Goal: Task Accomplishment & Management: Use online tool/utility

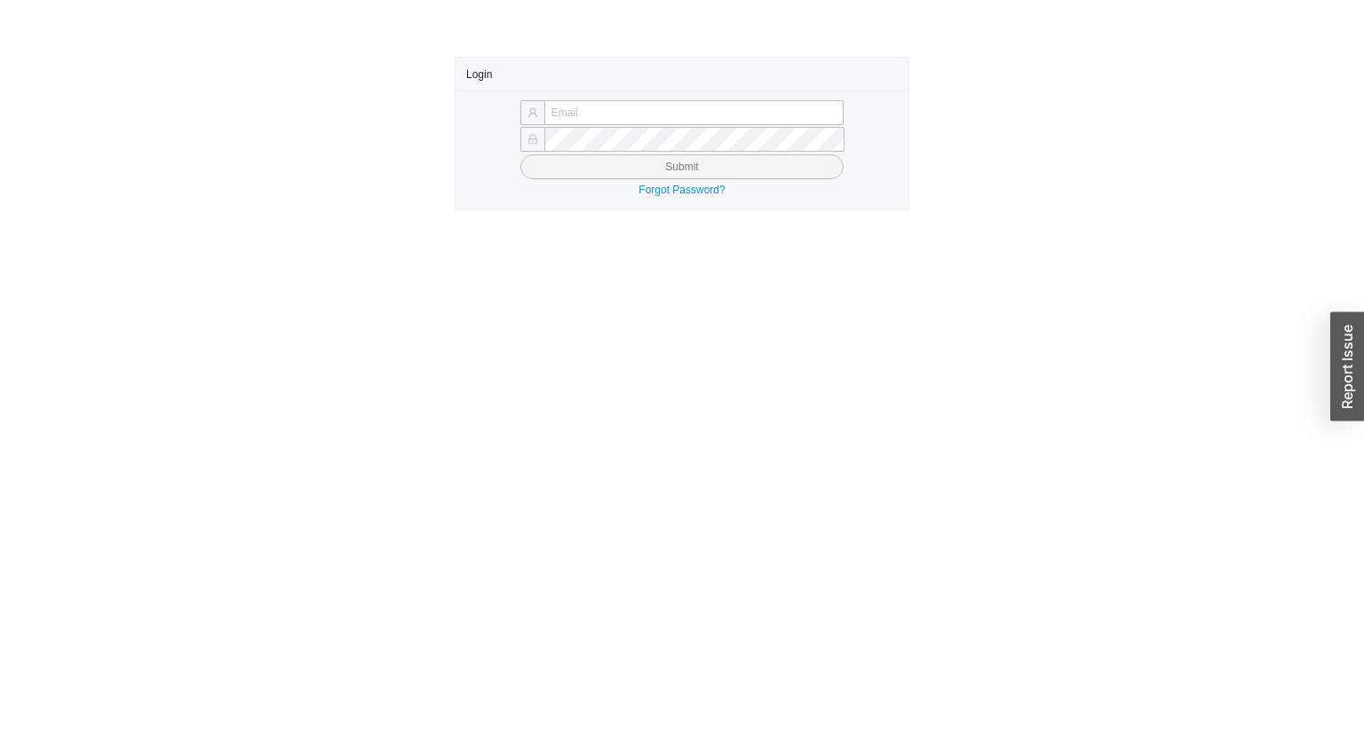
type input "[PERSON_NAME][EMAIL_ADDRESS][DOMAIN_NAME]"
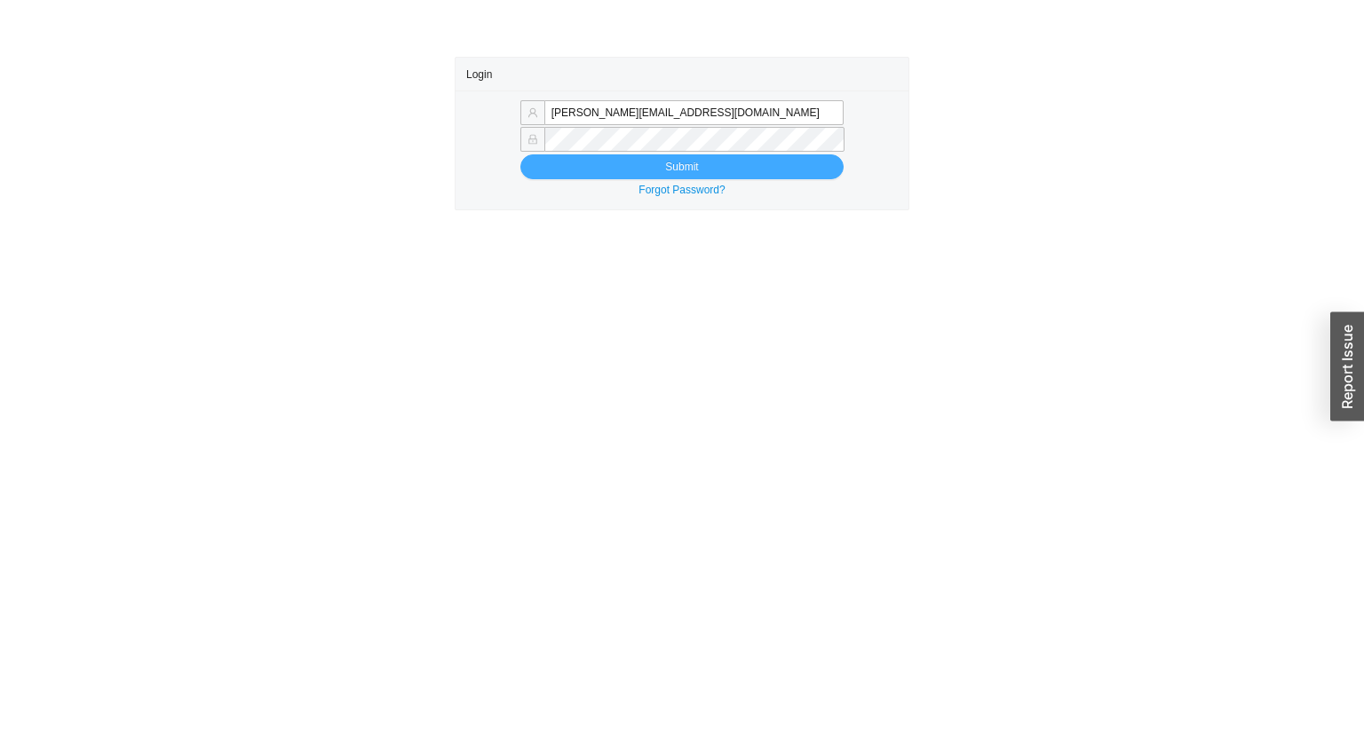
click at [575, 157] on button "Submit" at bounding box center [681, 166] width 323 height 25
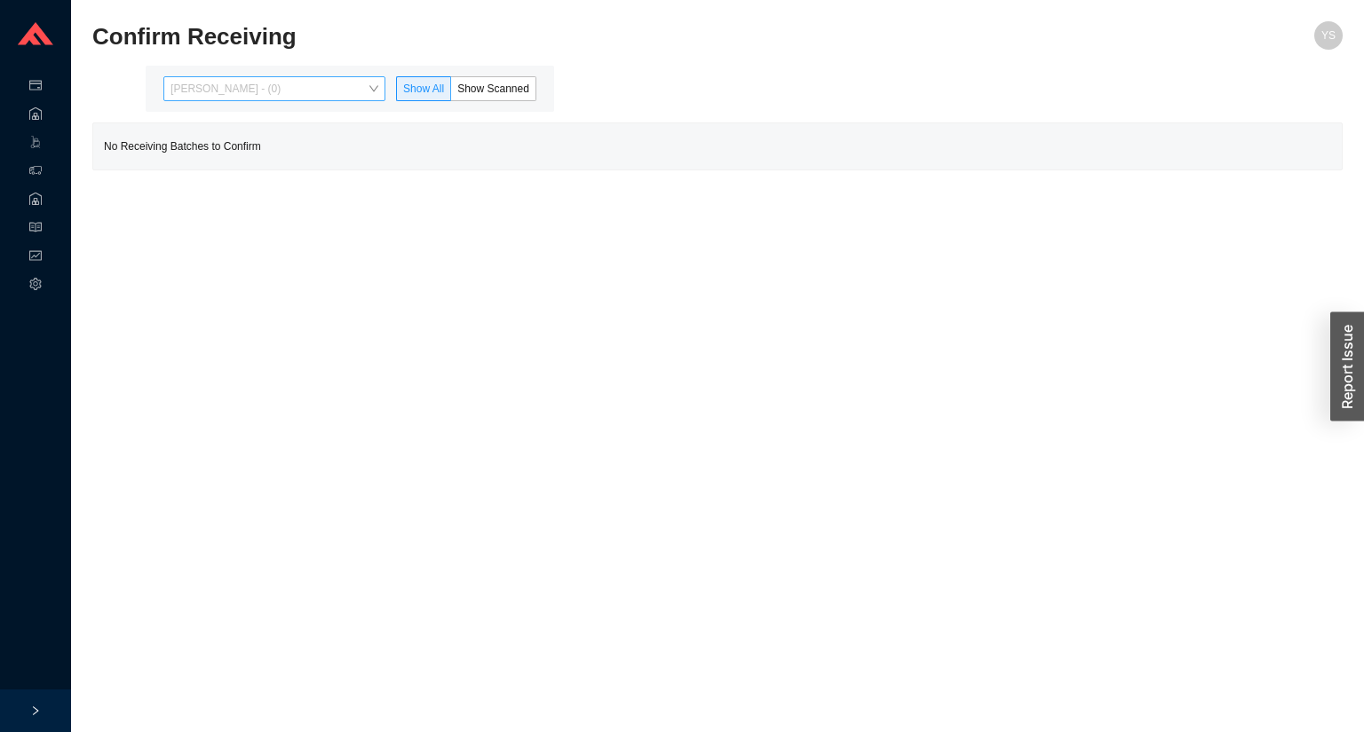
click at [336, 92] on span "Yossi Siff - (0)" at bounding box center [274, 88] width 208 height 23
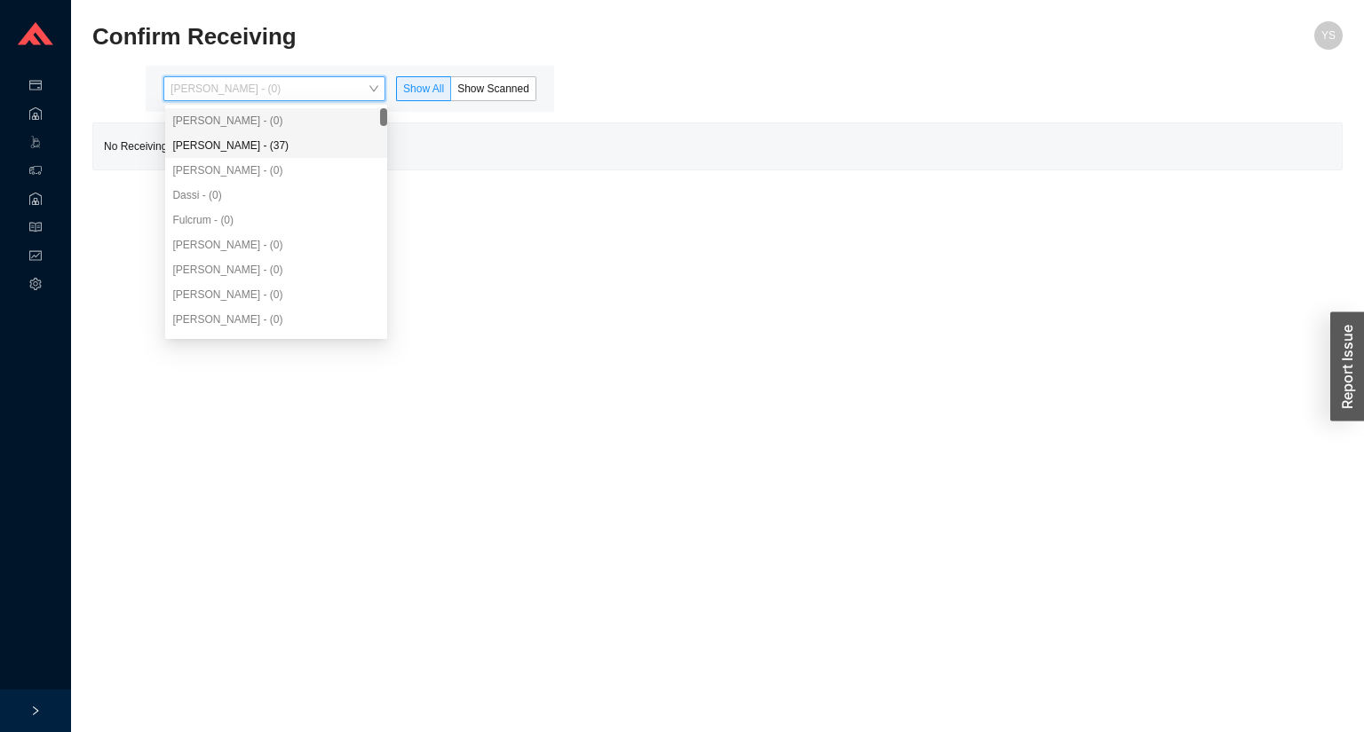
click at [319, 156] on div "Angel Negron - (37)" at bounding box center [276, 145] width 222 height 25
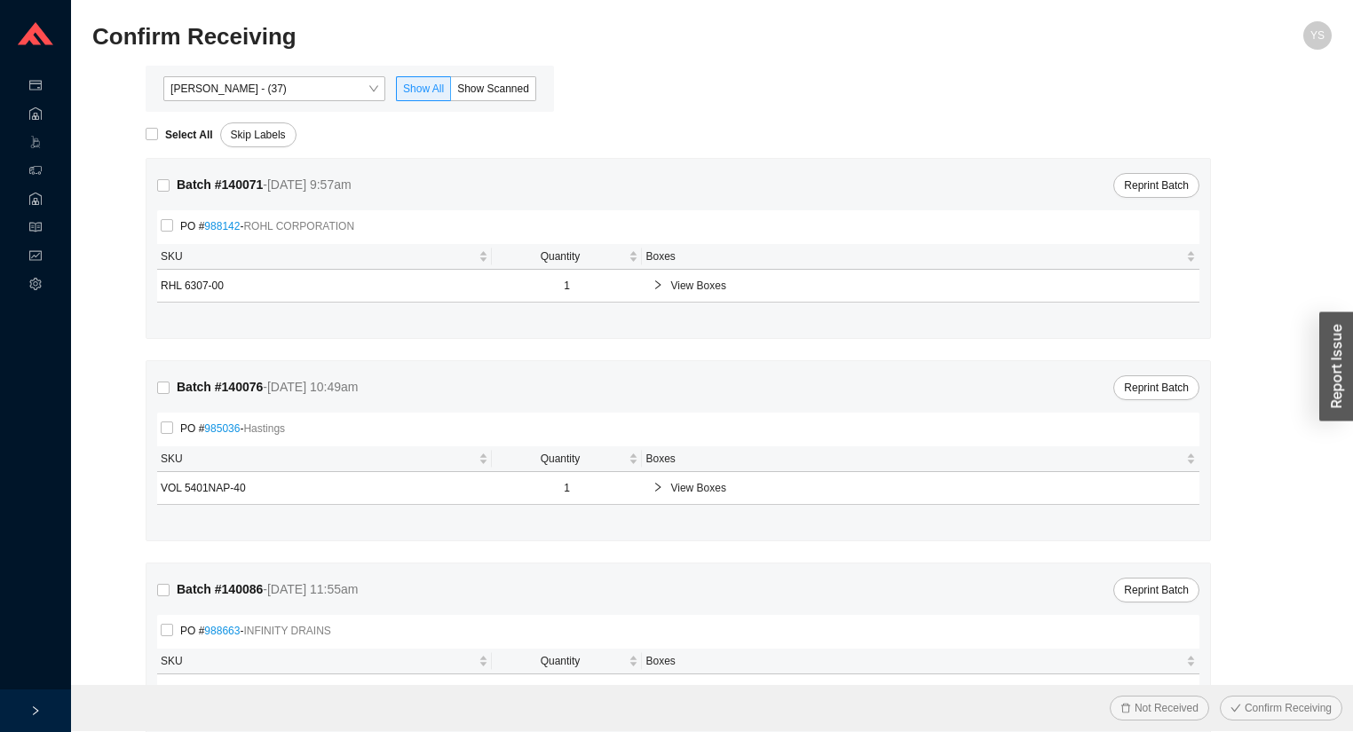
click at [474, 102] on div "Angel Negron - (37) Show All Show Scanned" at bounding box center [350, 89] width 408 height 46
click at [478, 96] on label "Show Scanned" at bounding box center [493, 88] width 85 height 25
click at [451, 92] on input "Show Scanned" at bounding box center [451, 92] width 0 height 0
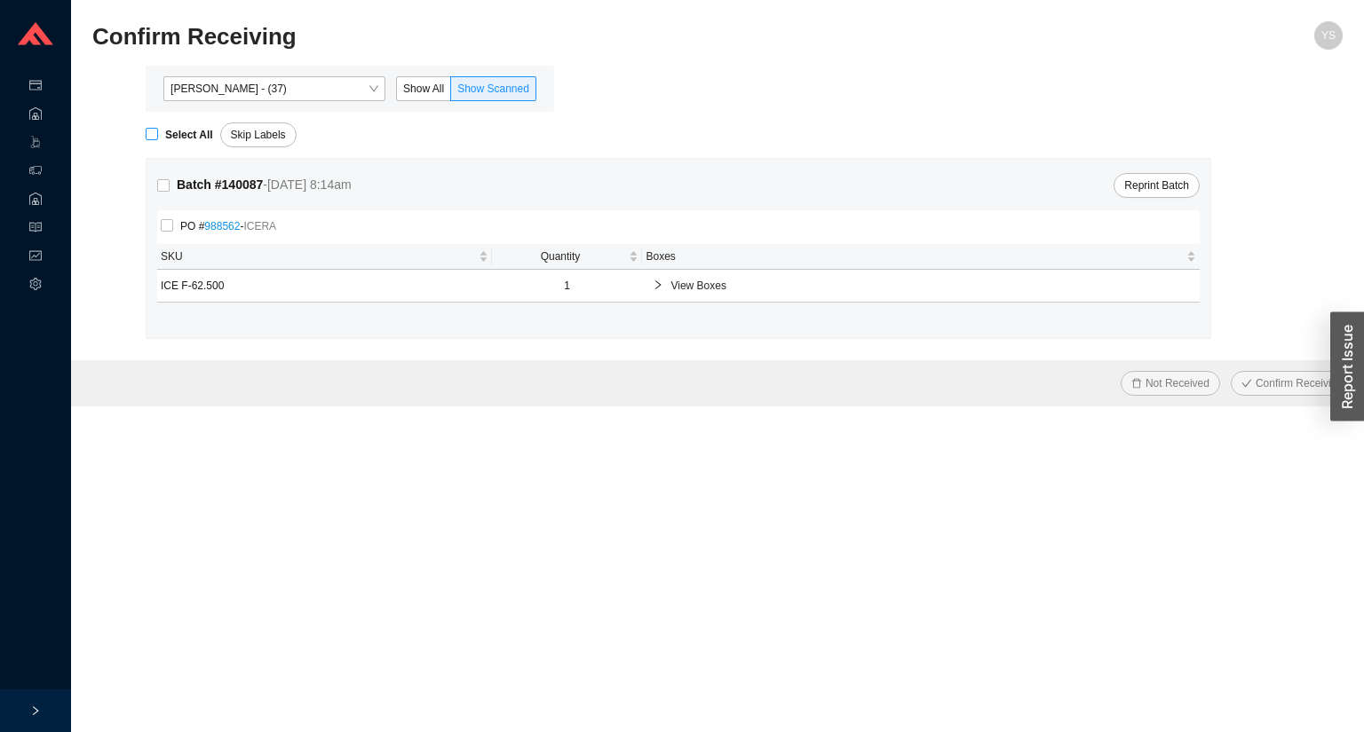
click at [163, 134] on span "Select All" at bounding box center [189, 135] width 62 height 18
click at [158, 134] on input "Select All" at bounding box center [152, 134] width 12 height 12
checkbox input "true"
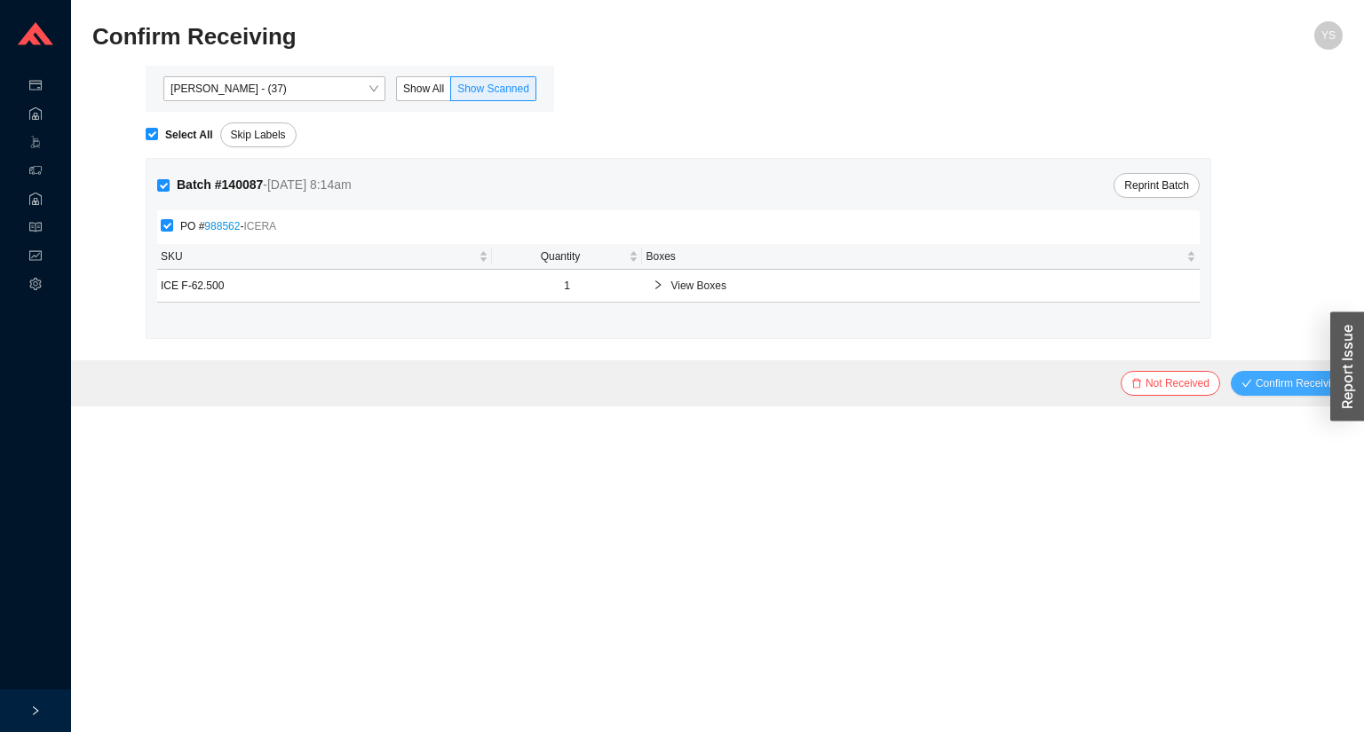
click at [1317, 388] on span "Confirm Receiving" at bounding box center [1298, 384] width 87 height 18
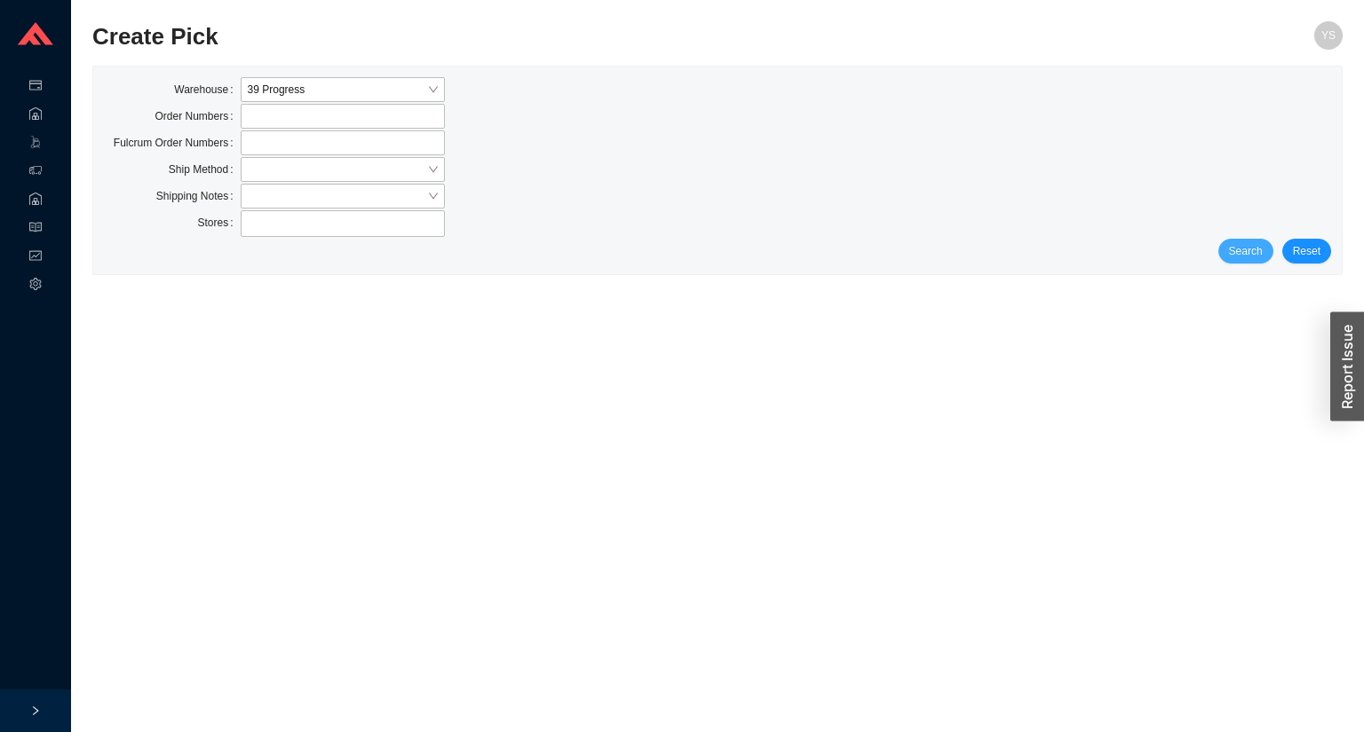
click at [1269, 247] on button "Search" at bounding box center [1245, 251] width 55 height 25
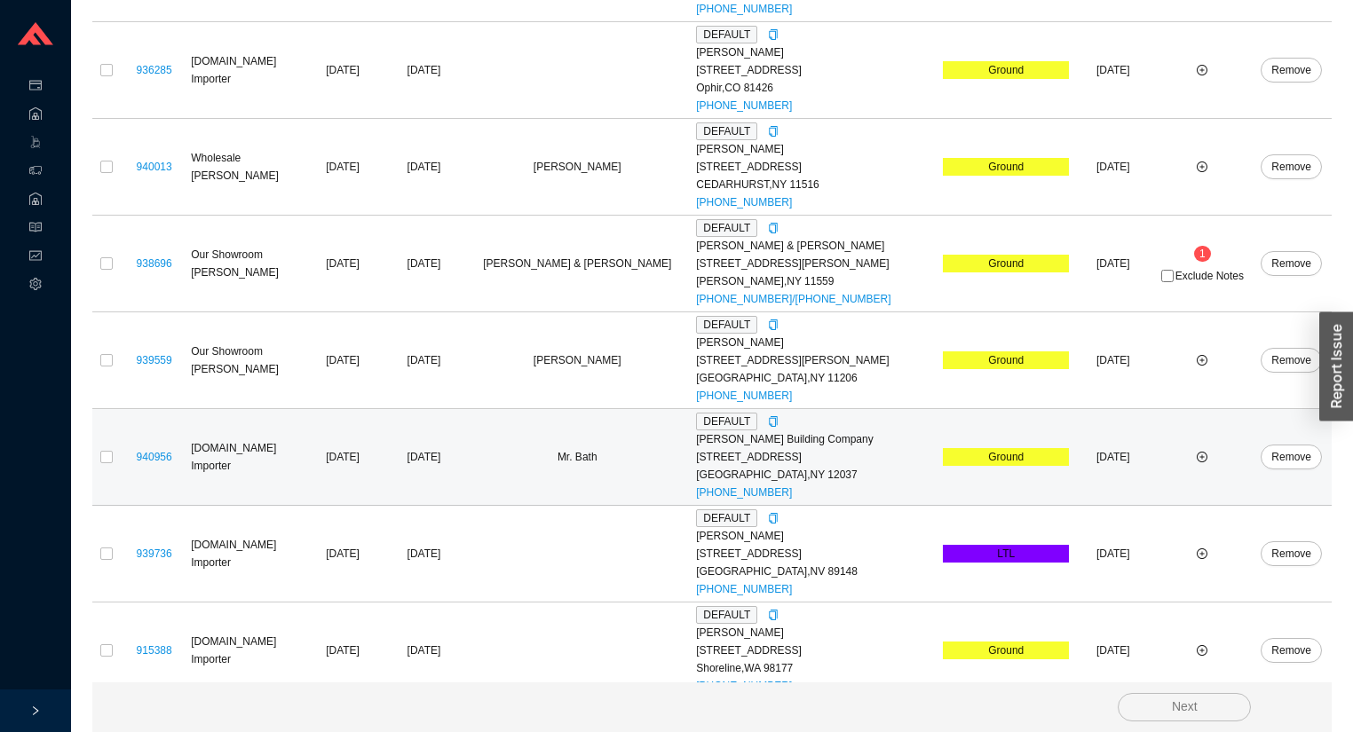
scroll to position [643, 0]
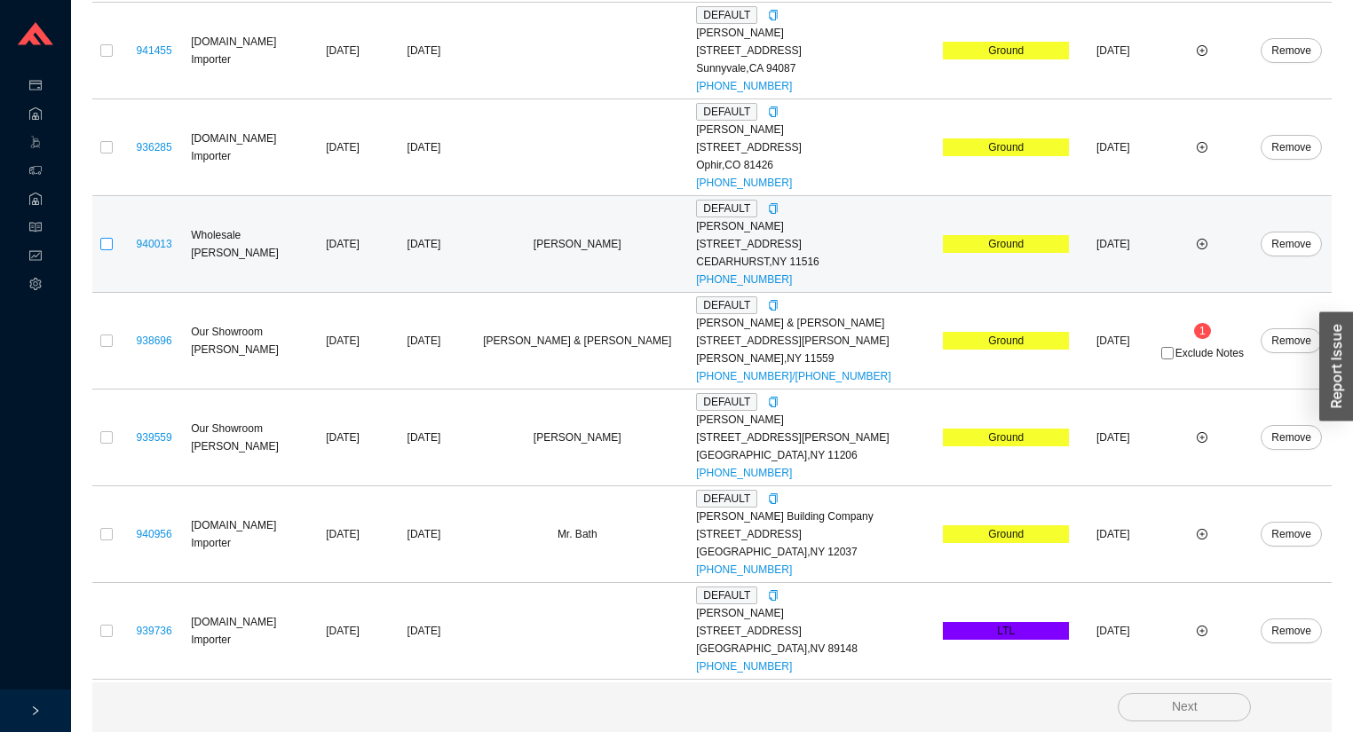
click at [100, 235] on label at bounding box center [106, 244] width 12 height 18
click at [100, 238] on input "checkbox" at bounding box center [106, 244] width 12 height 12
checkbox input "true"
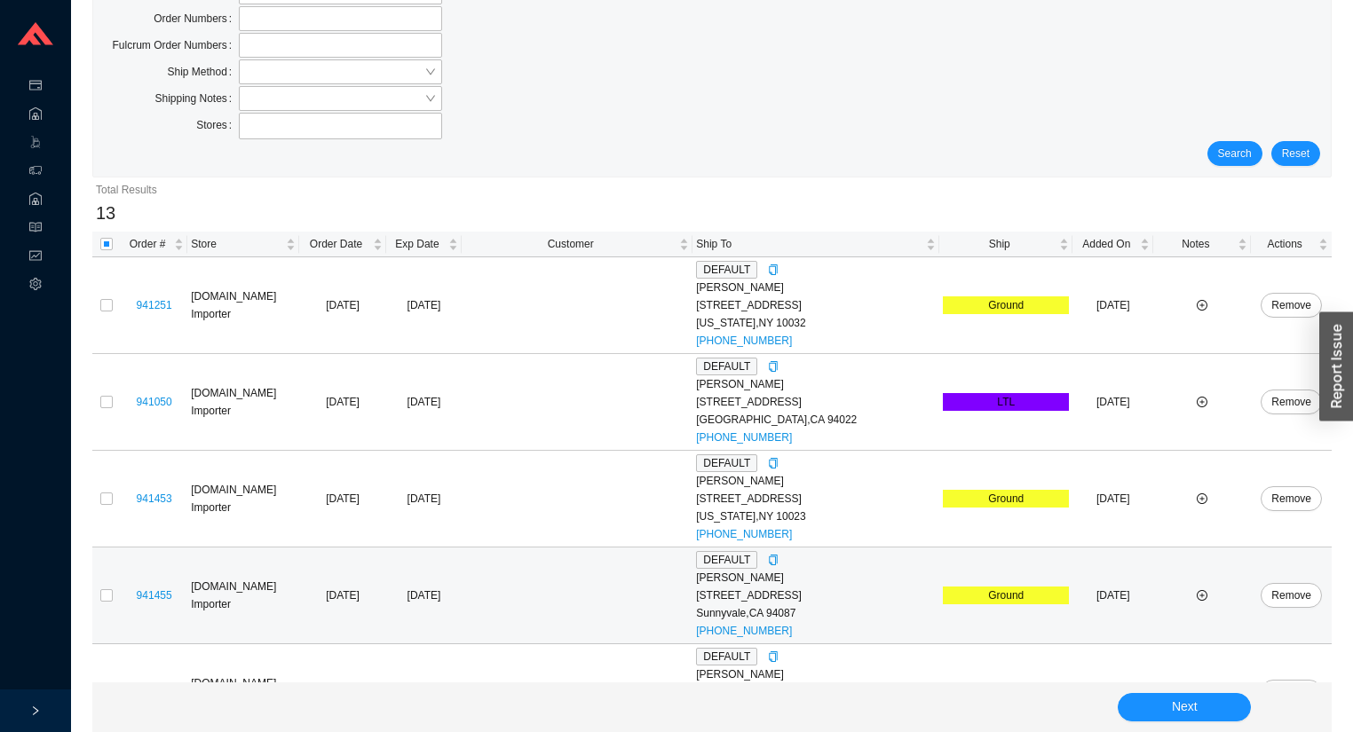
scroll to position [0, 0]
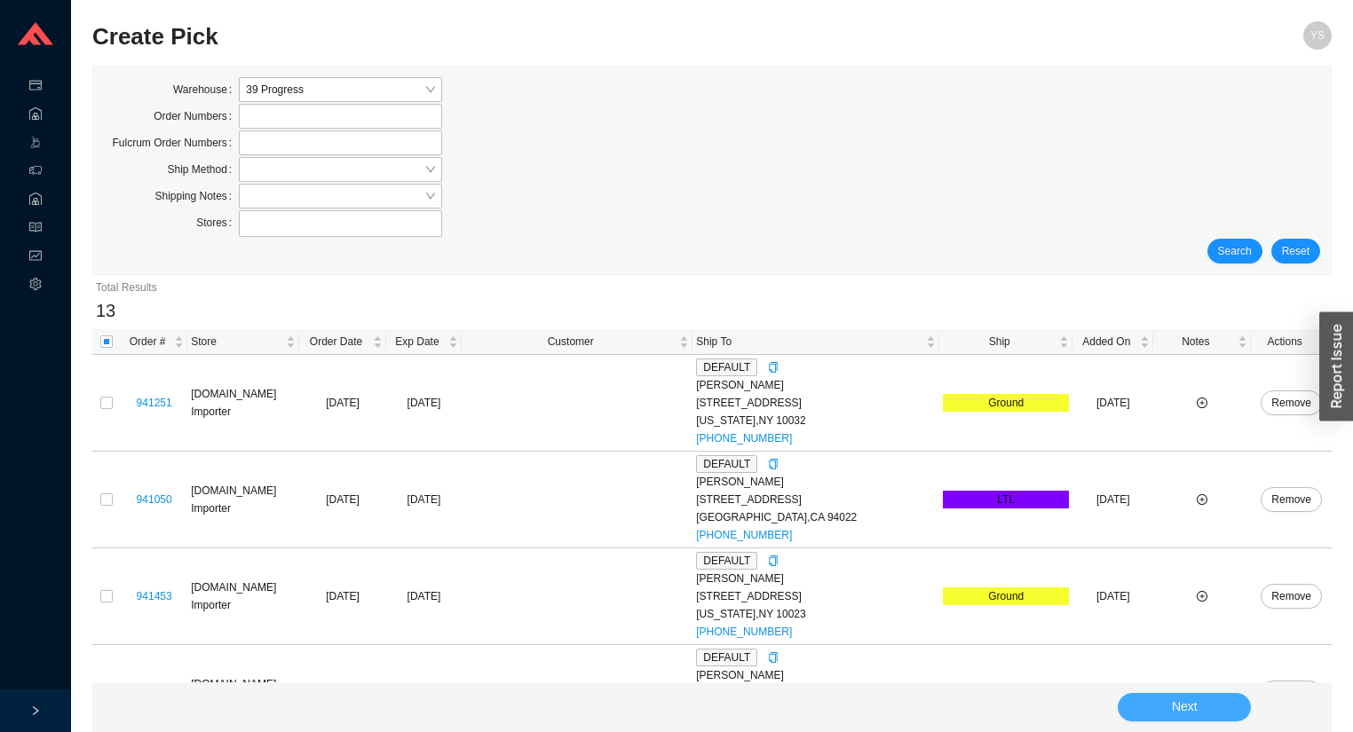
click at [1194, 699] on span "Next" at bounding box center [1185, 707] width 26 height 20
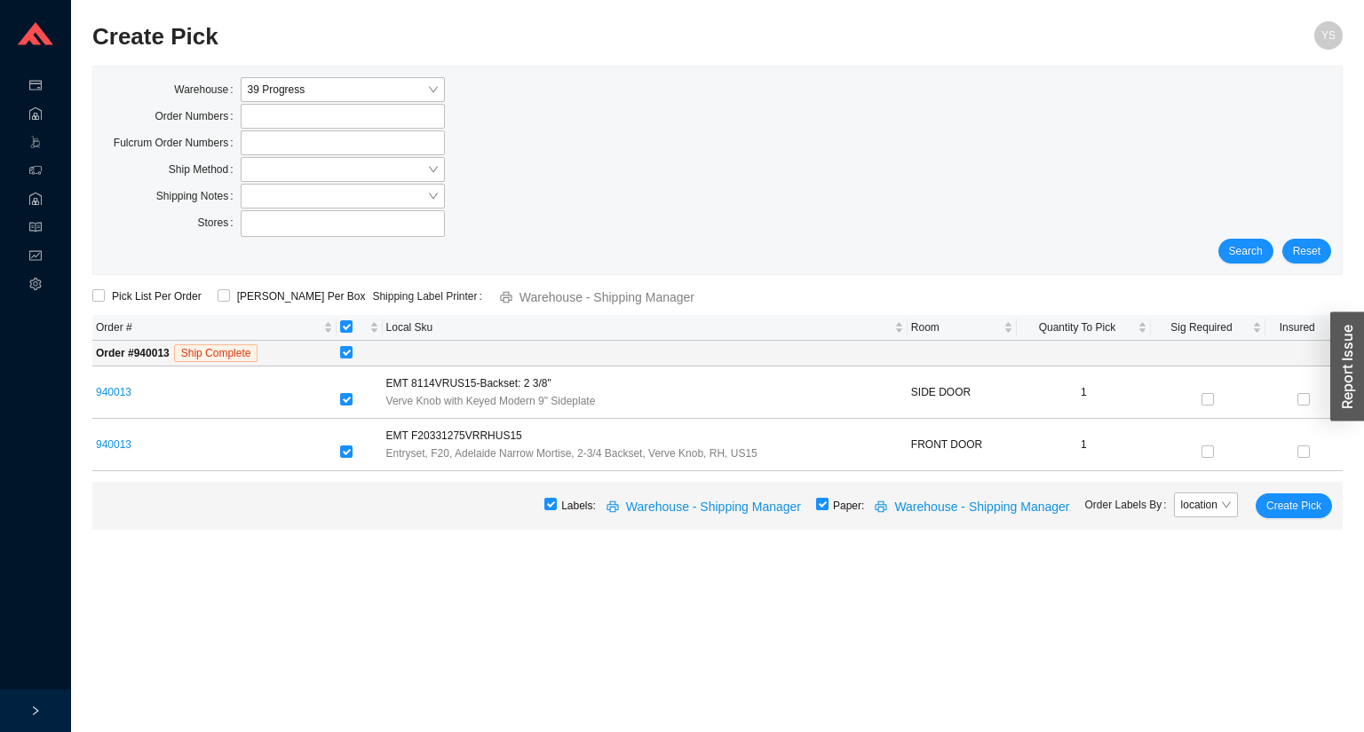
click at [828, 502] on input "checkbox" at bounding box center [822, 504] width 12 height 12
checkbox input "false"
click at [1282, 500] on span "Create Pick" at bounding box center [1293, 506] width 55 height 18
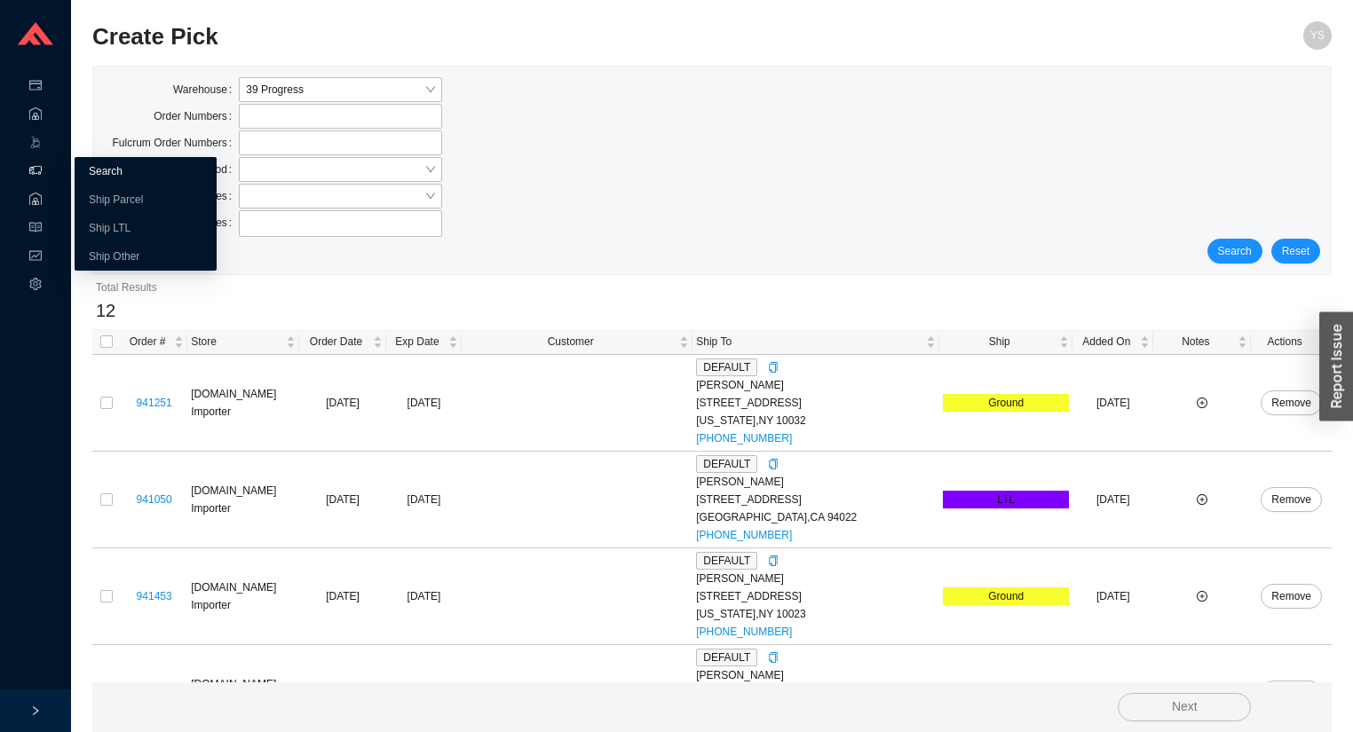
click at [100, 174] on link "Search" at bounding box center [106, 171] width 34 height 12
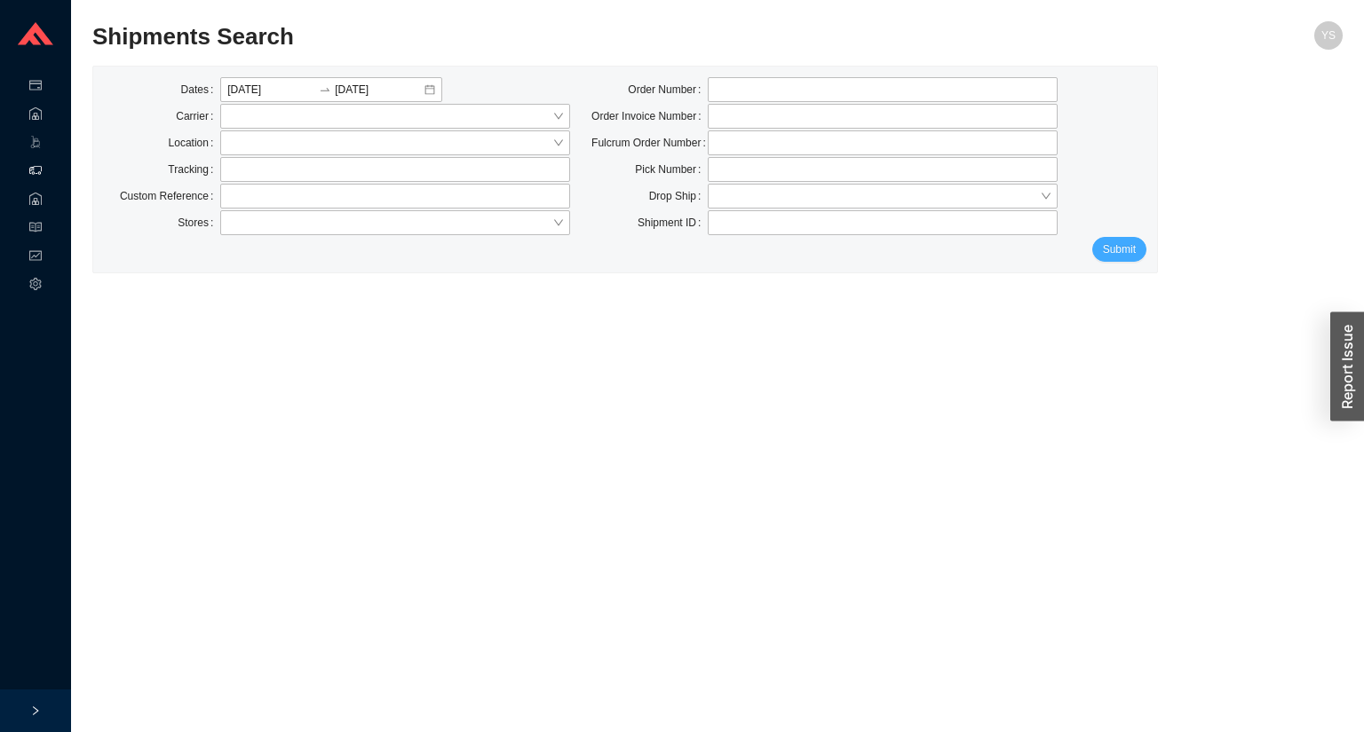
click at [1115, 249] on span "Submit" at bounding box center [1119, 250] width 33 height 18
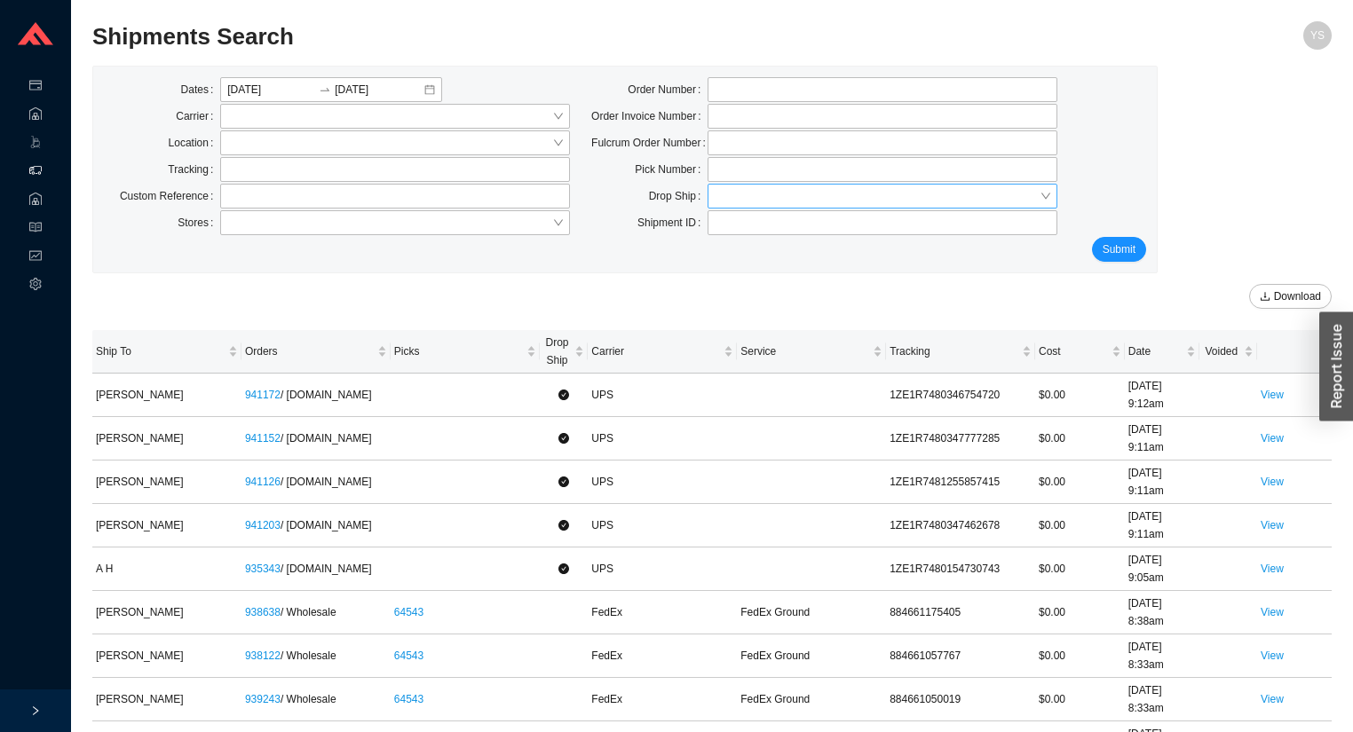
click at [779, 201] on input "search" at bounding box center [877, 196] width 325 height 23
click at [731, 257] on div "No" at bounding box center [883, 253] width 336 height 16
click at [1097, 249] on button "Submit" at bounding box center [1119, 249] width 54 height 25
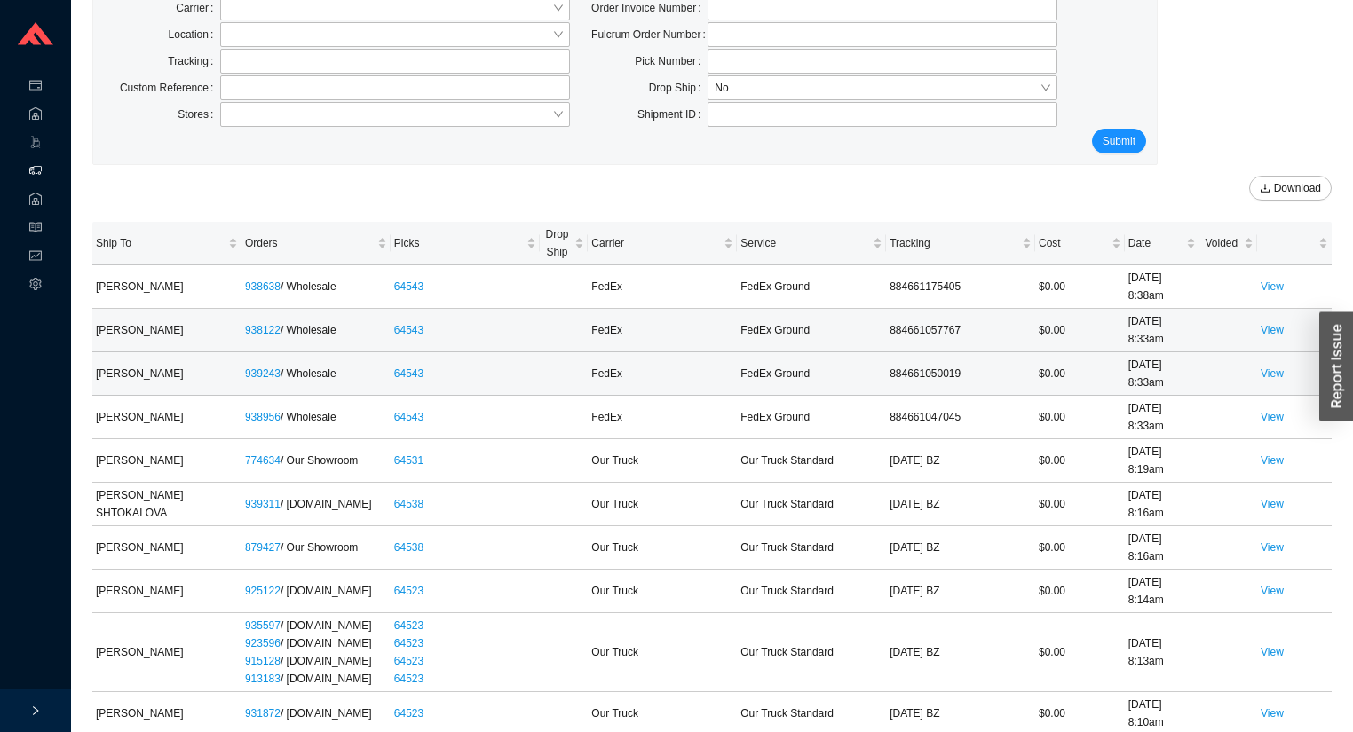
scroll to position [110, 0]
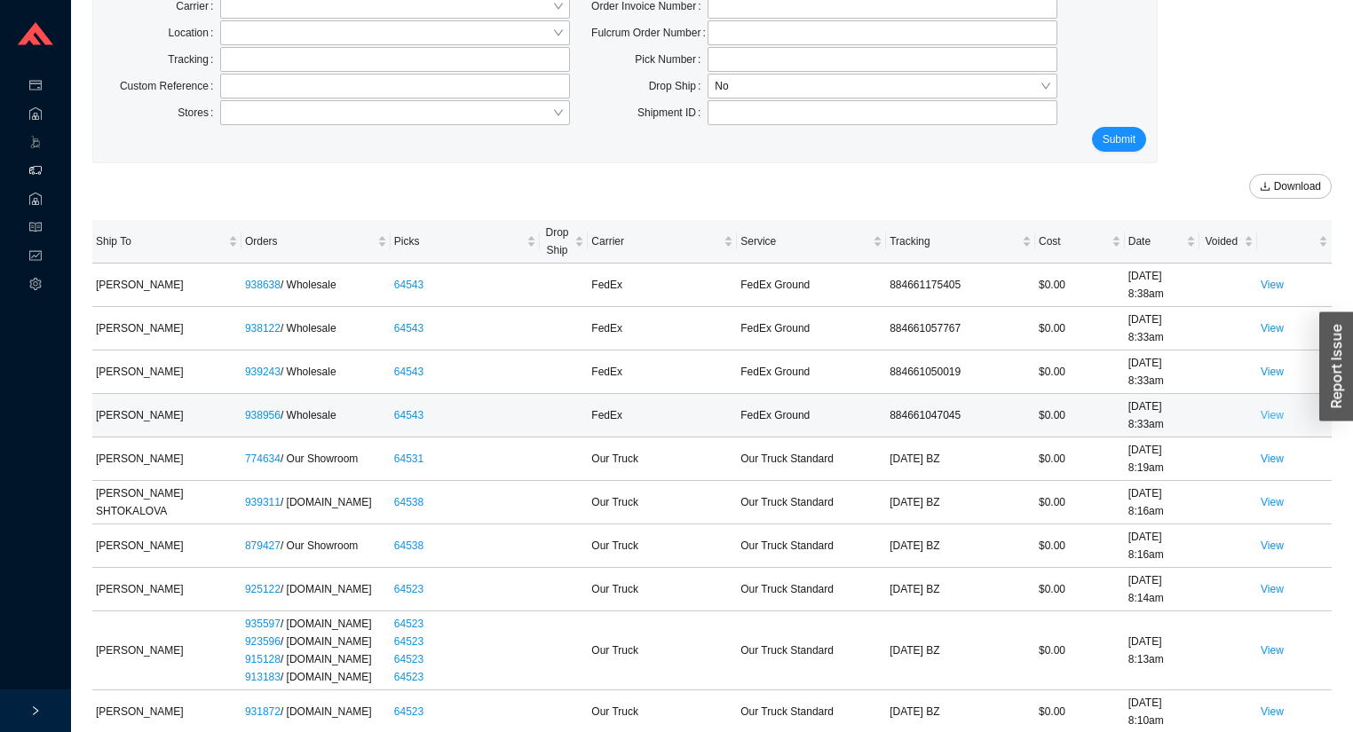
click at [1276, 415] on link "View" at bounding box center [1272, 415] width 23 height 12
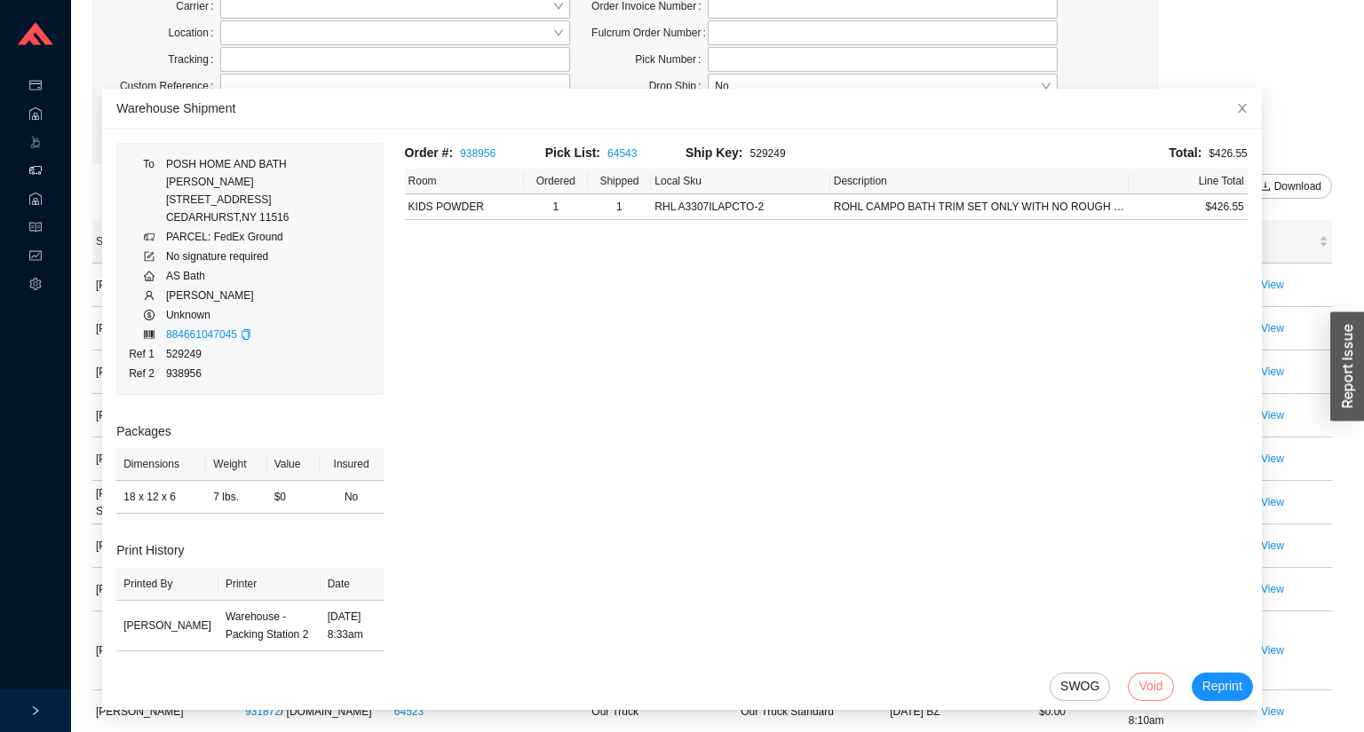
click at [1138, 683] on span "Void" at bounding box center [1150, 686] width 24 height 20
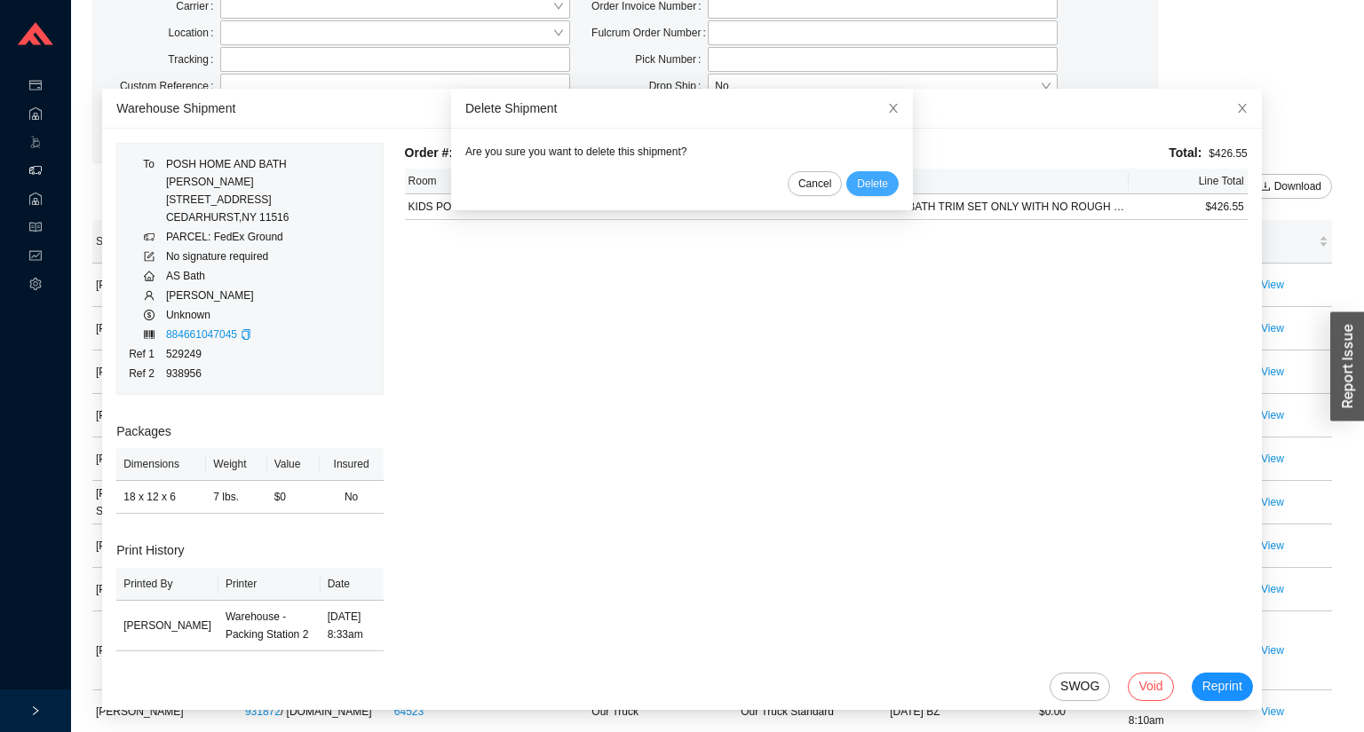
click at [849, 193] on button "Delete" at bounding box center [872, 183] width 52 height 25
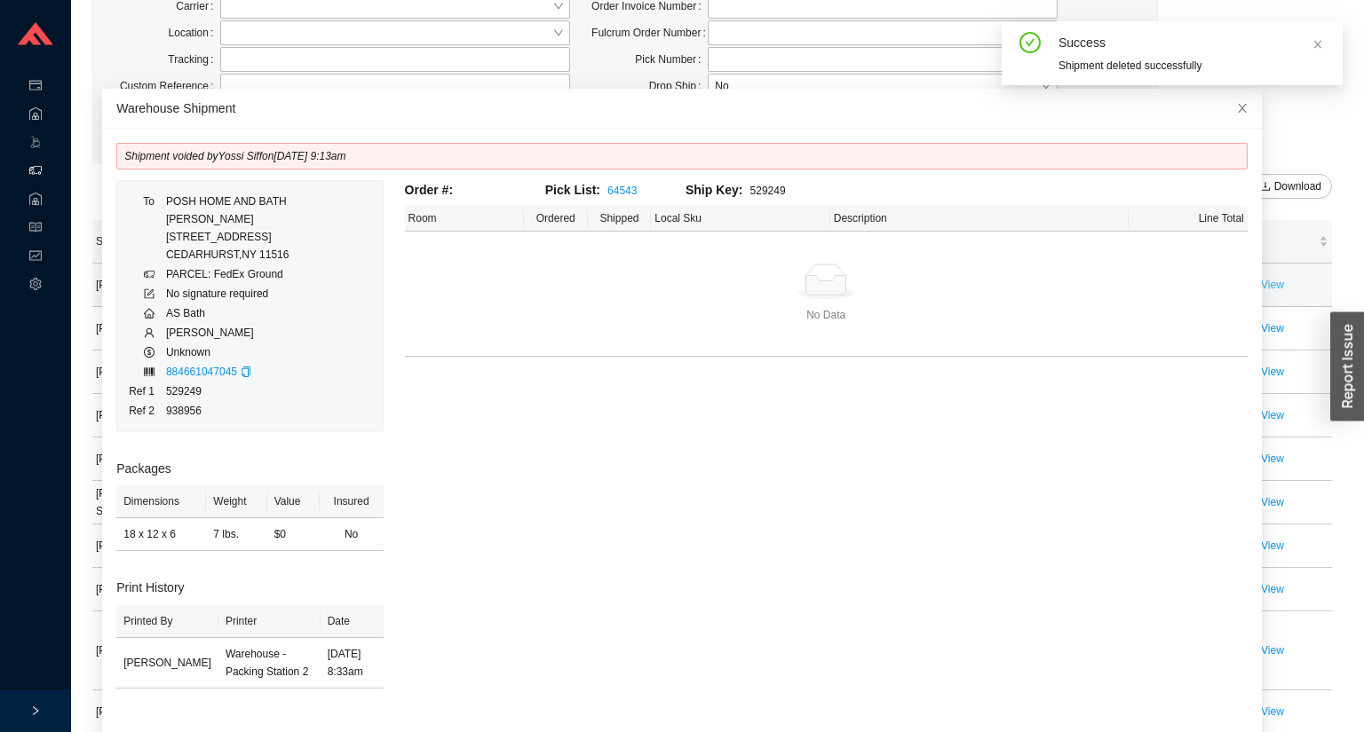
click at [1278, 289] on link "View" at bounding box center [1272, 285] width 23 height 12
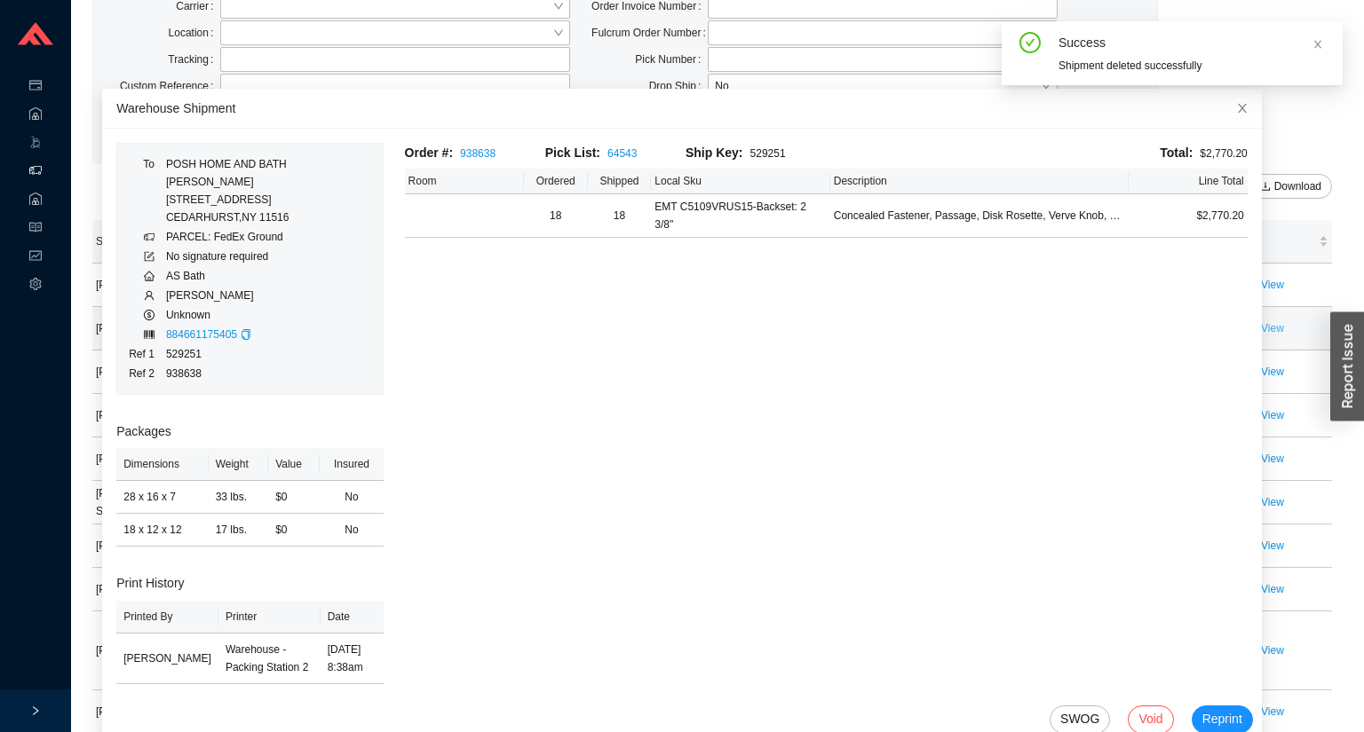
drag, startPoint x: 1277, startPoint y: 316, endPoint x: 1276, endPoint y: 326, distance: 9.8
click at [1277, 323] on td "View" at bounding box center [1294, 328] width 75 height 43
click at [1276, 326] on link "View" at bounding box center [1272, 328] width 23 height 12
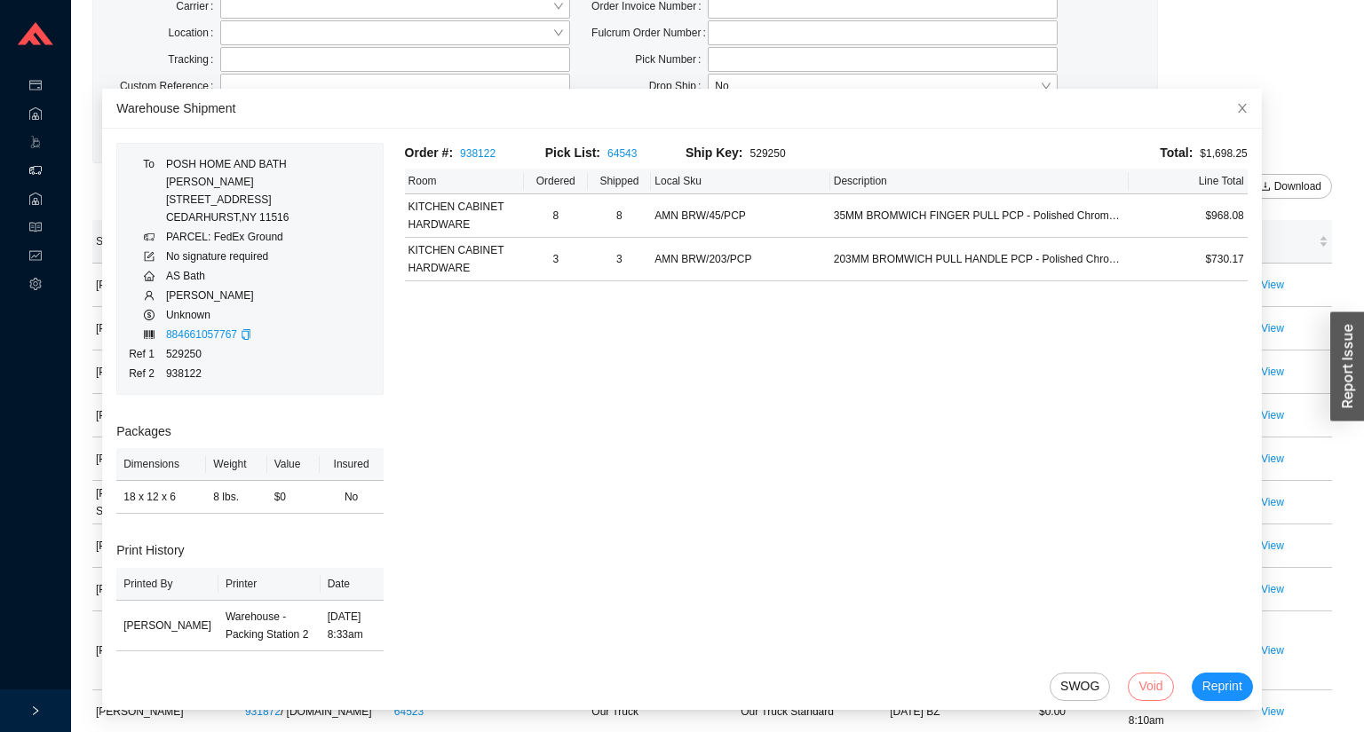
click at [1138, 678] on span "Void" at bounding box center [1150, 686] width 24 height 20
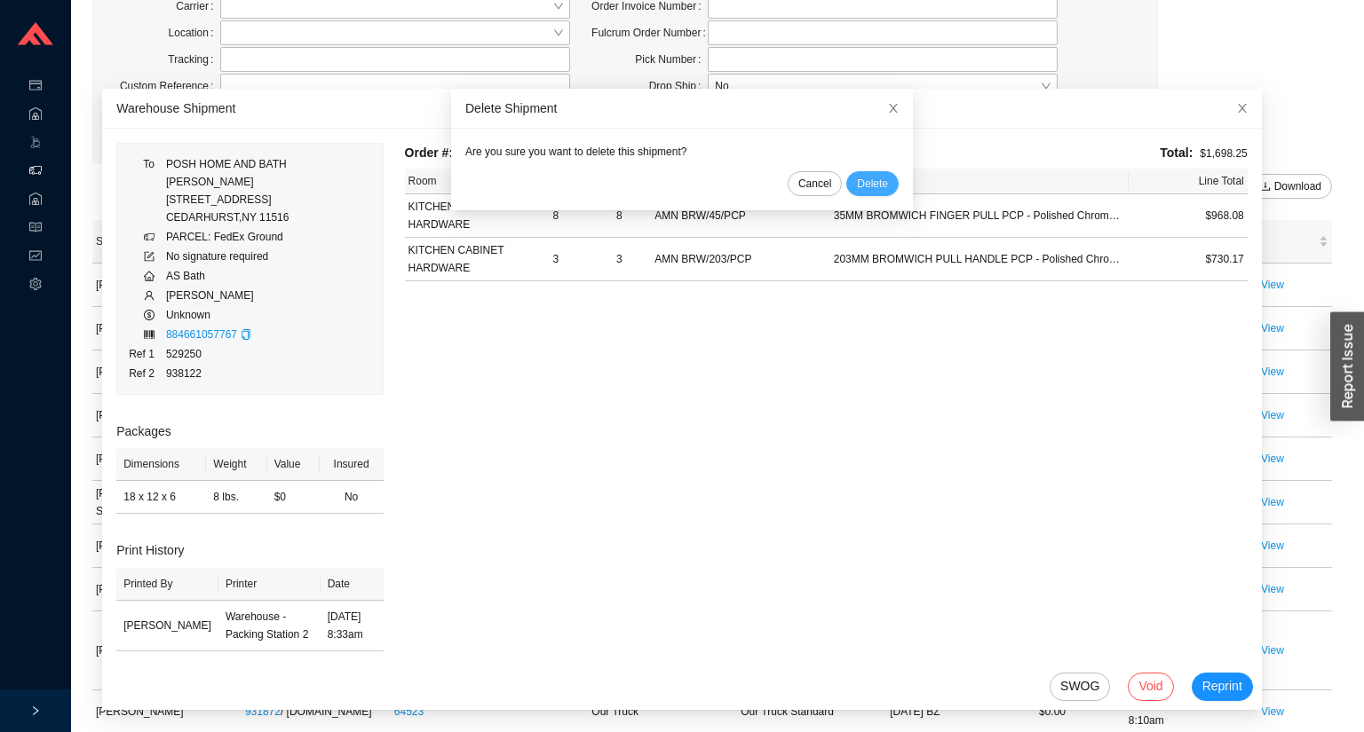
click at [880, 185] on button "Delete" at bounding box center [872, 183] width 52 height 25
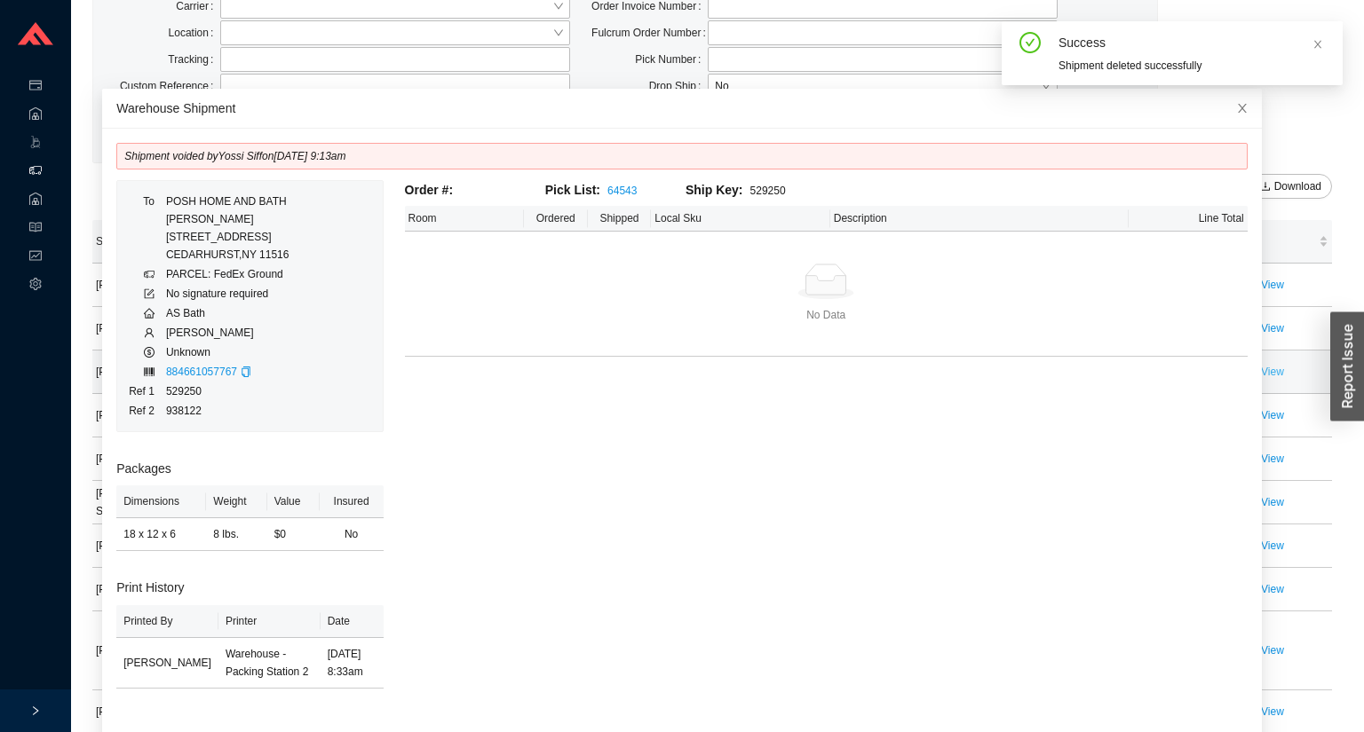
click at [1262, 372] on link "View" at bounding box center [1272, 372] width 23 height 12
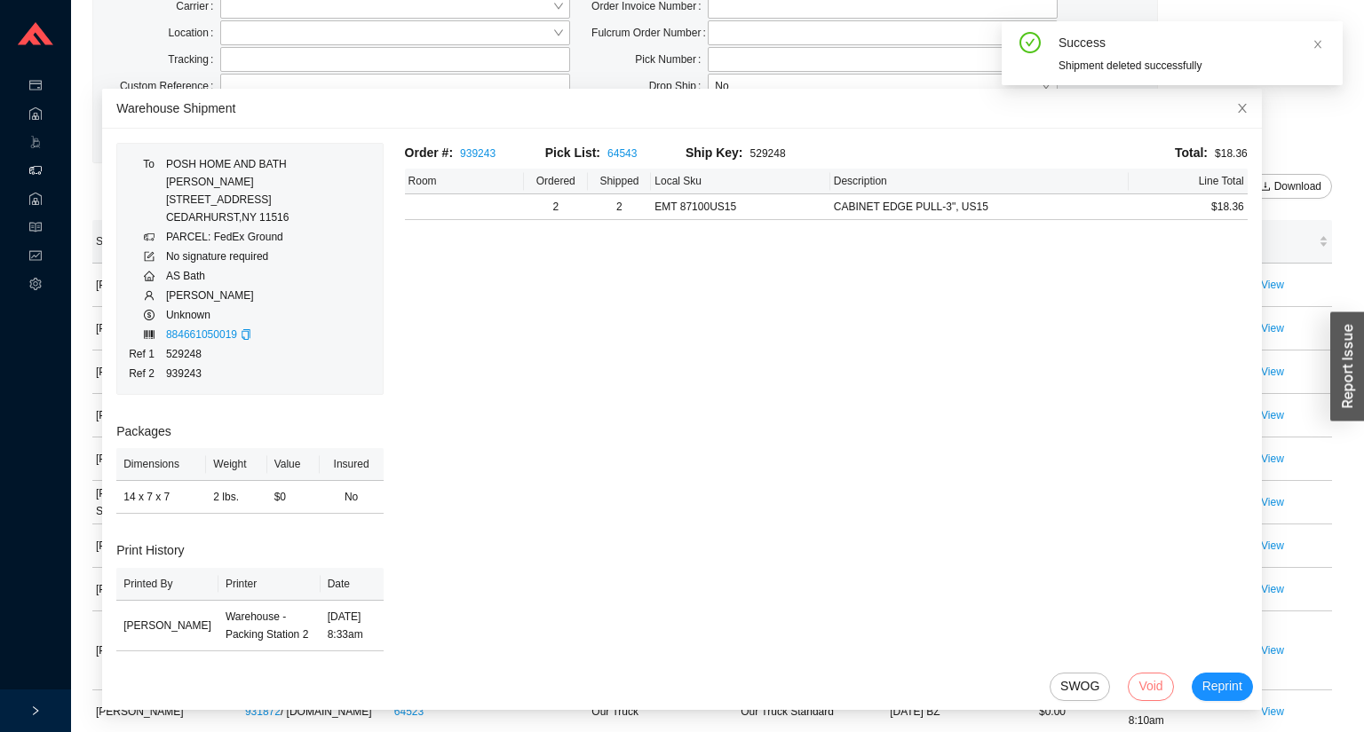
click at [1138, 682] on span "Void" at bounding box center [1150, 686] width 24 height 20
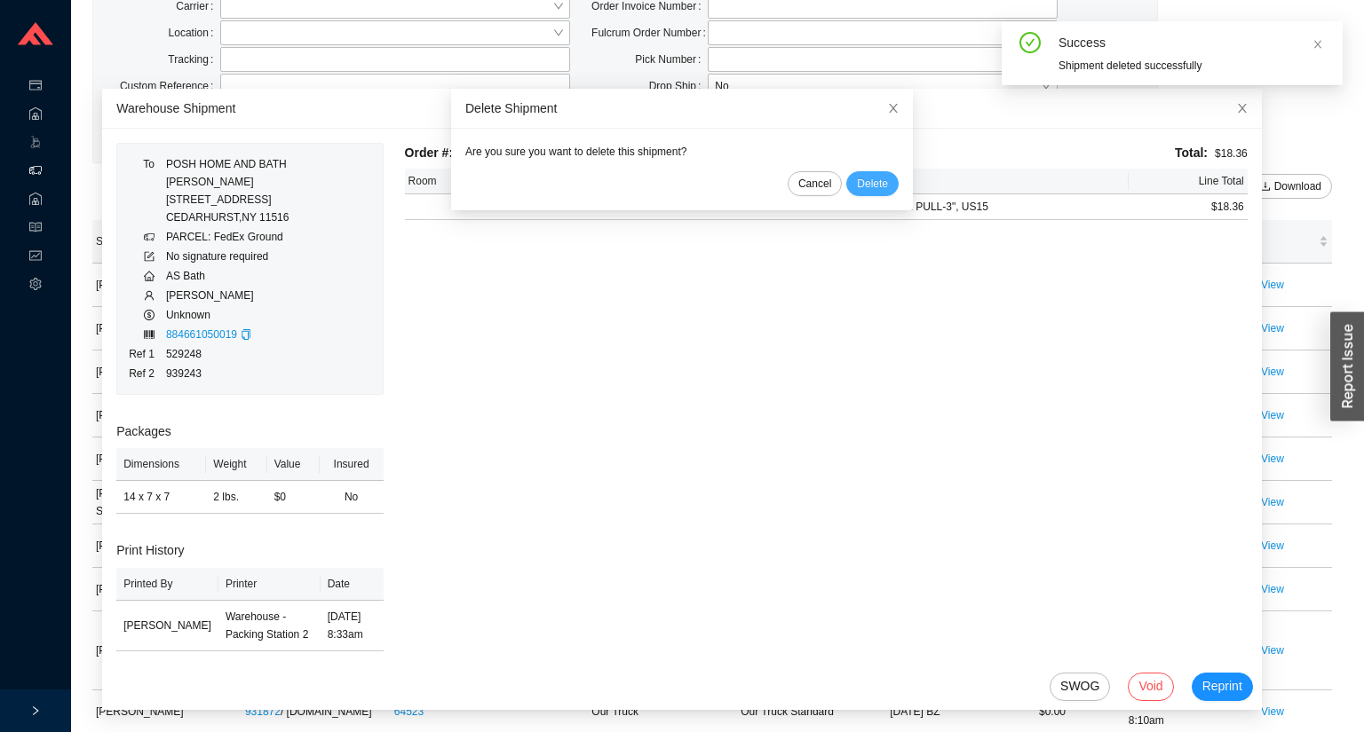
click at [866, 191] on span "Delete" at bounding box center [872, 184] width 31 height 18
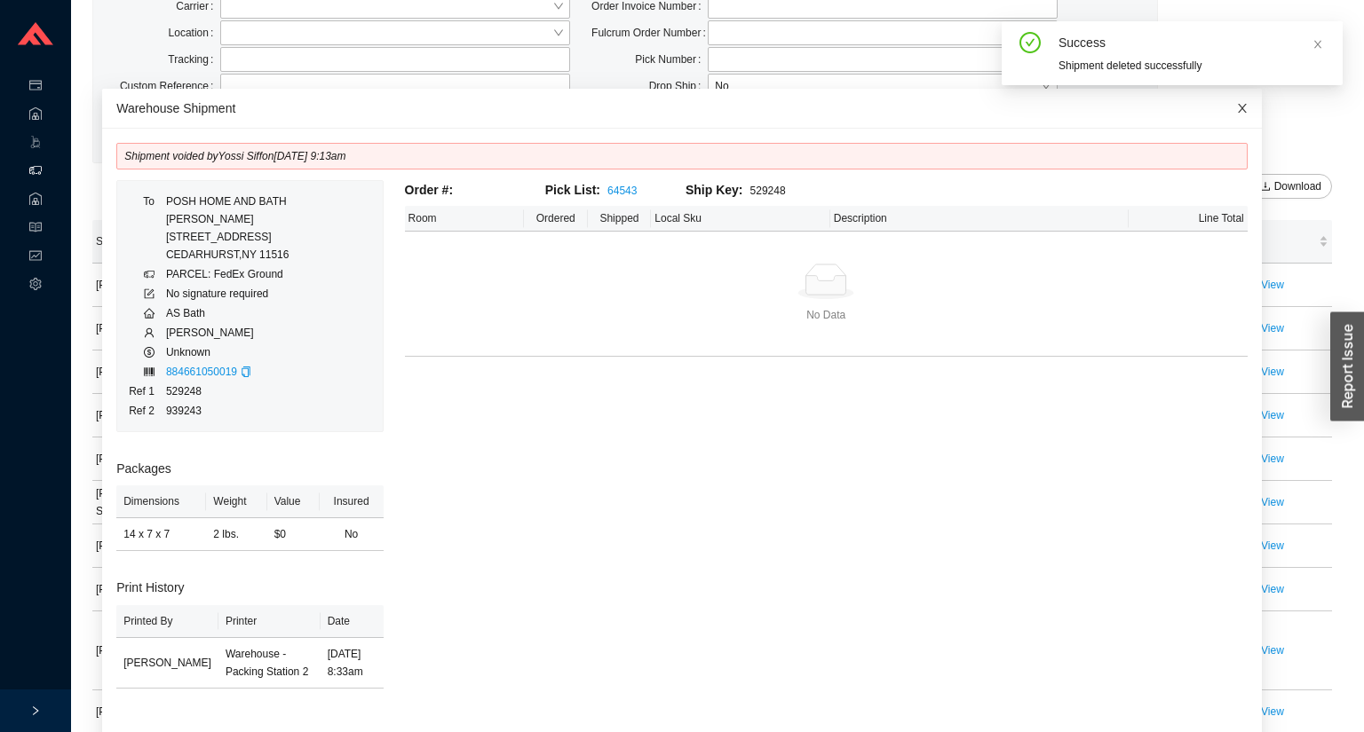
click at [1222, 113] on span "Close" at bounding box center [1241, 108] width 39 height 39
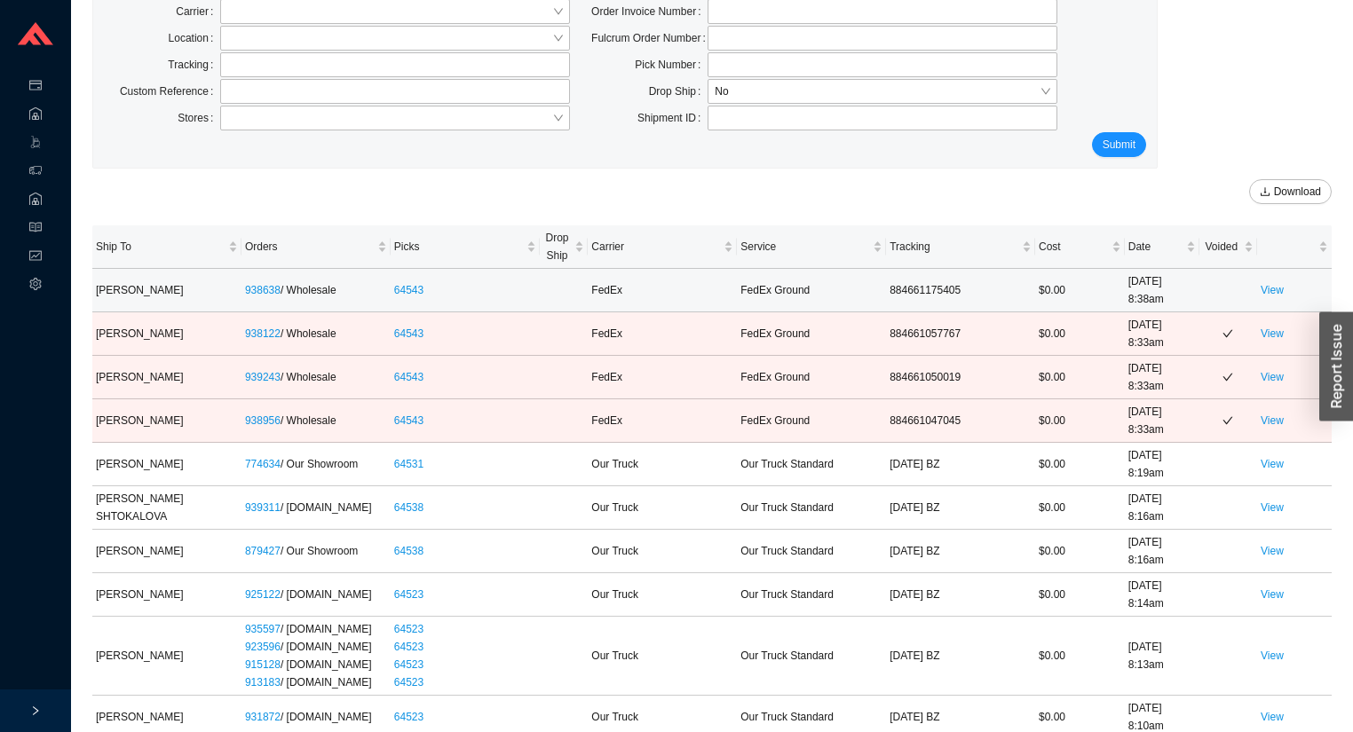
scroll to position [110, 0]
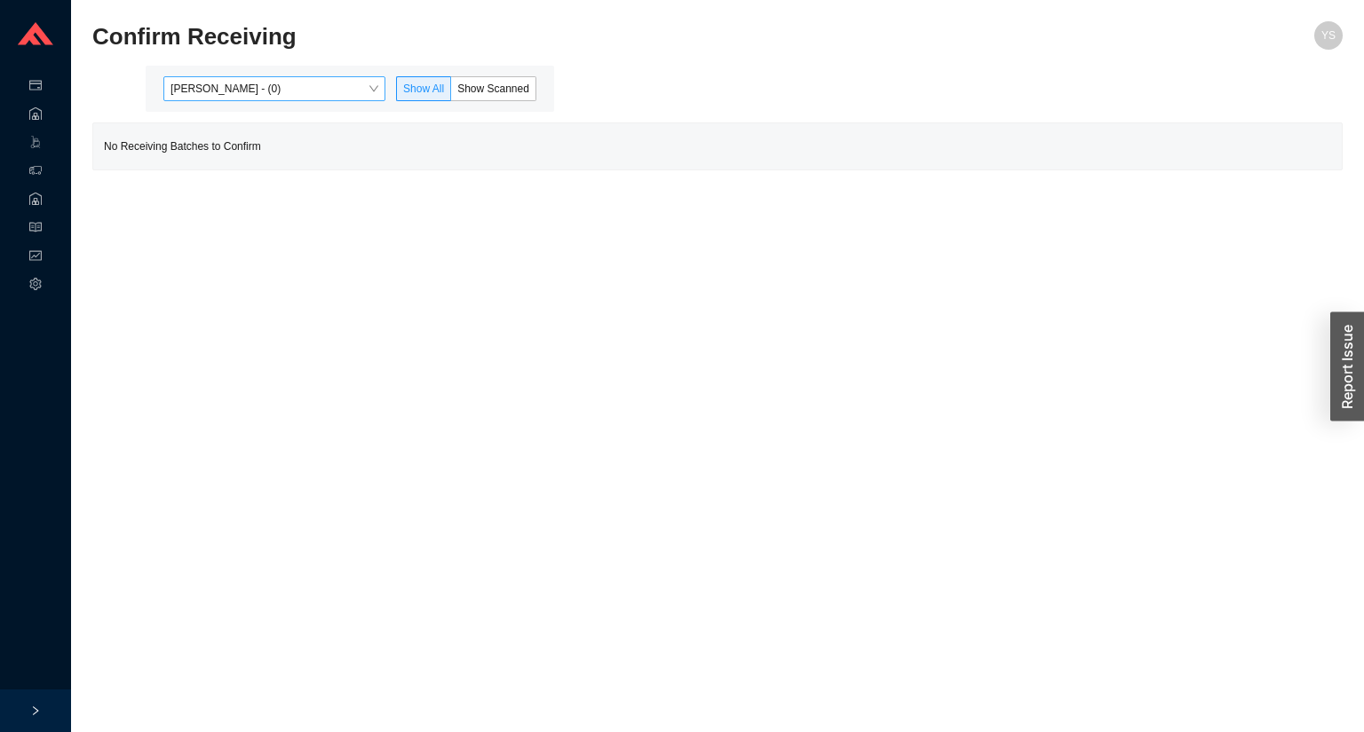
click at [255, 93] on span "[PERSON_NAME] - (0)" at bounding box center [274, 88] width 208 height 23
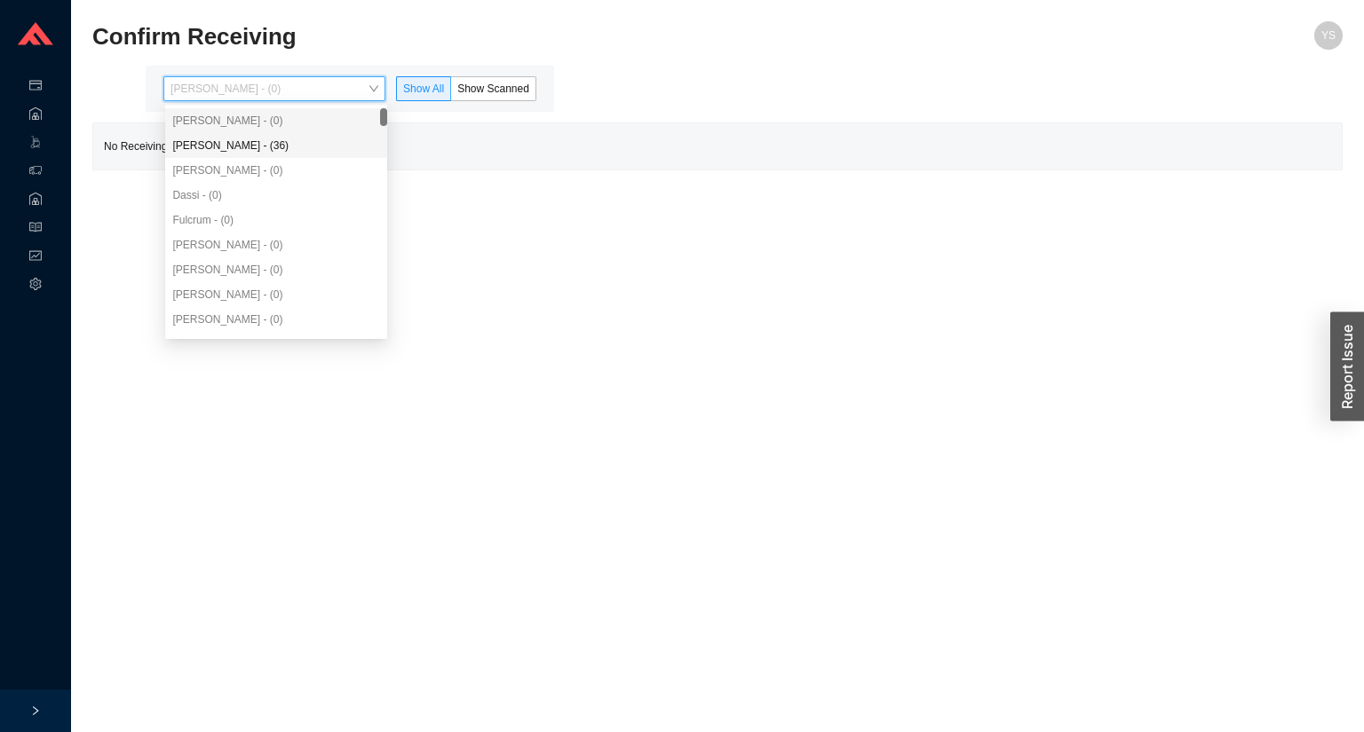
click at [256, 147] on div "[PERSON_NAME] - (36)" at bounding box center [276, 146] width 208 height 16
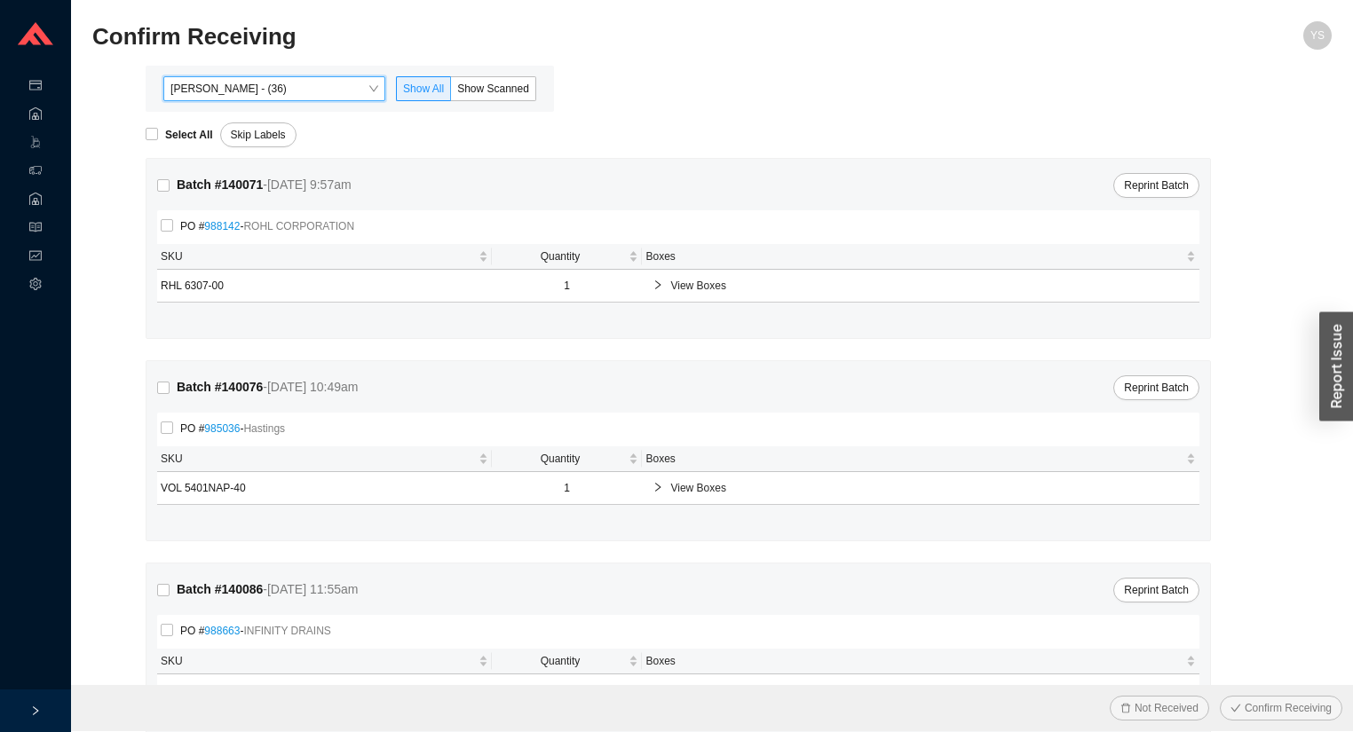
click at [537, 82] on div "[PERSON_NAME] - (36) [PERSON_NAME] - (36) Show All Show Scanned" at bounding box center [349, 88] width 387 height 25
click at [494, 85] on span "Show Scanned" at bounding box center [493, 89] width 72 height 12
click at [479, 90] on span "Show Scanned" at bounding box center [493, 89] width 72 height 12
click at [451, 92] on input "Show Scanned" at bounding box center [451, 92] width 0 height 0
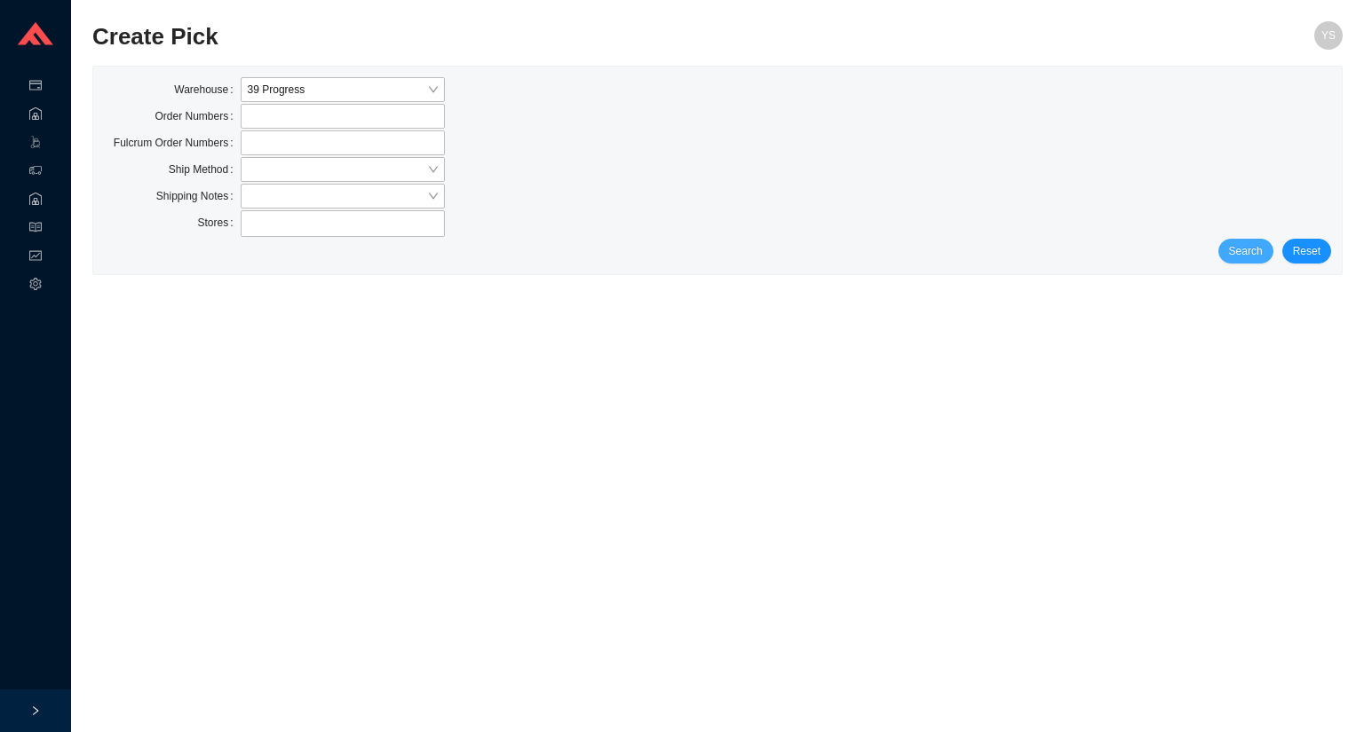
click at [1242, 242] on span "Search" at bounding box center [1246, 251] width 34 height 18
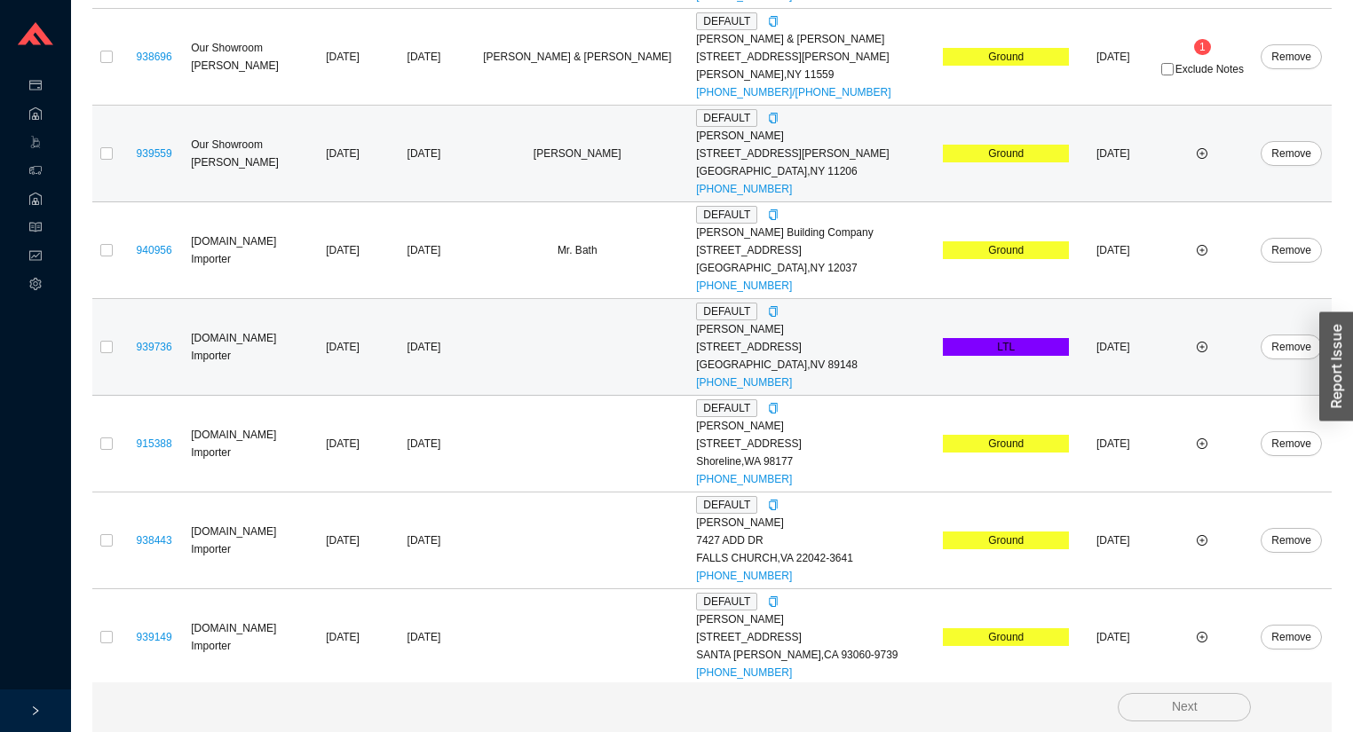
scroll to position [831, 0]
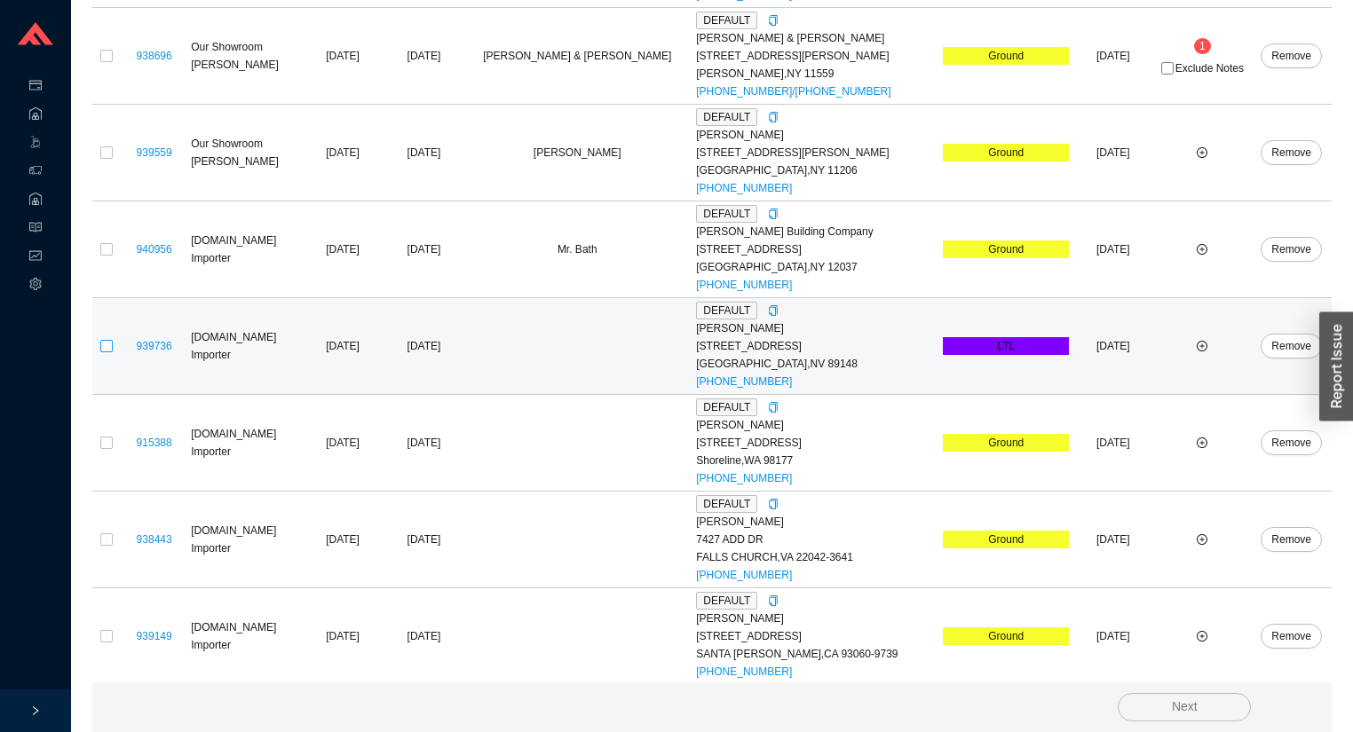
click at [107, 344] on input "checkbox" at bounding box center [106, 346] width 12 height 12
checkbox input "true"
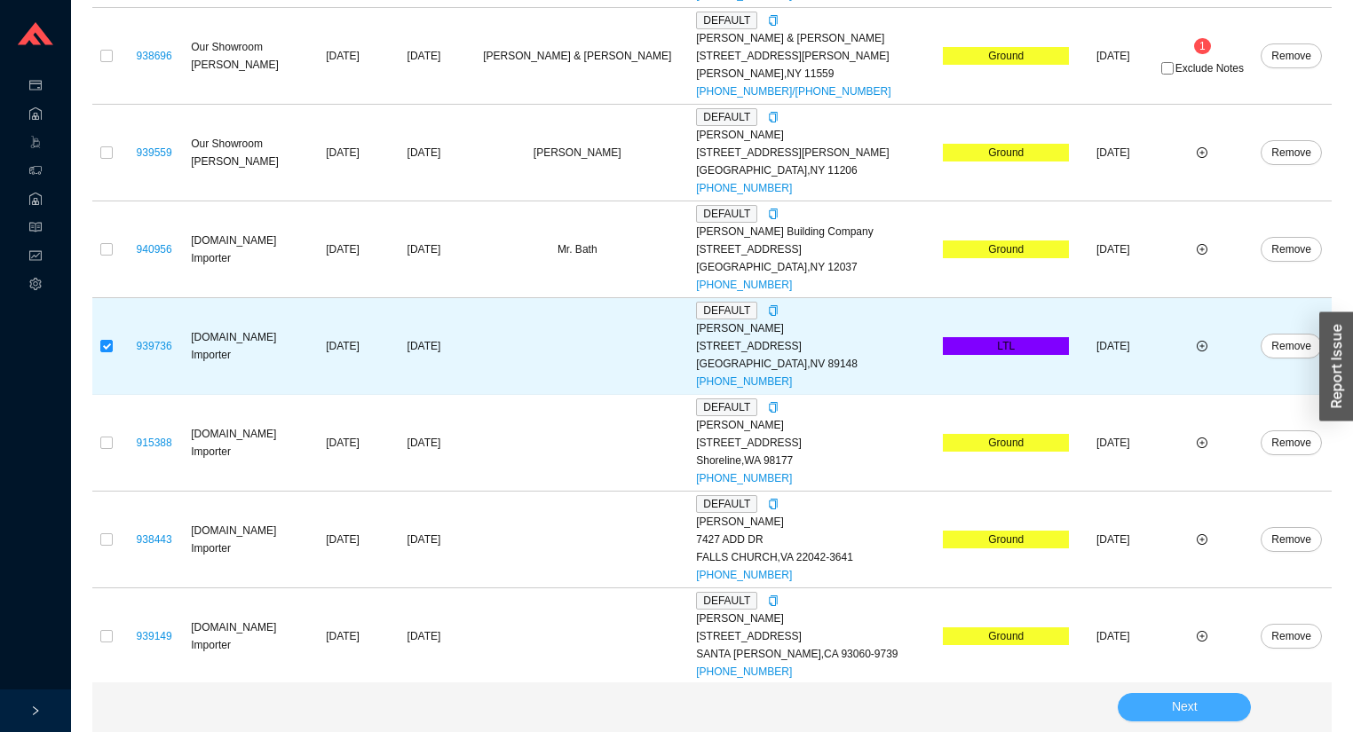
click at [1182, 698] on span "Next" at bounding box center [1185, 707] width 26 height 20
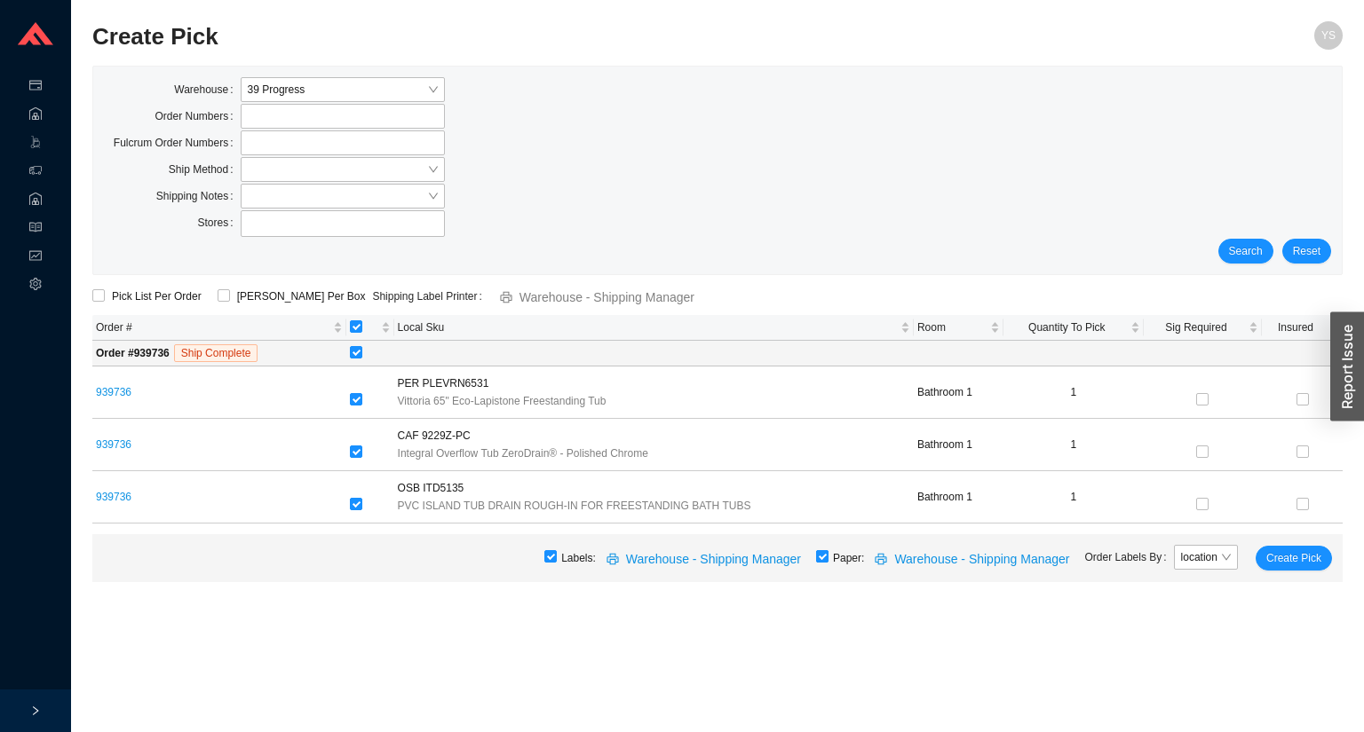
click at [828, 556] on input "checkbox" at bounding box center [822, 556] width 12 height 12
checkbox input "false"
click at [1264, 560] on button "Create Pick" at bounding box center [1293, 558] width 76 height 25
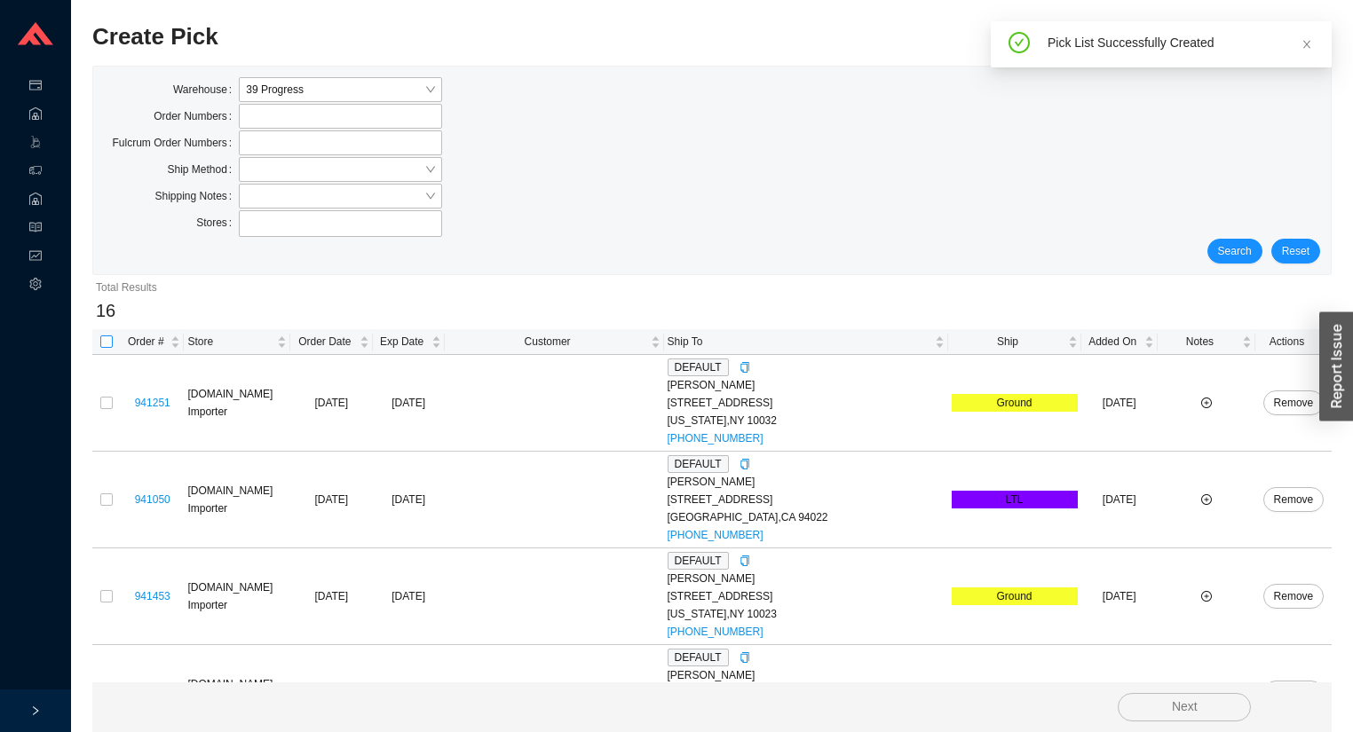
click at [100, 341] on input "checkbox" at bounding box center [106, 342] width 12 height 12
checkbox input "true"
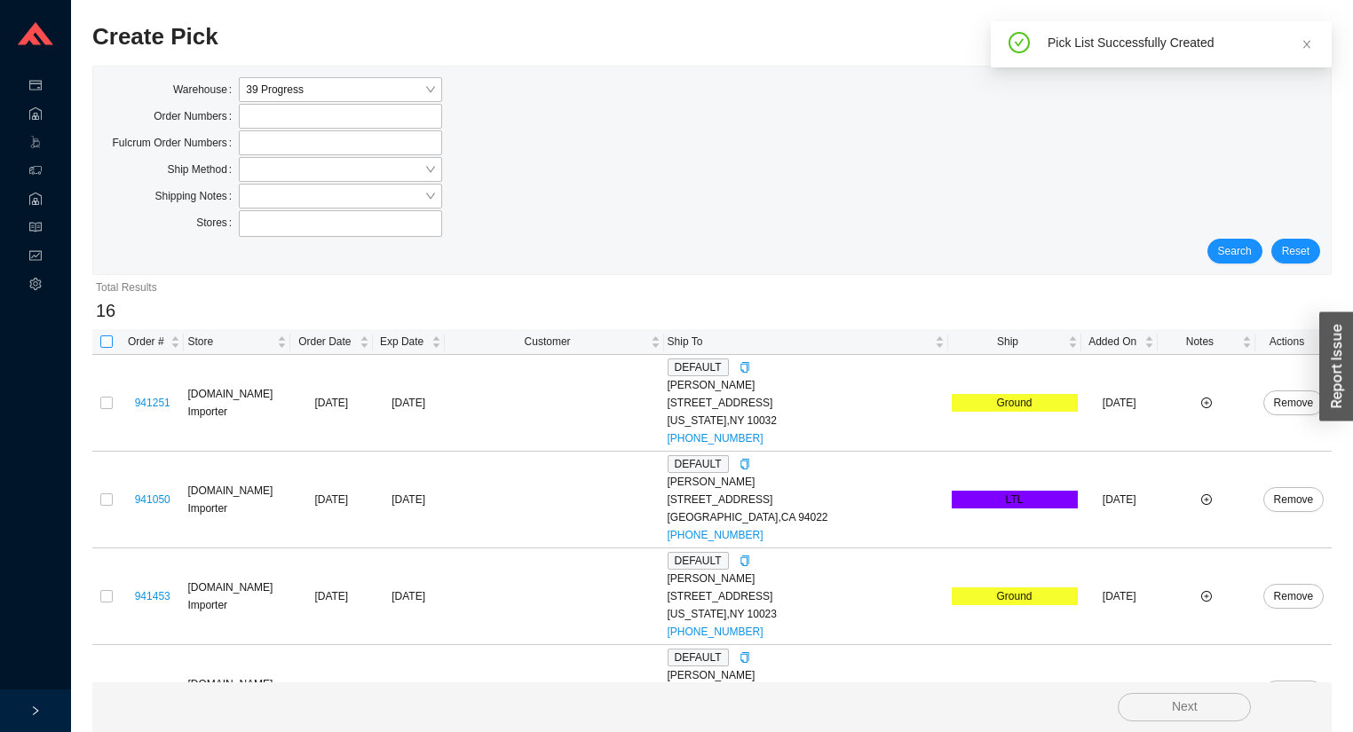
checkbox input "true"
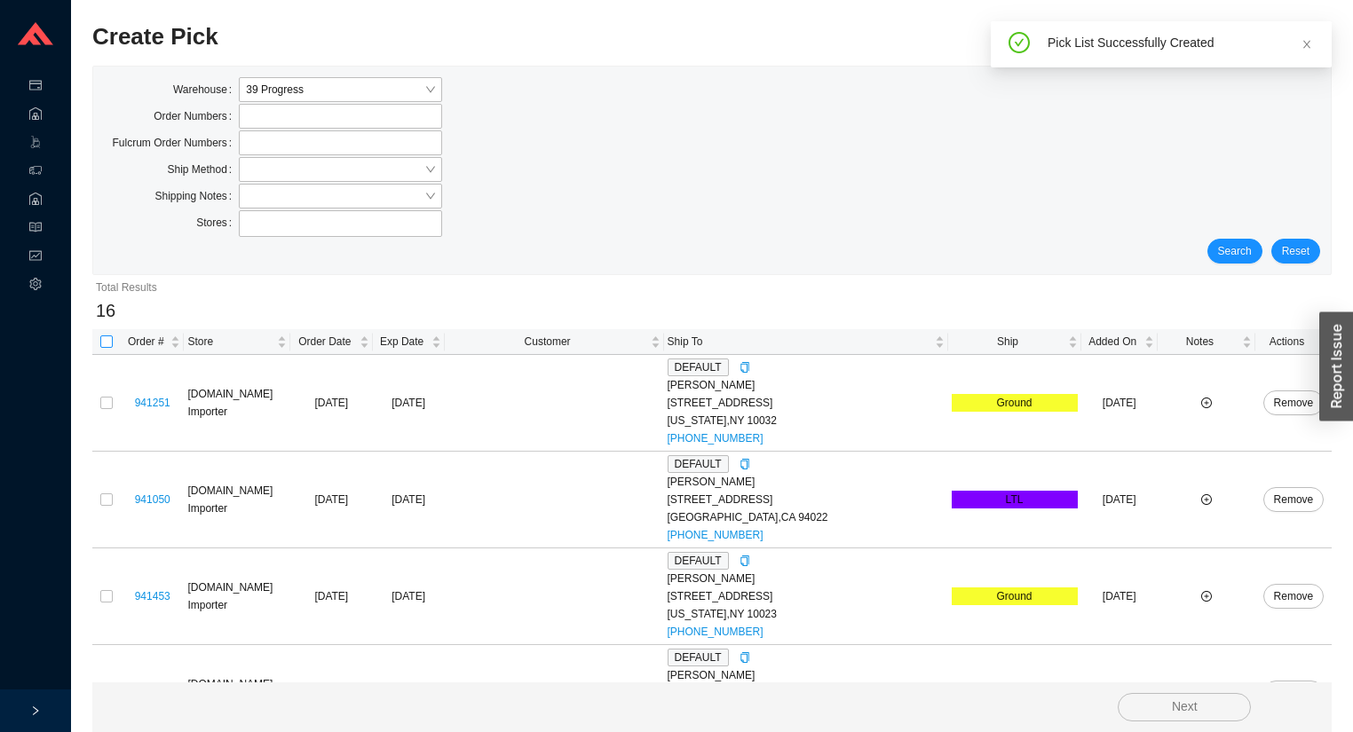
checkbox input "true"
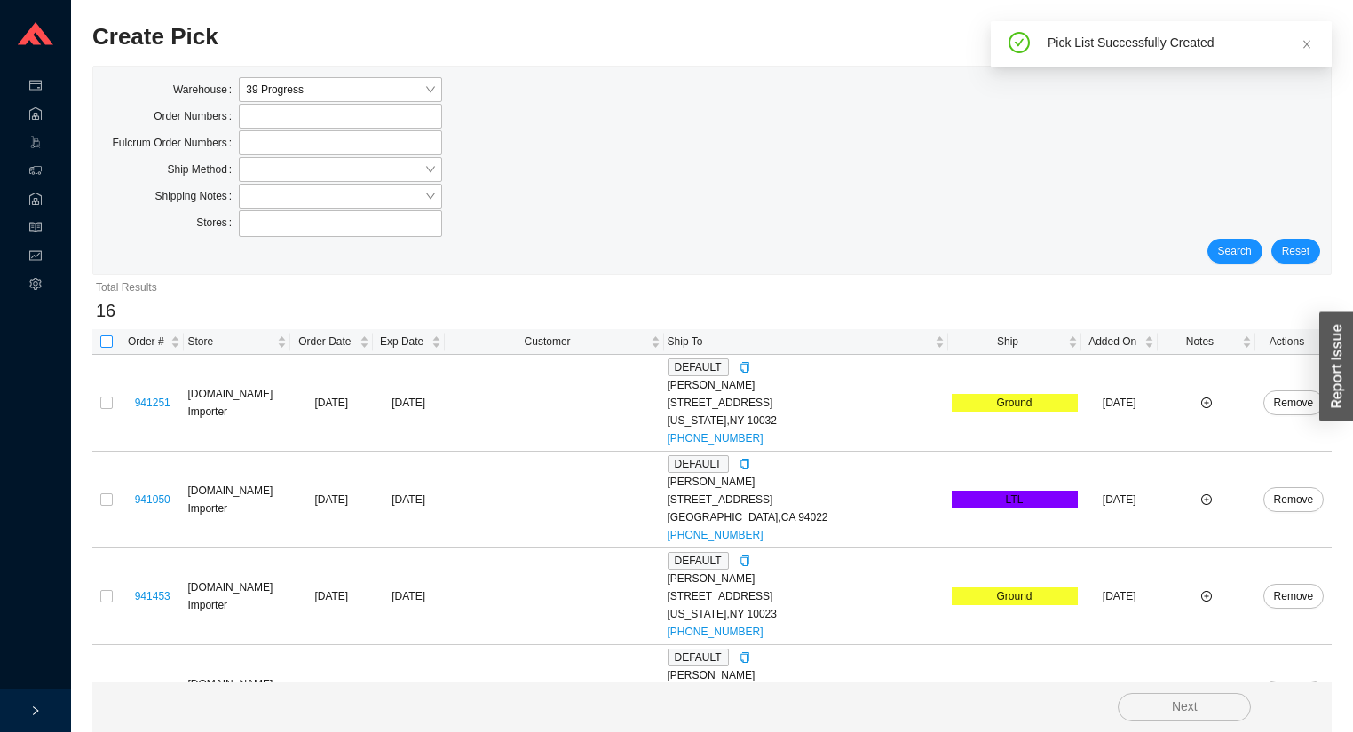
checkbox input "true"
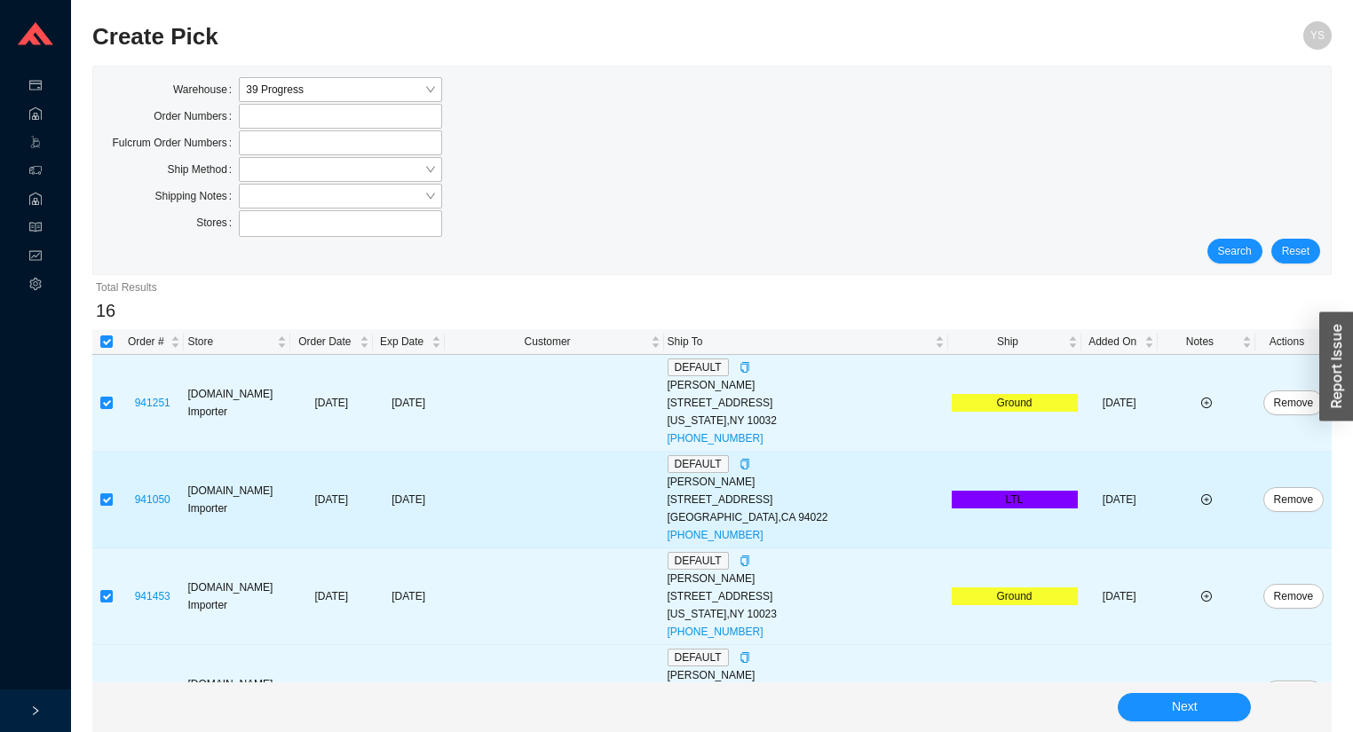
click at [108, 499] on input "checkbox" at bounding box center [106, 500] width 12 height 12
checkbox input "false"
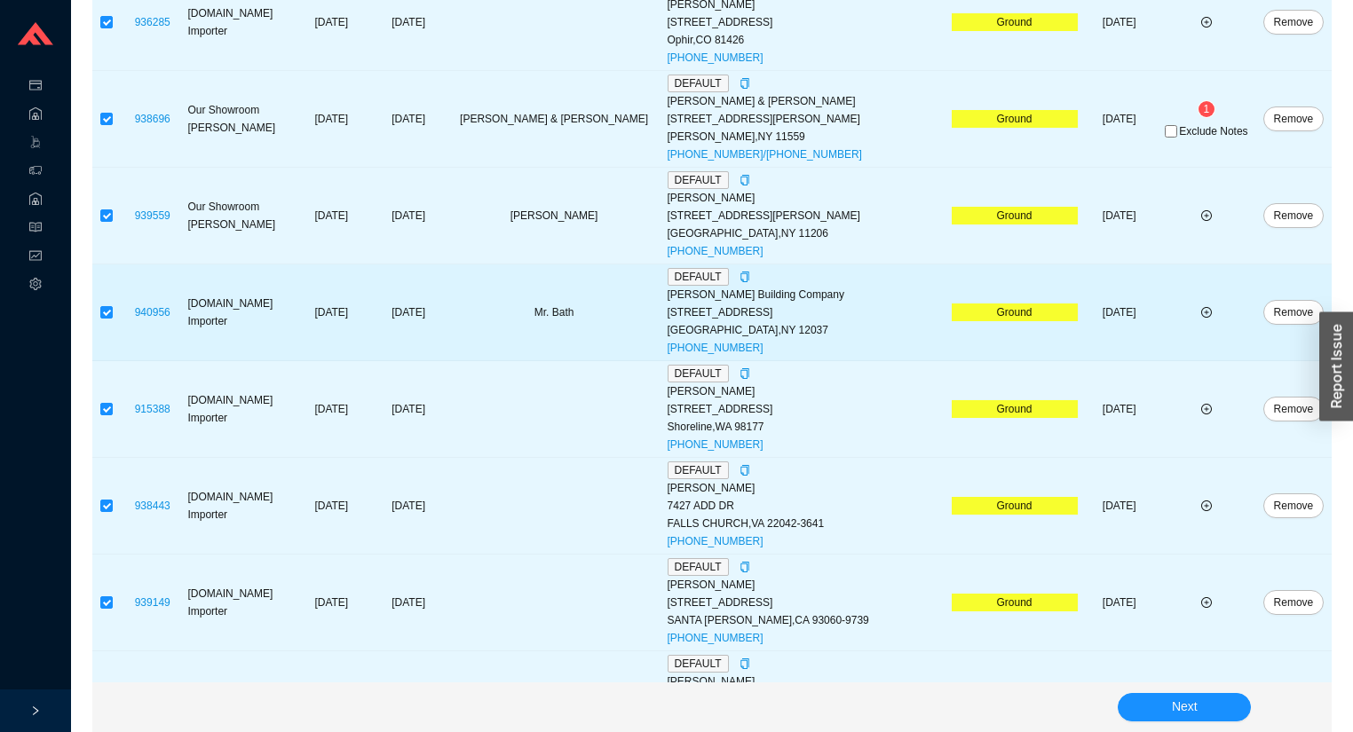
scroll to position [639, 0]
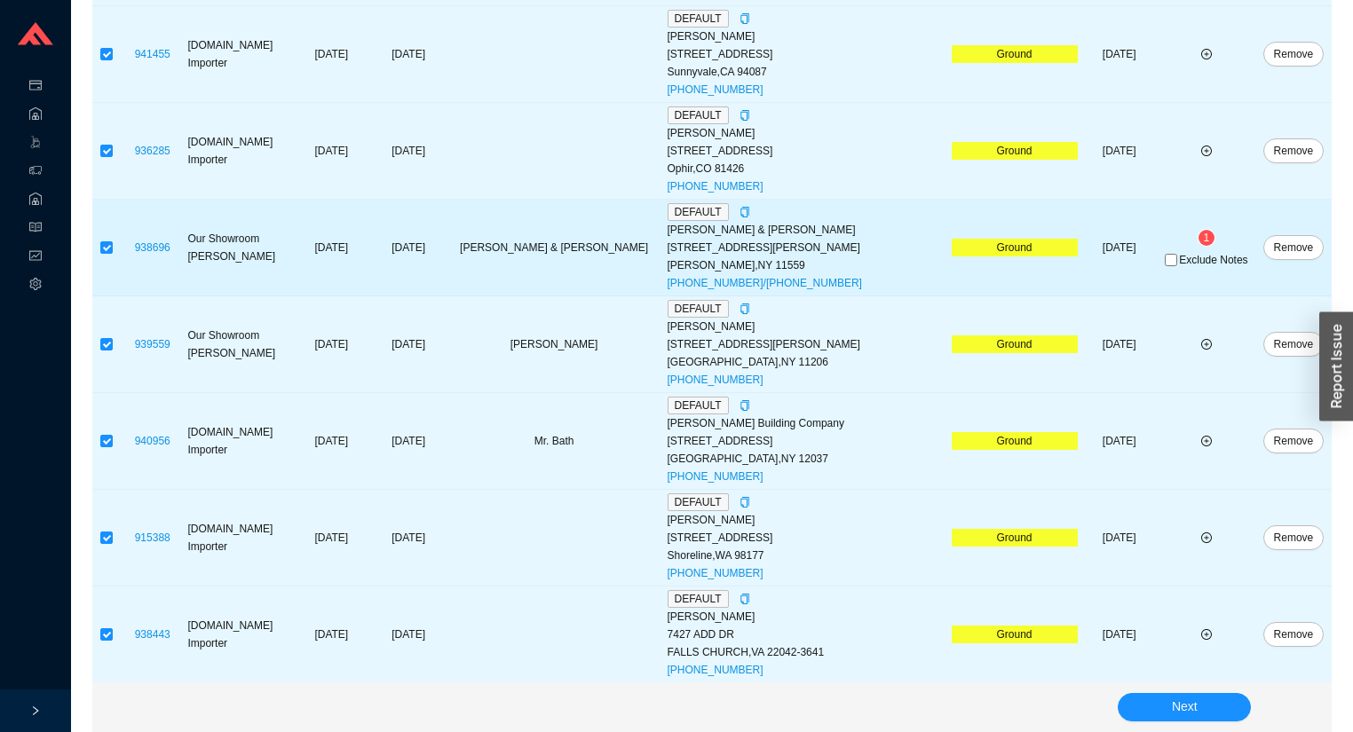
click at [1192, 261] on span "Exclude Notes" at bounding box center [1213, 260] width 68 height 11
click at [1177, 261] on input "Exclude Notes" at bounding box center [1171, 260] width 12 height 12
checkbox input "true"
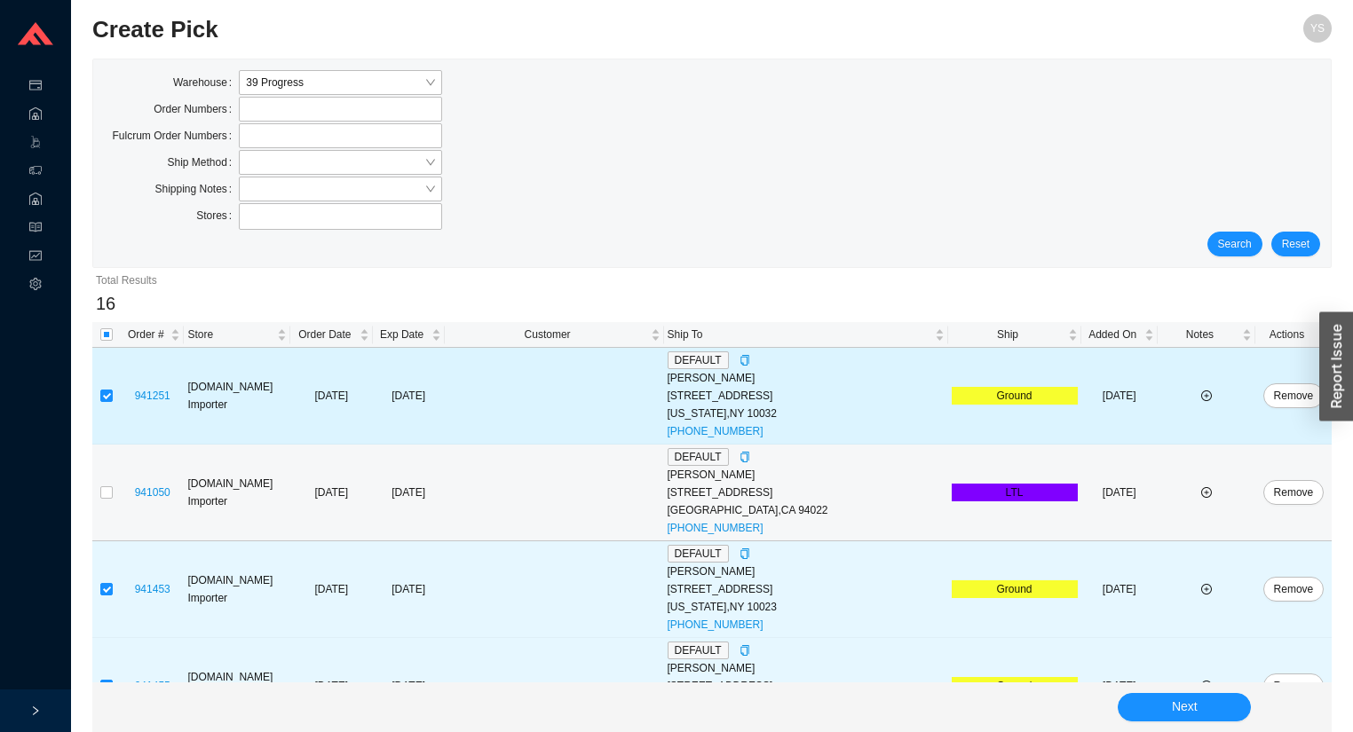
scroll to position [0, 0]
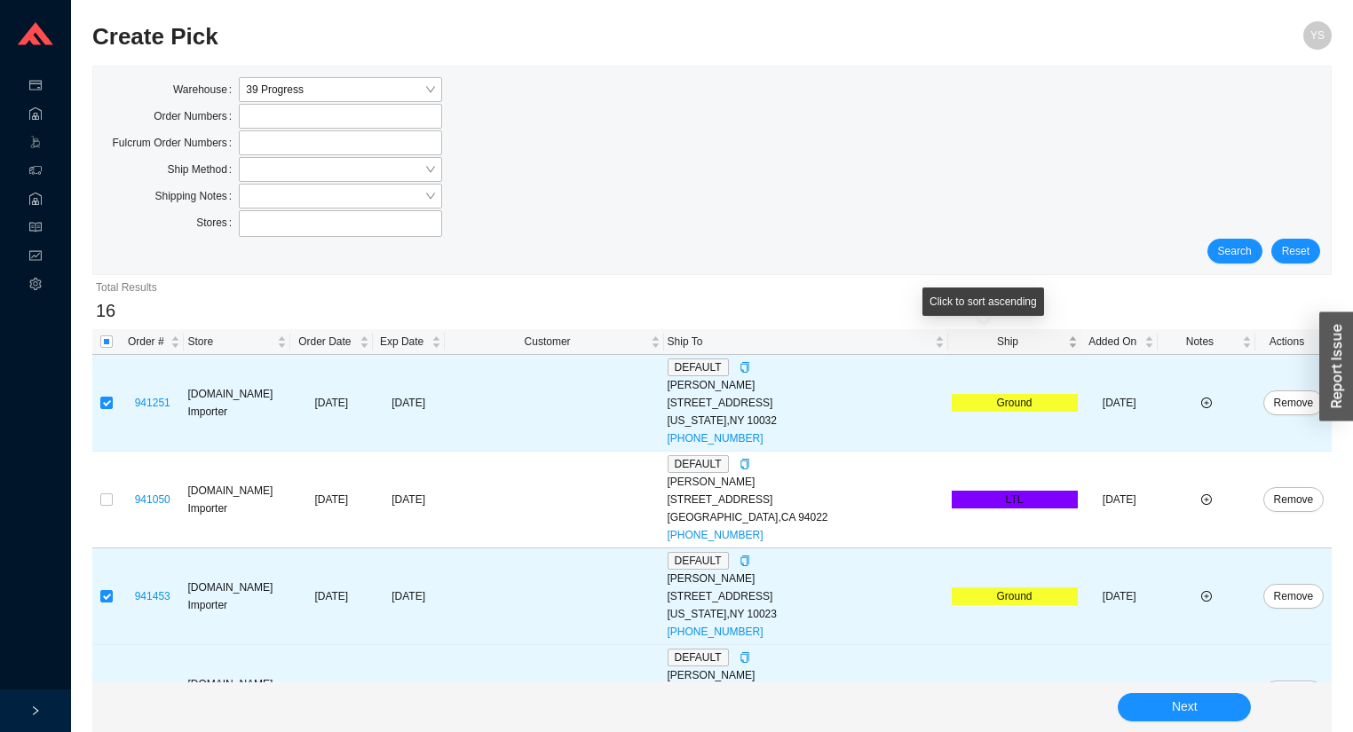
click at [976, 339] on span "Ship" at bounding box center [1008, 342] width 113 height 18
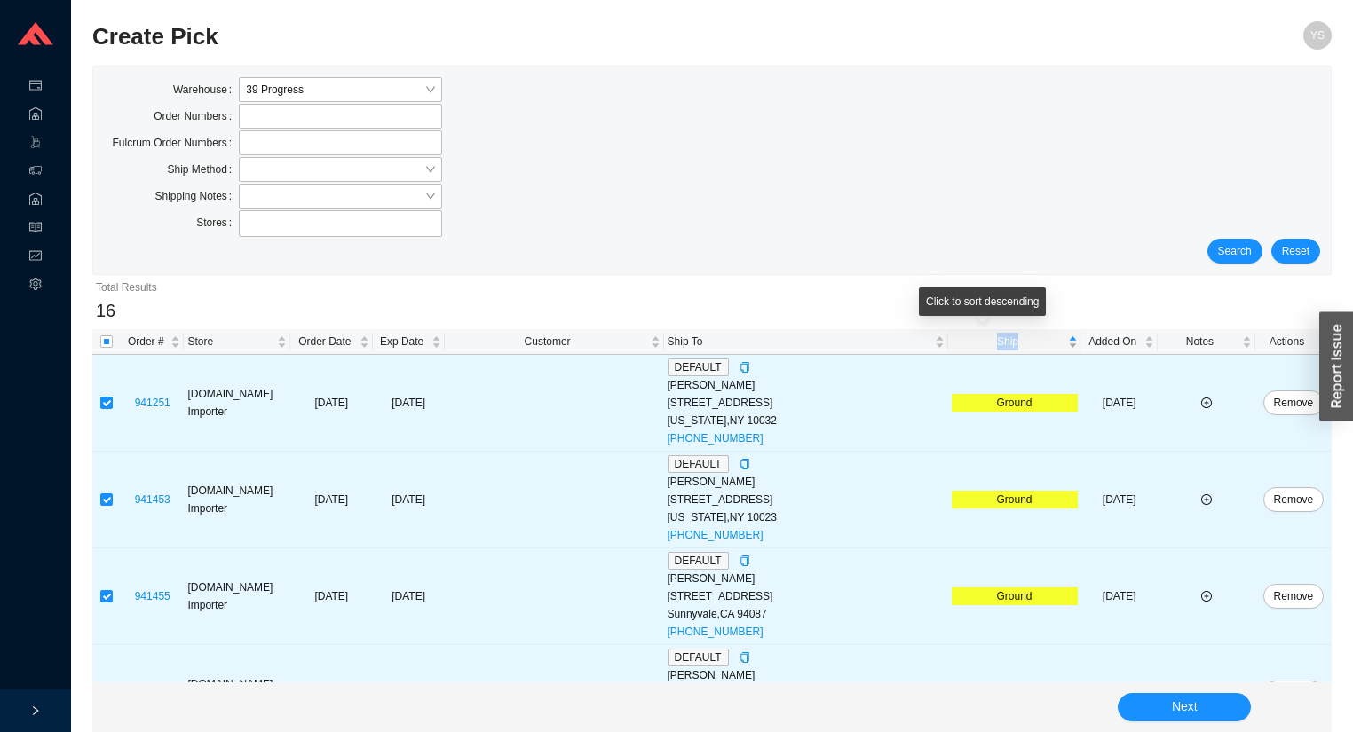
click at [976, 339] on span "Ship" at bounding box center [1008, 342] width 113 height 18
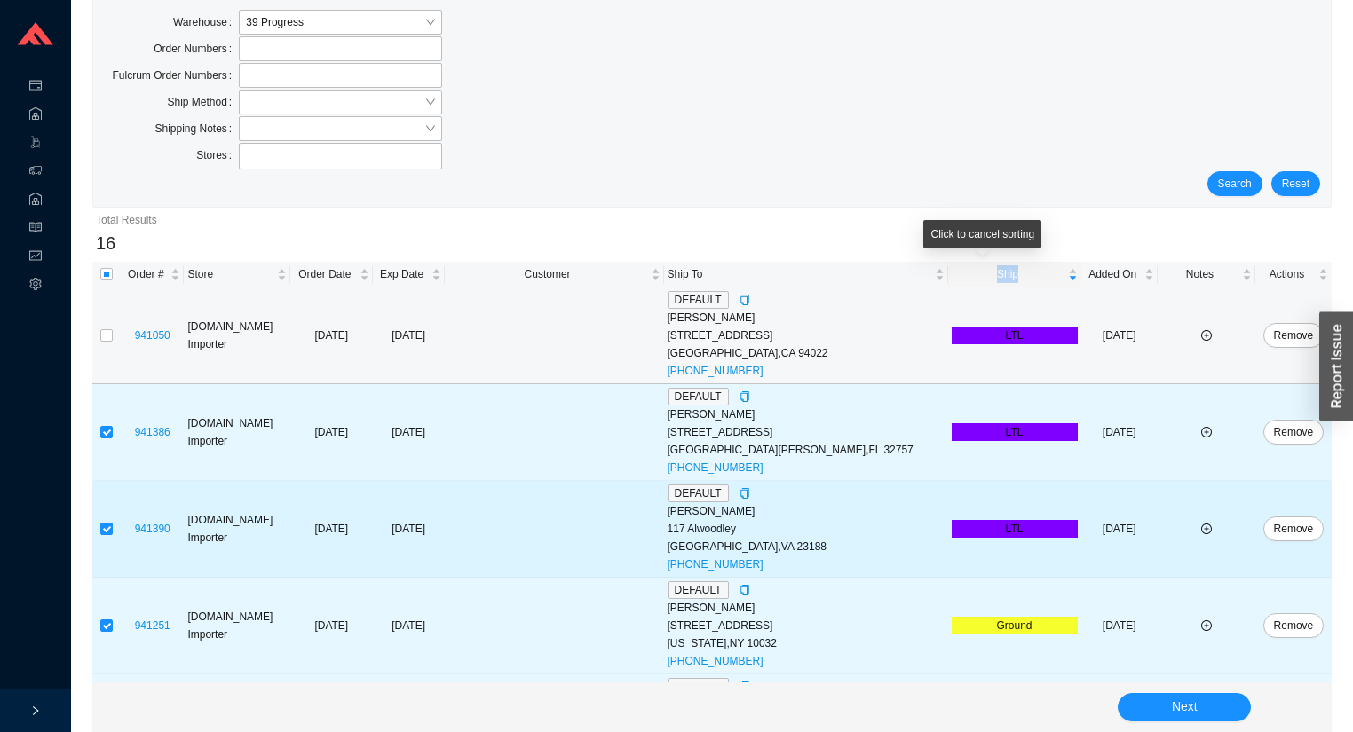
scroll to position [142, 0]
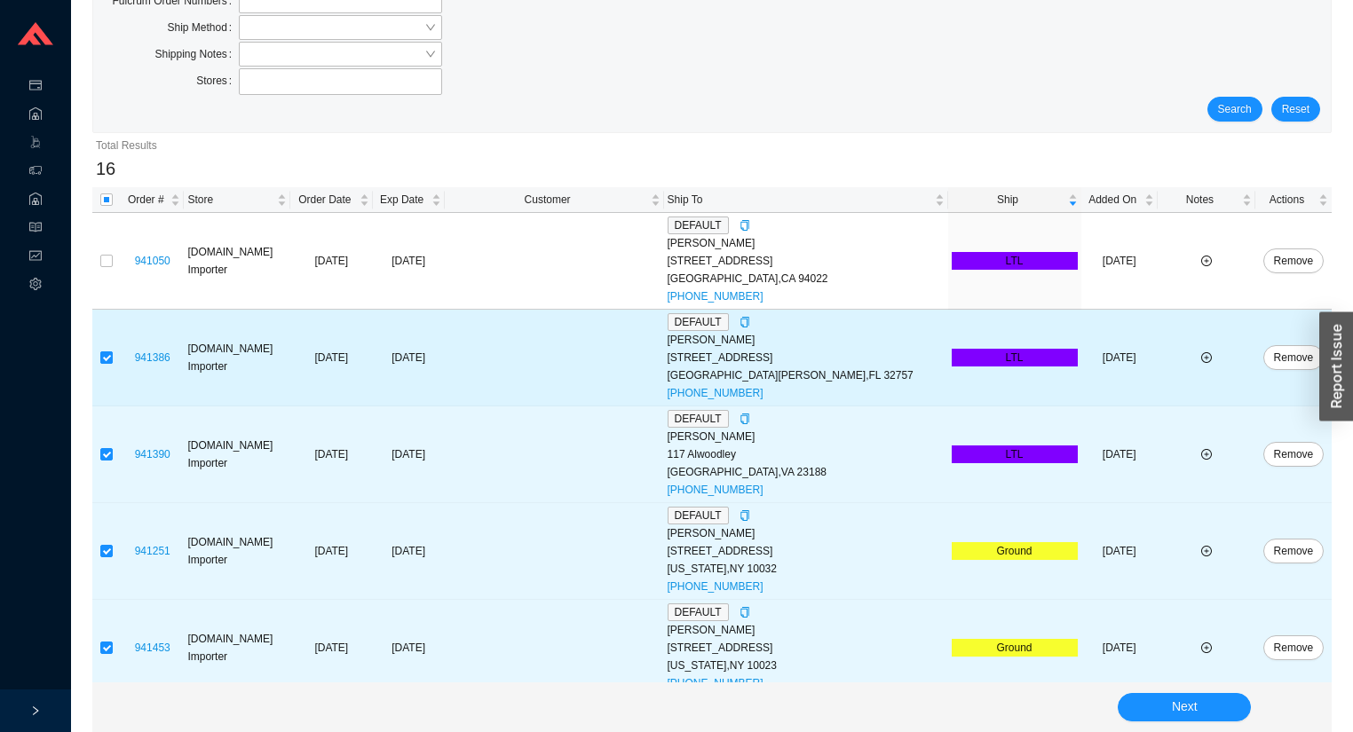
click at [106, 354] on input "checkbox" at bounding box center [106, 358] width 12 height 12
checkbox input "false"
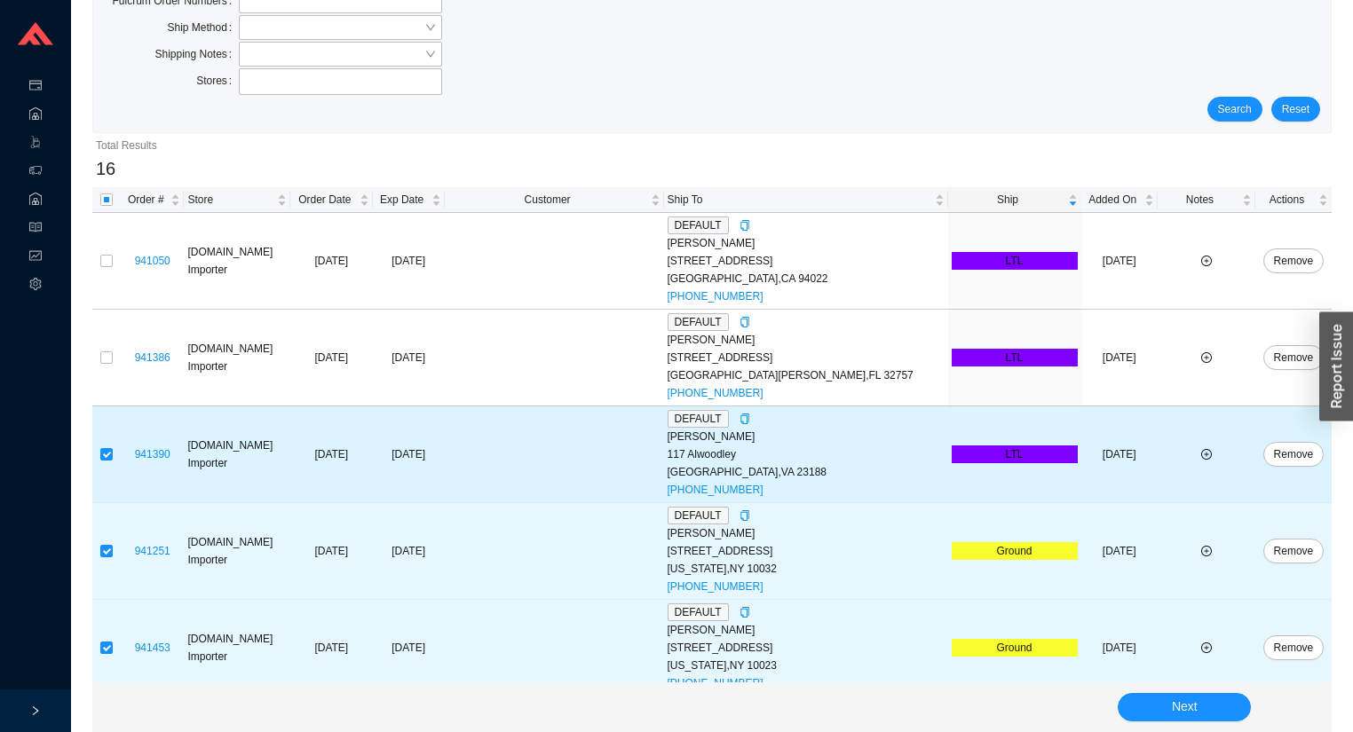
click at [105, 443] on td at bounding box center [106, 455] width 28 height 97
click at [108, 451] on input "checkbox" at bounding box center [106, 454] width 12 height 12
checkbox input "false"
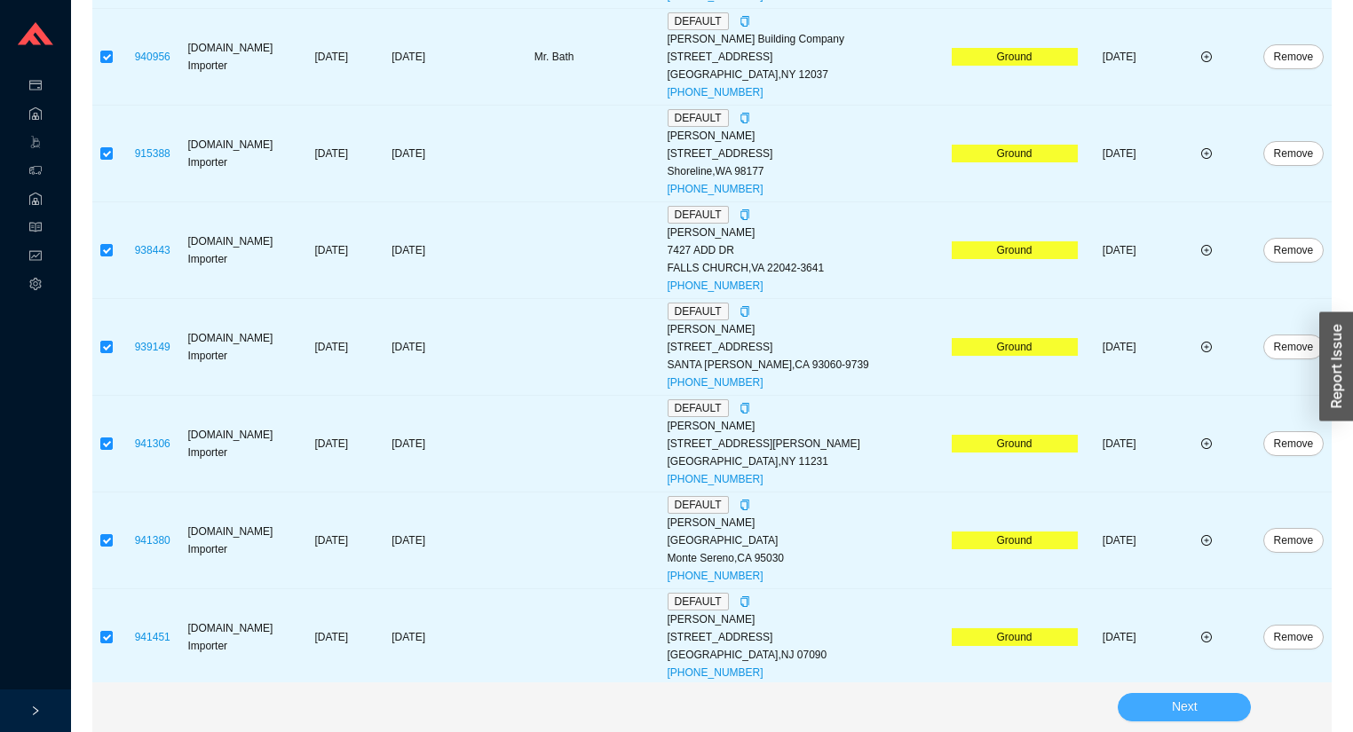
click at [1185, 707] on span "Next" at bounding box center [1185, 707] width 26 height 20
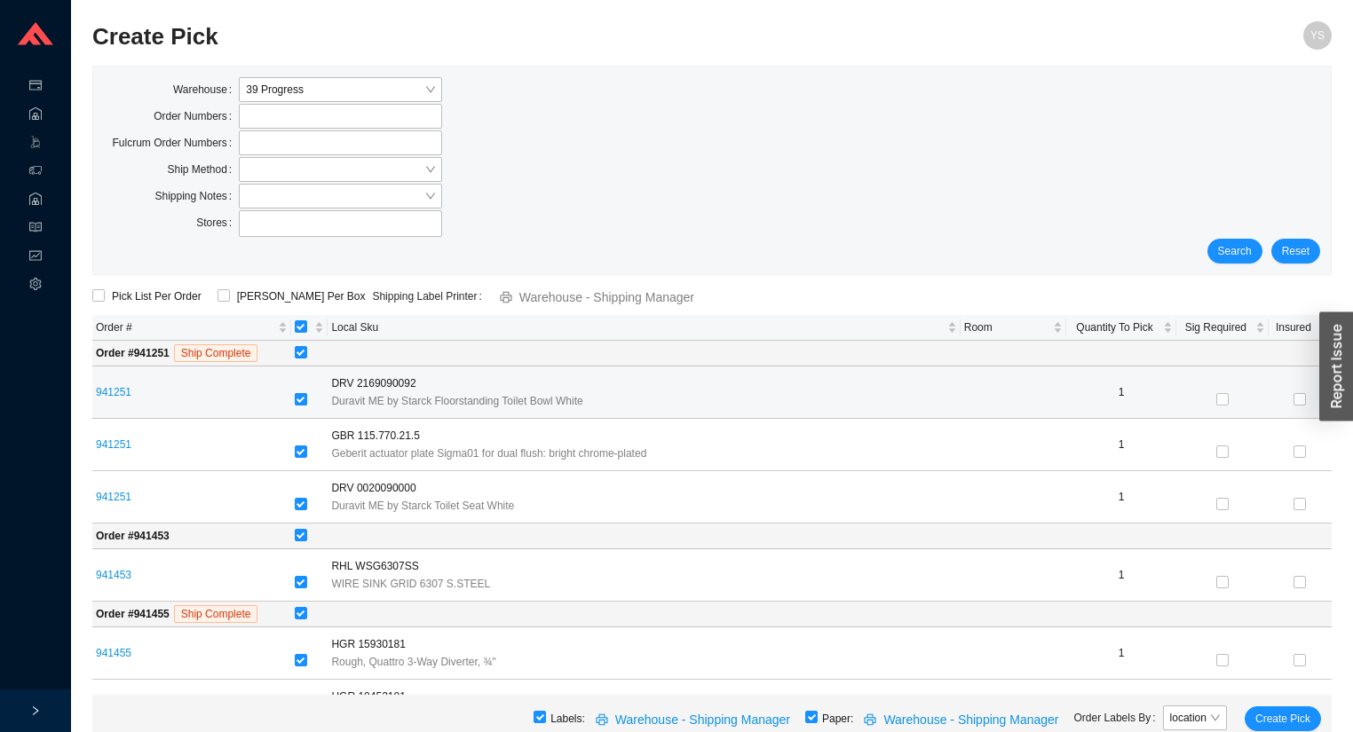
click at [304, 399] on input "checkbox" at bounding box center [301, 399] width 12 height 12
checkbox input "false"
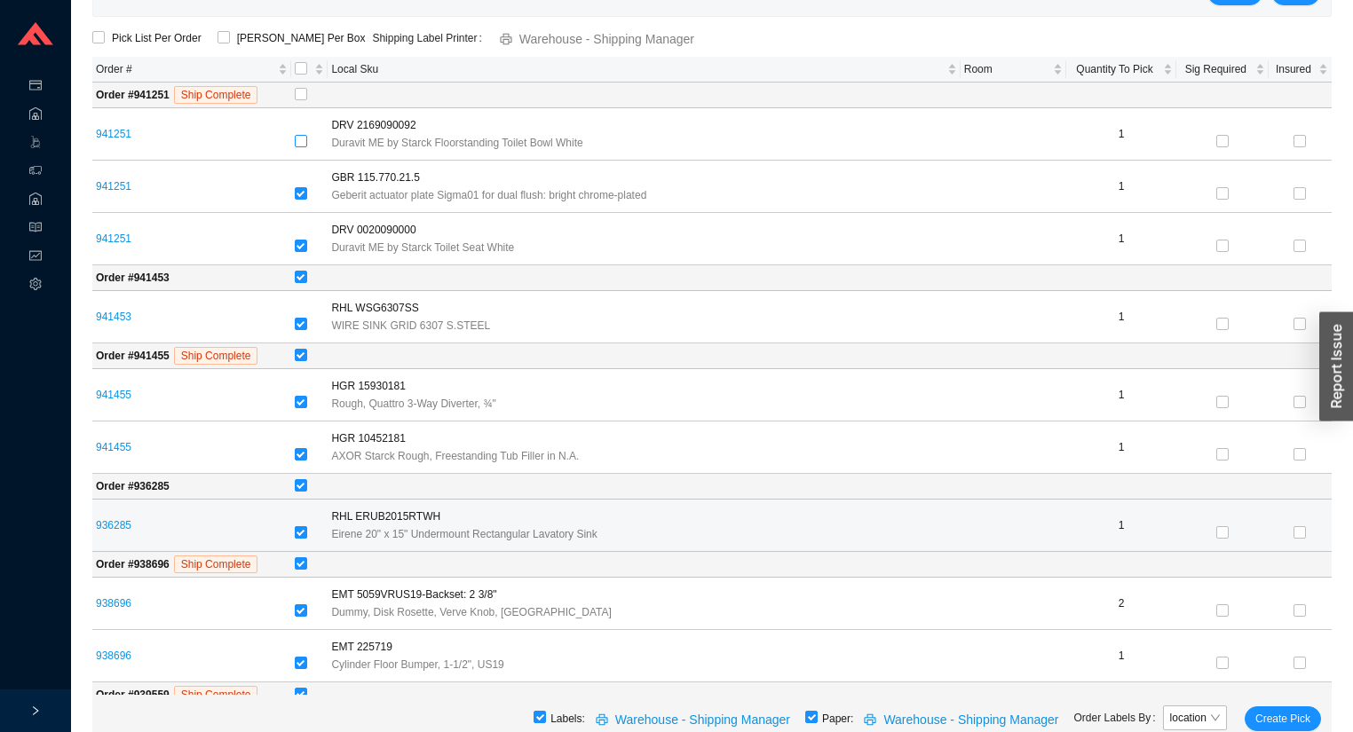
scroll to position [284, 0]
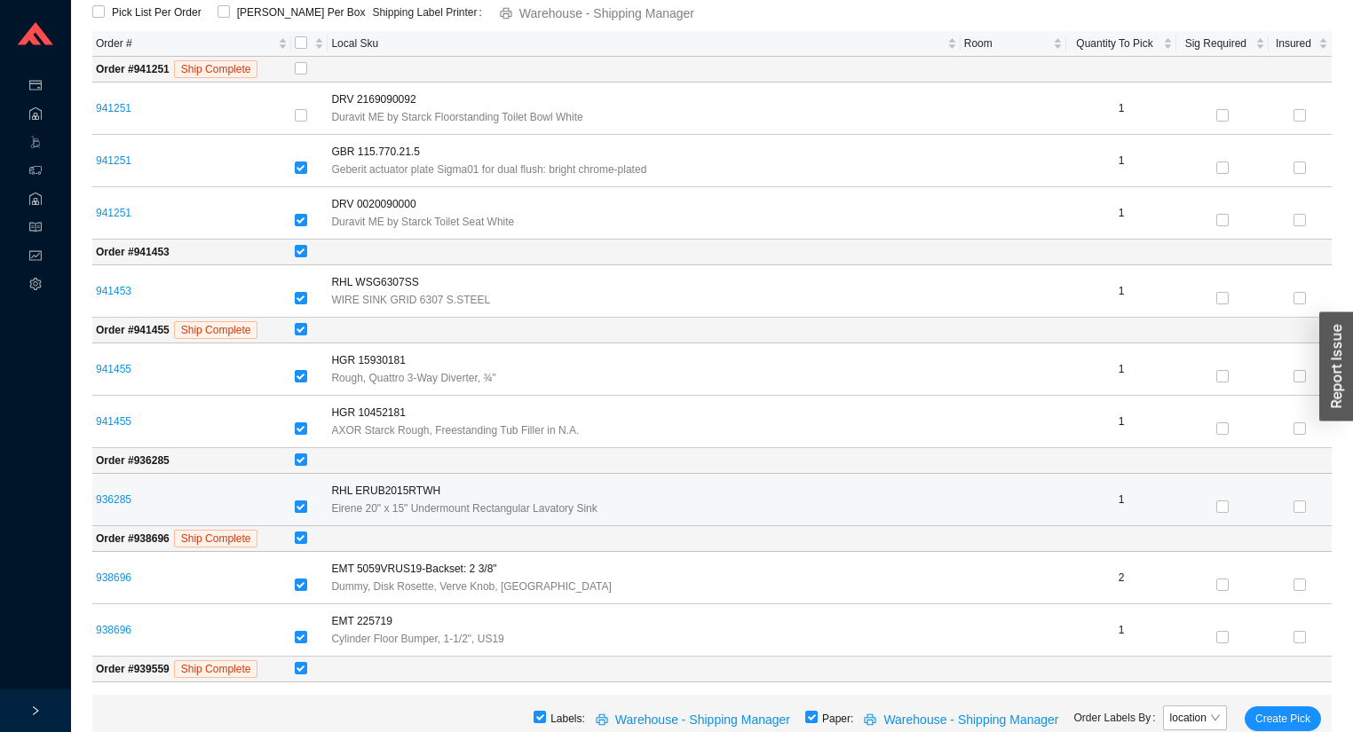
click at [305, 504] on input "checkbox" at bounding box center [301, 507] width 12 height 12
checkbox input "false"
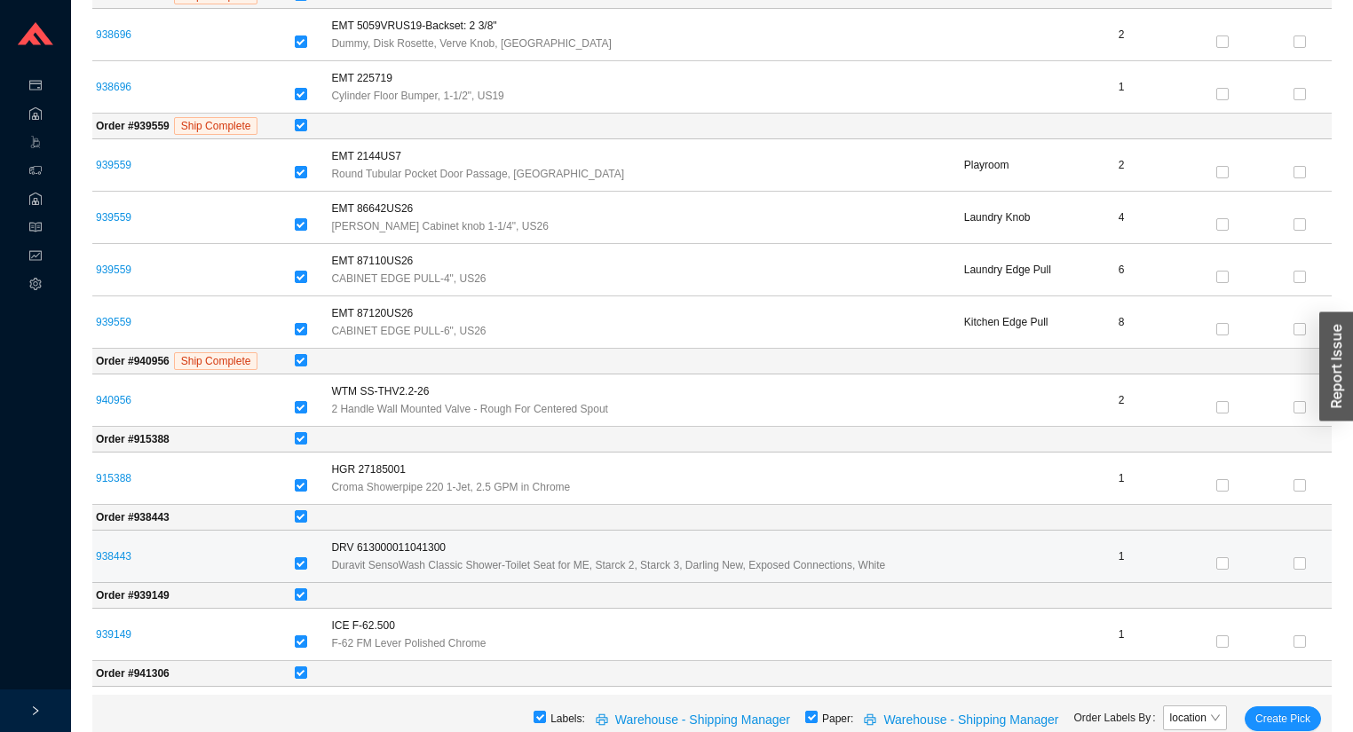
scroll to position [852, 0]
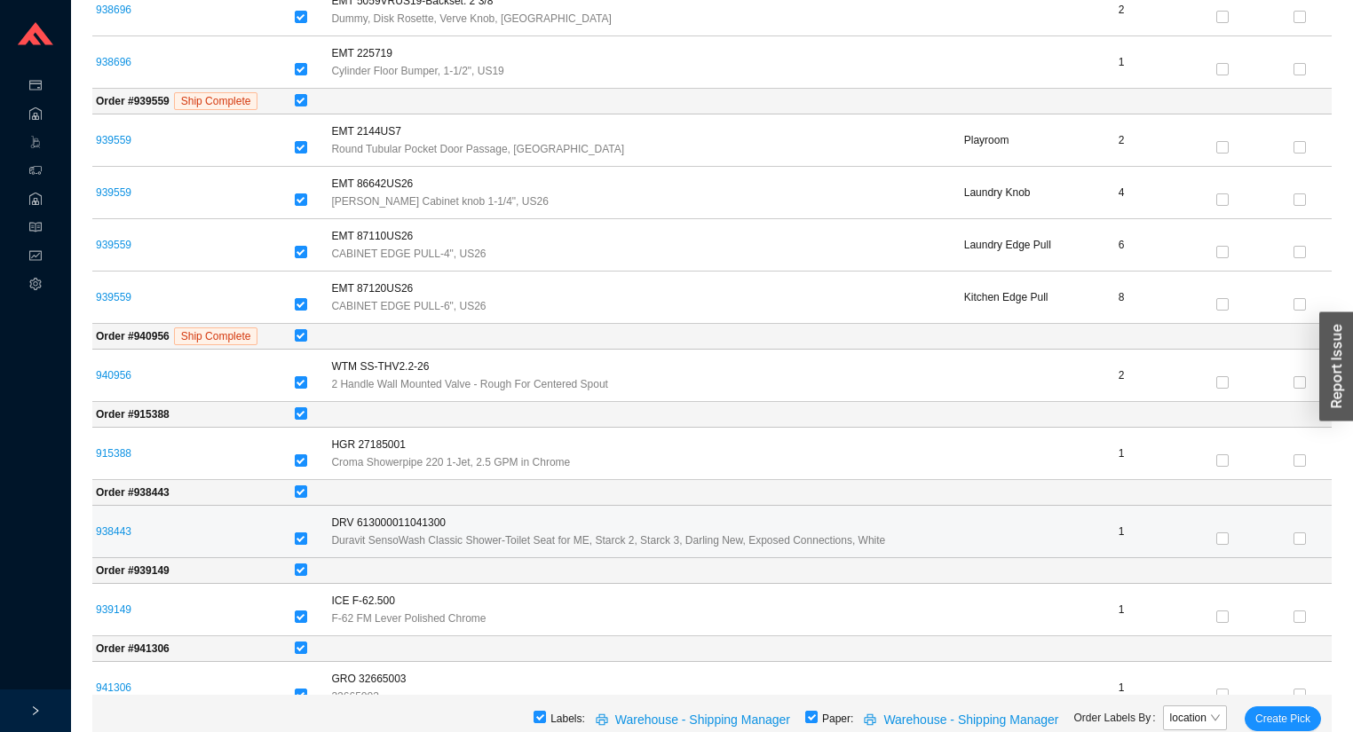
click at [305, 533] on input "checkbox" at bounding box center [301, 539] width 12 height 12
checkbox input "false"
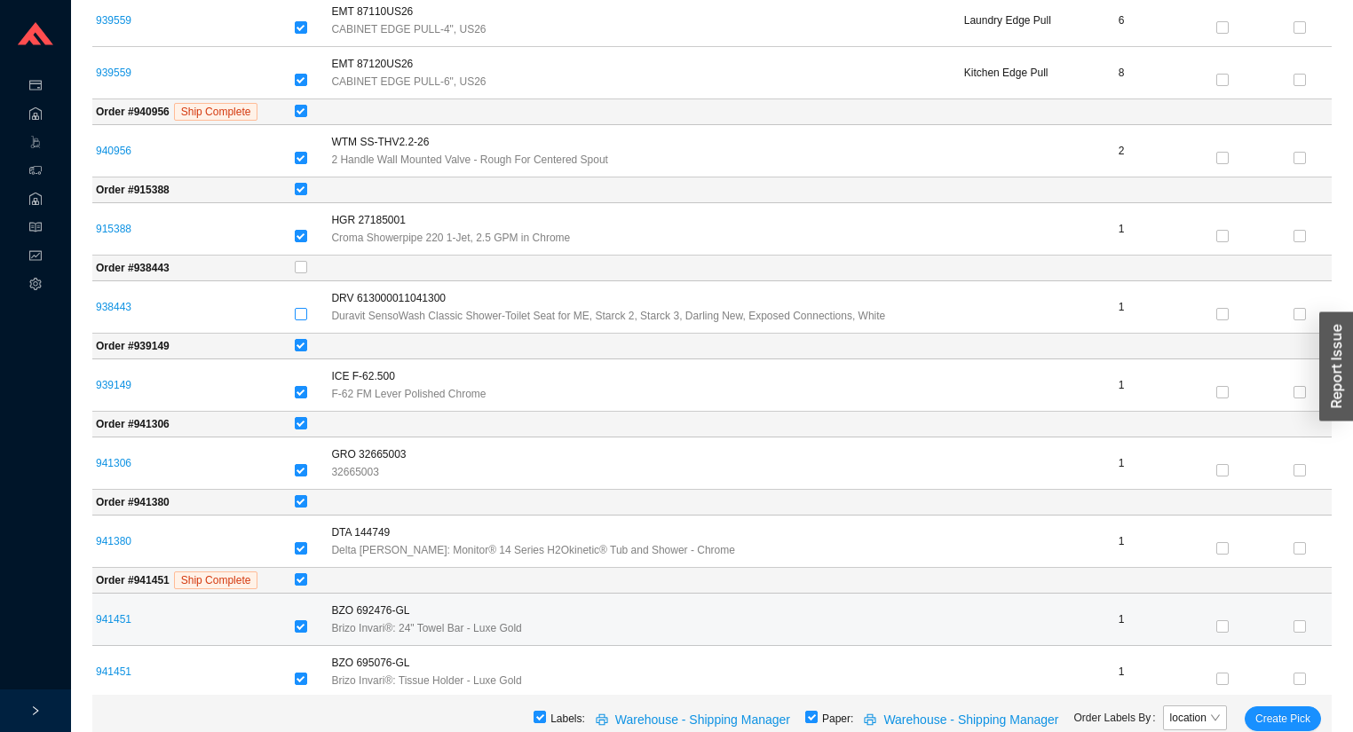
scroll to position [1084, 0]
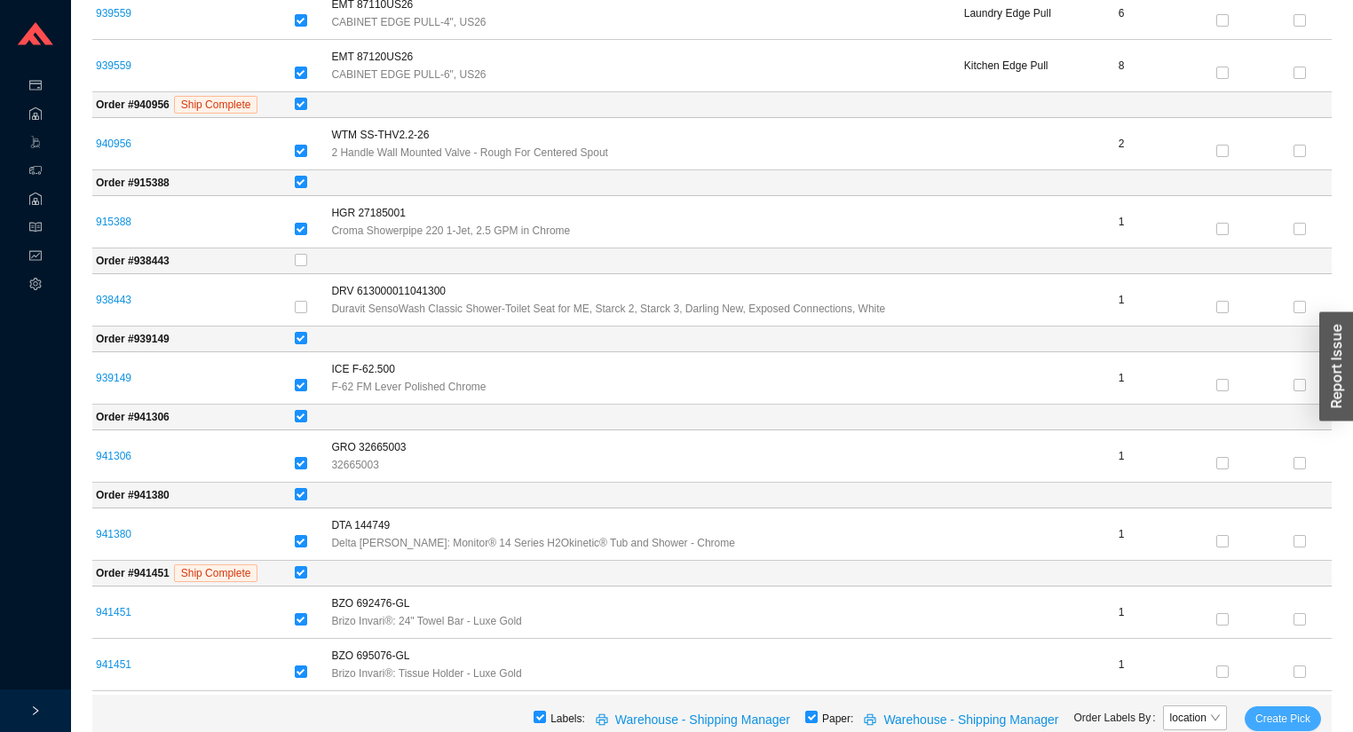
click at [1305, 716] on span "Create Pick" at bounding box center [1282, 719] width 55 height 18
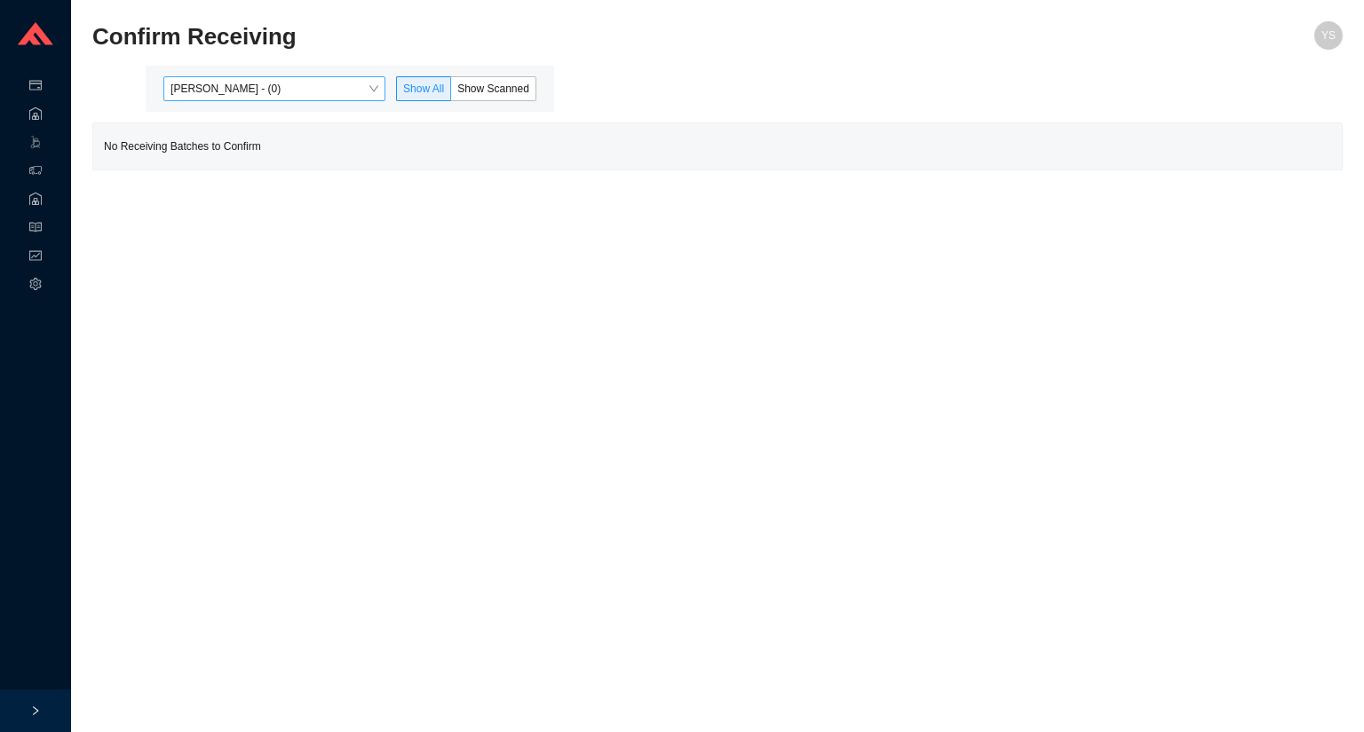
click at [259, 99] on span "[PERSON_NAME] - (0)" at bounding box center [274, 88] width 208 height 23
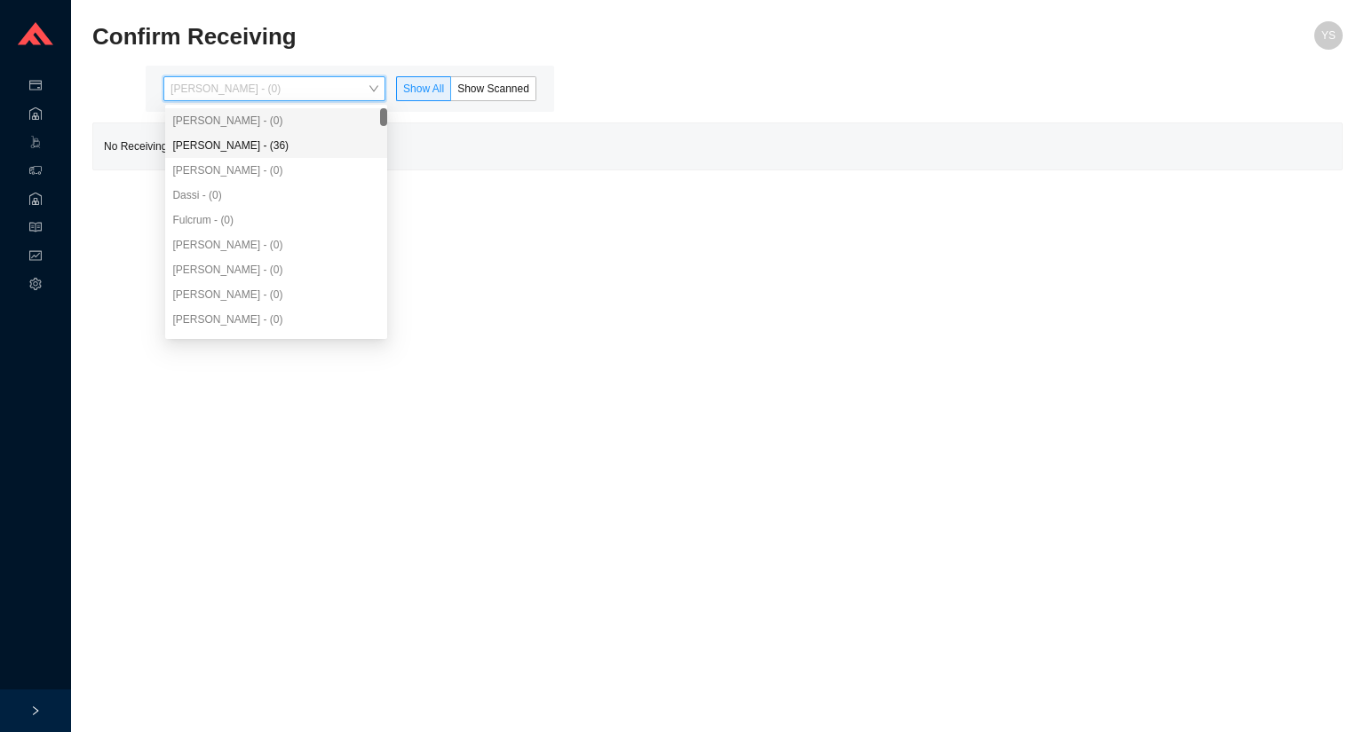
click at [260, 136] on div "[PERSON_NAME] - (36)" at bounding box center [276, 145] width 222 height 25
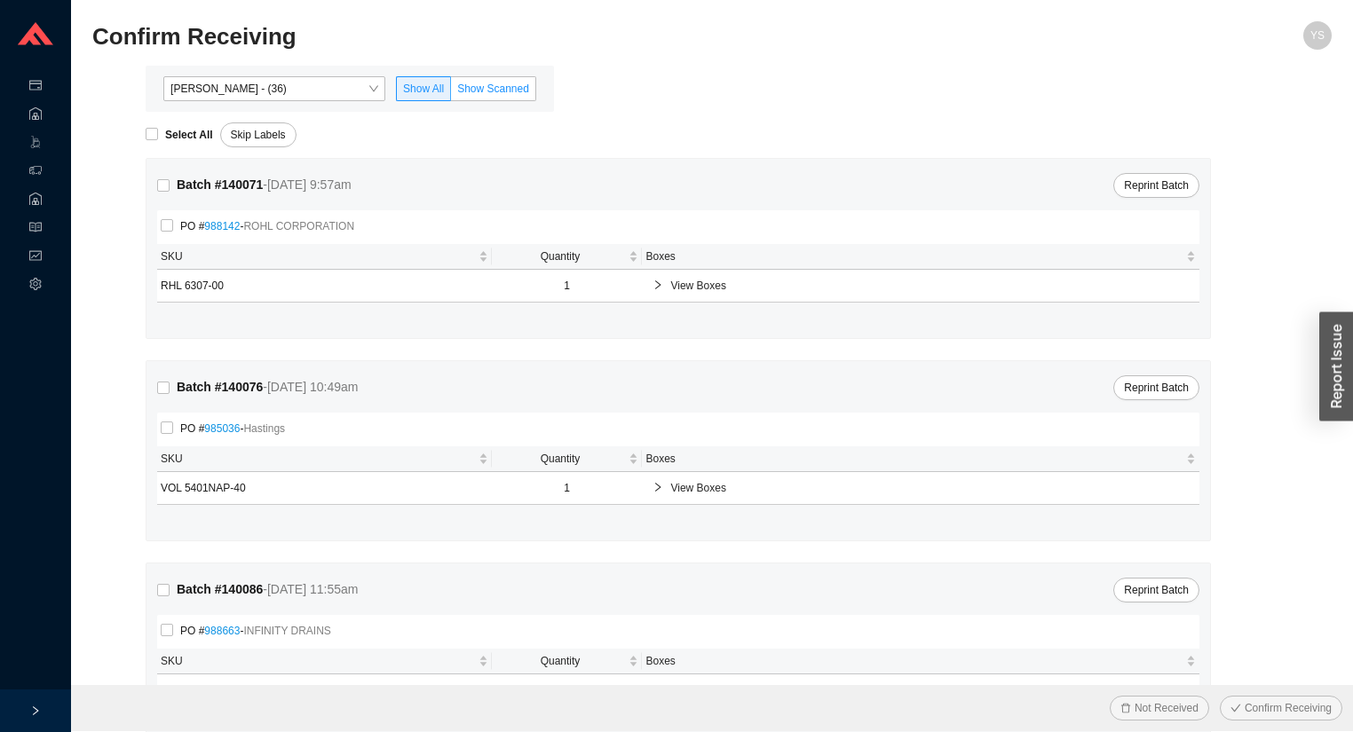
click at [483, 93] on span "Show Scanned" at bounding box center [493, 89] width 72 height 12
click at [451, 92] on input "Show Scanned" at bounding box center [451, 92] width 0 height 0
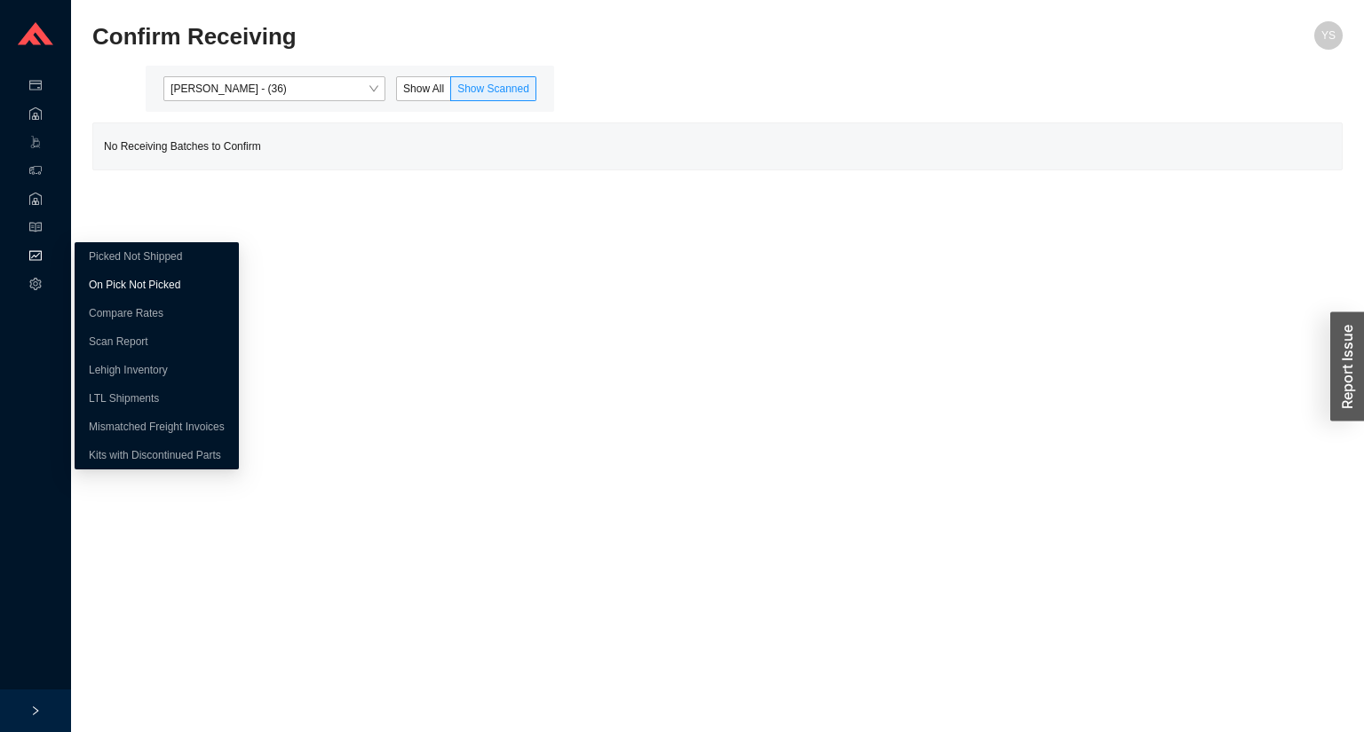
click at [99, 279] on link "On Pick Not Picked" at bounding box center [134, 285] width 91 height 12
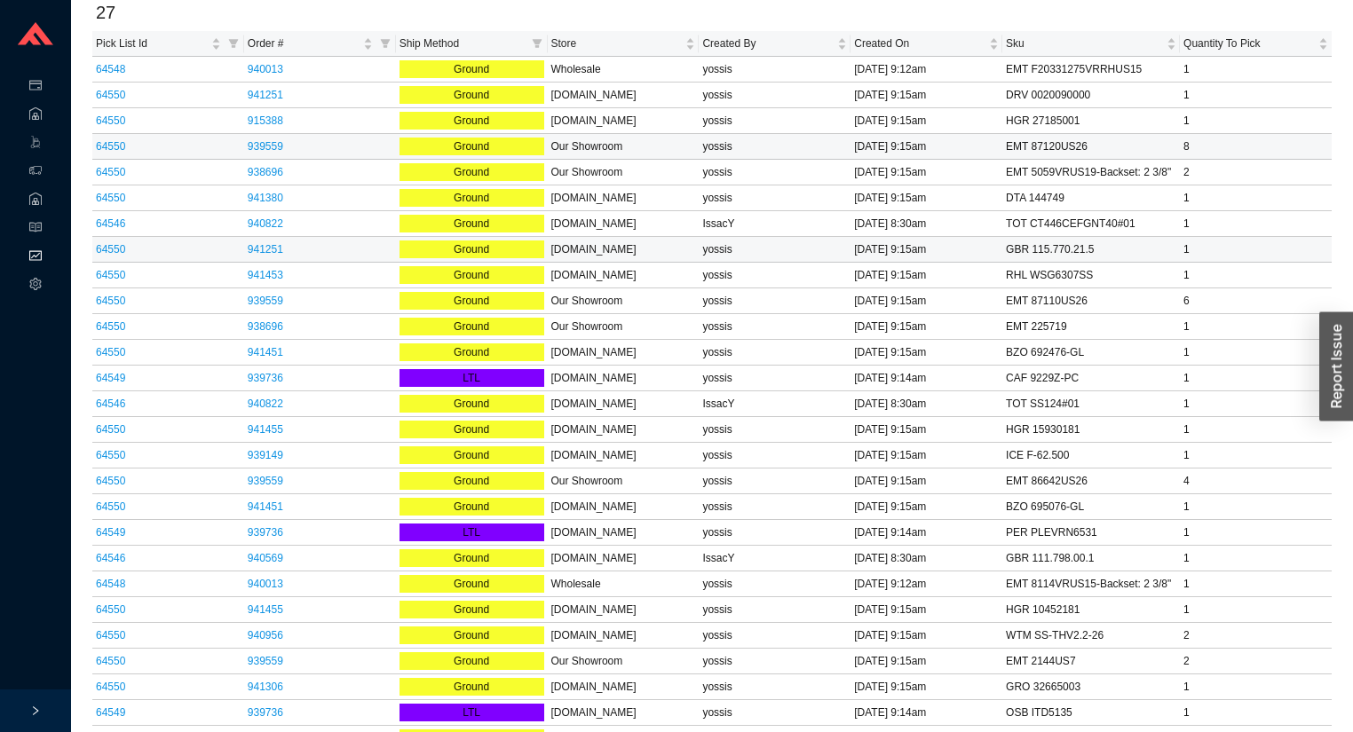
scroll to position [103, 0]
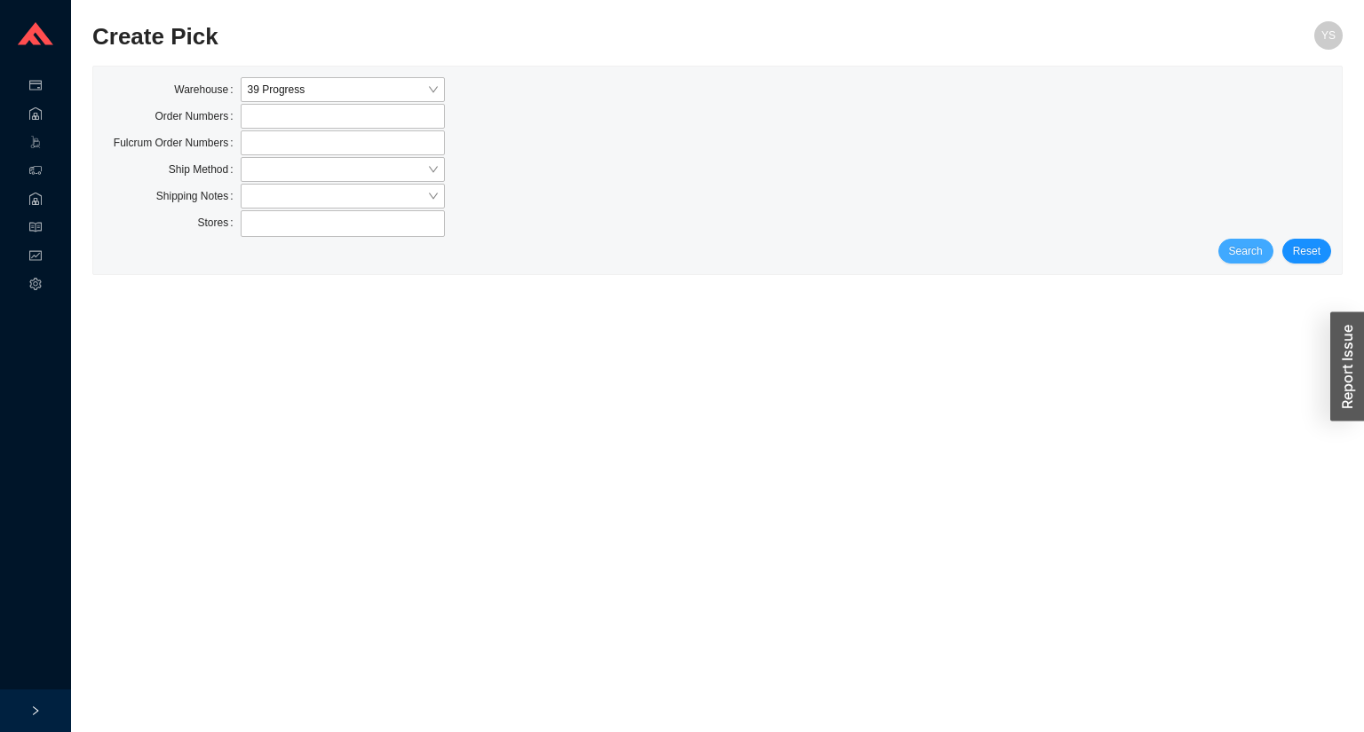
click at [1244, 240] on button "Search" at bounding box center [1245, 251] width 55 height 25
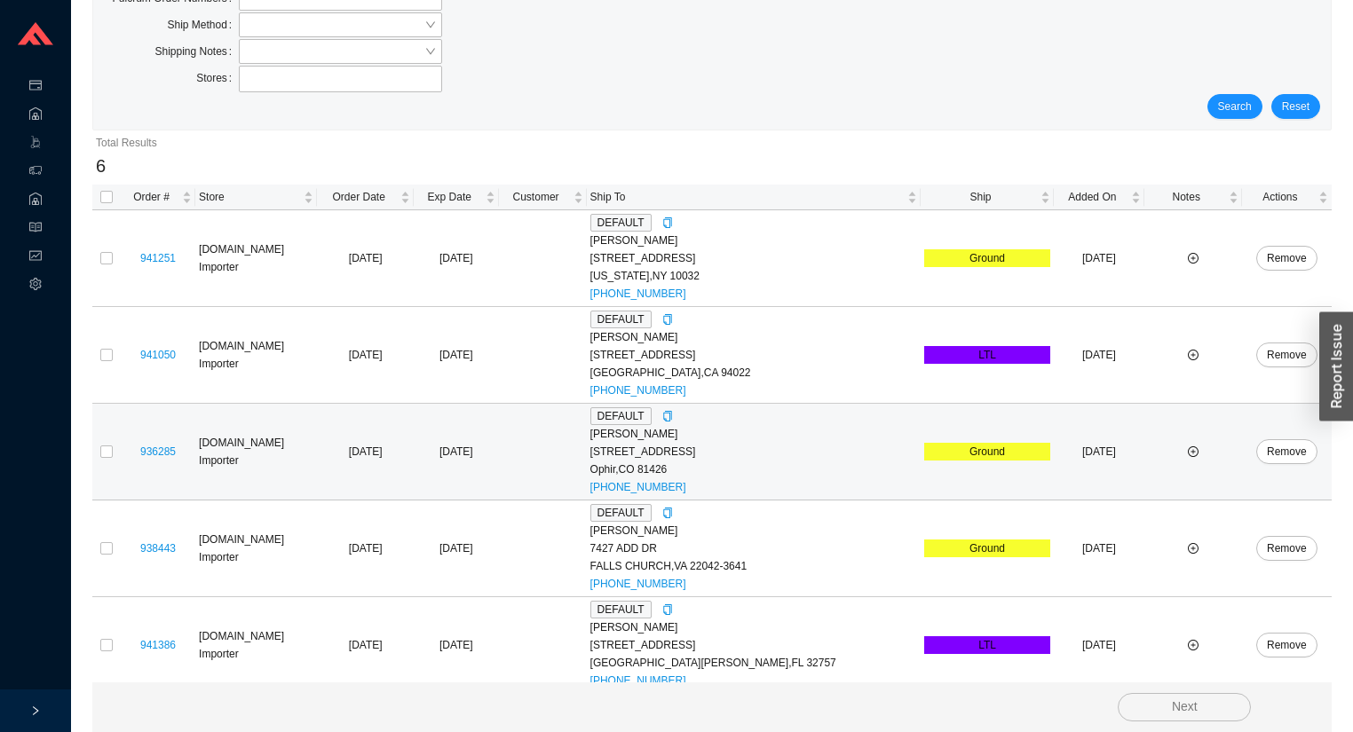
scroll to position [251, 0]
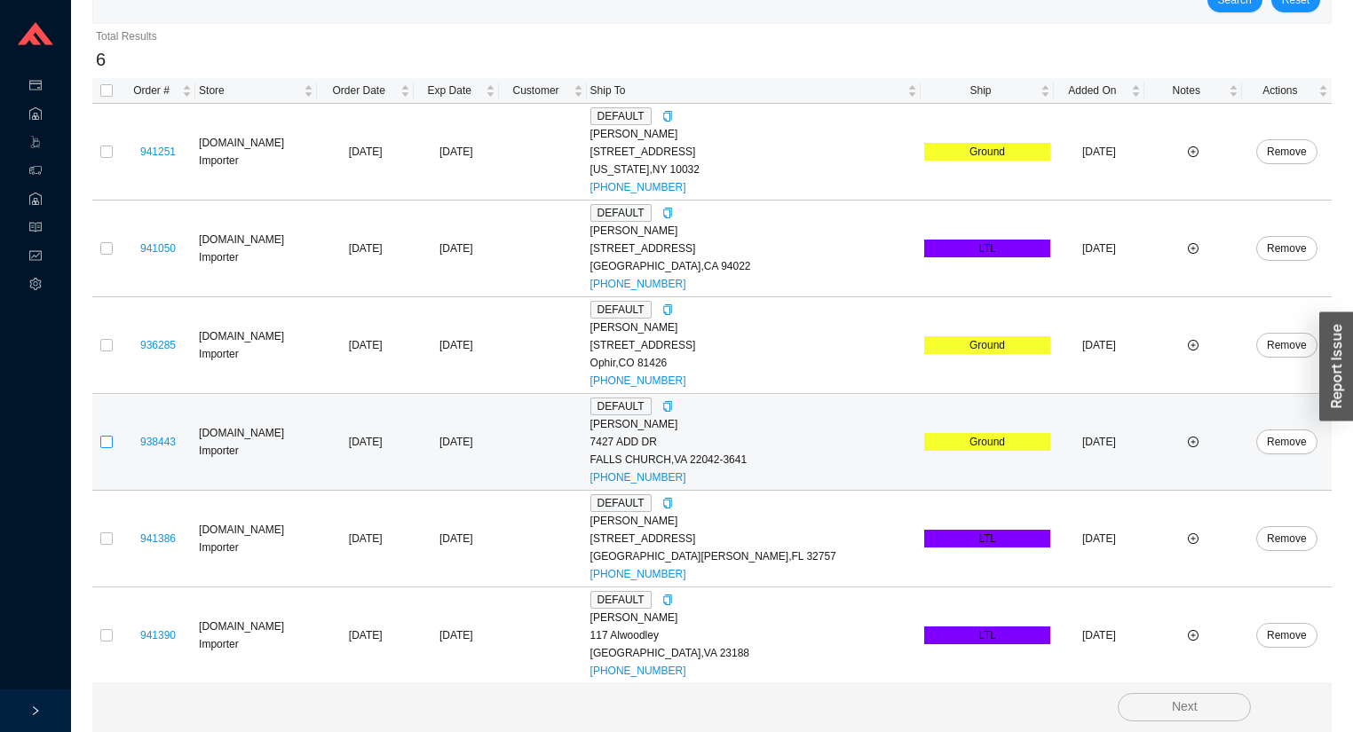
click at [106, 437] on input "checkbox" at bounding box center [106, 442] width 12 height 12
checkbox input "true"
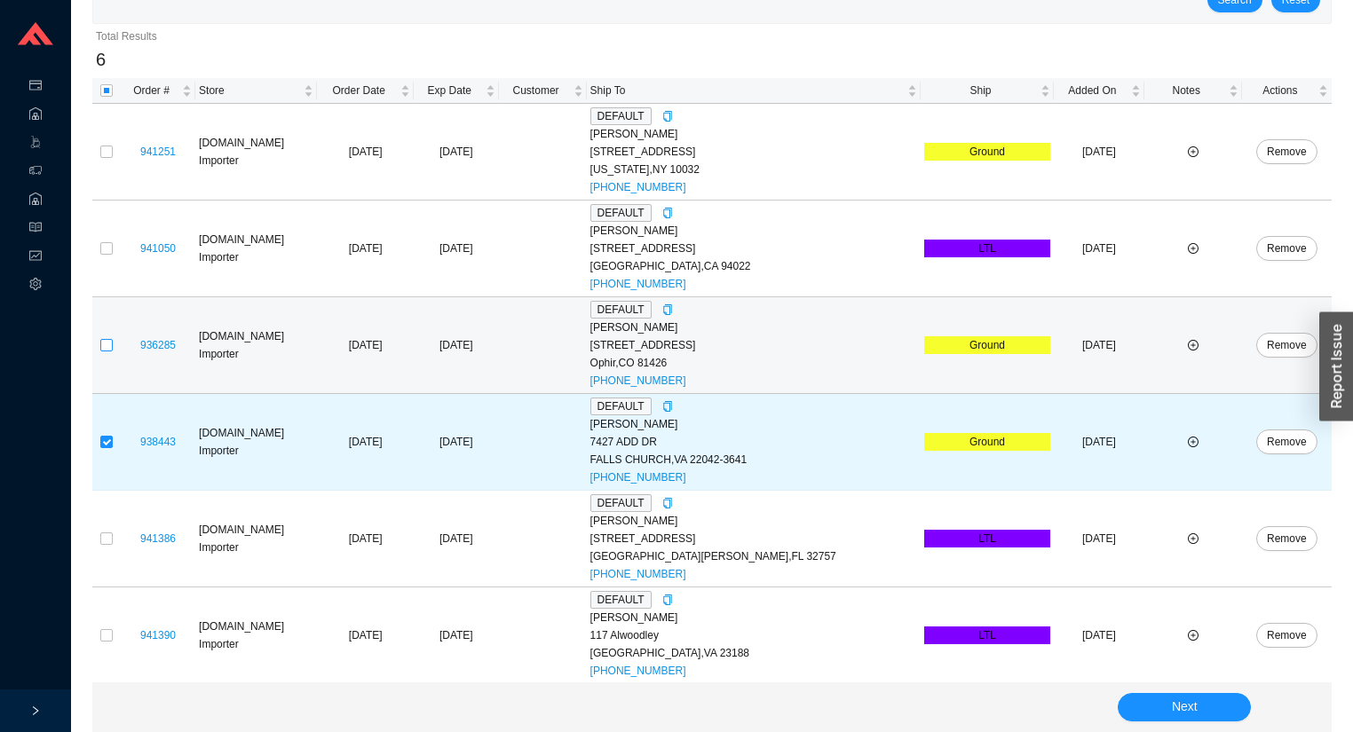
click at [109, 344] on input "checkbox" at bounding box center [106, 345] width 12 height 12
checkbox input "true"
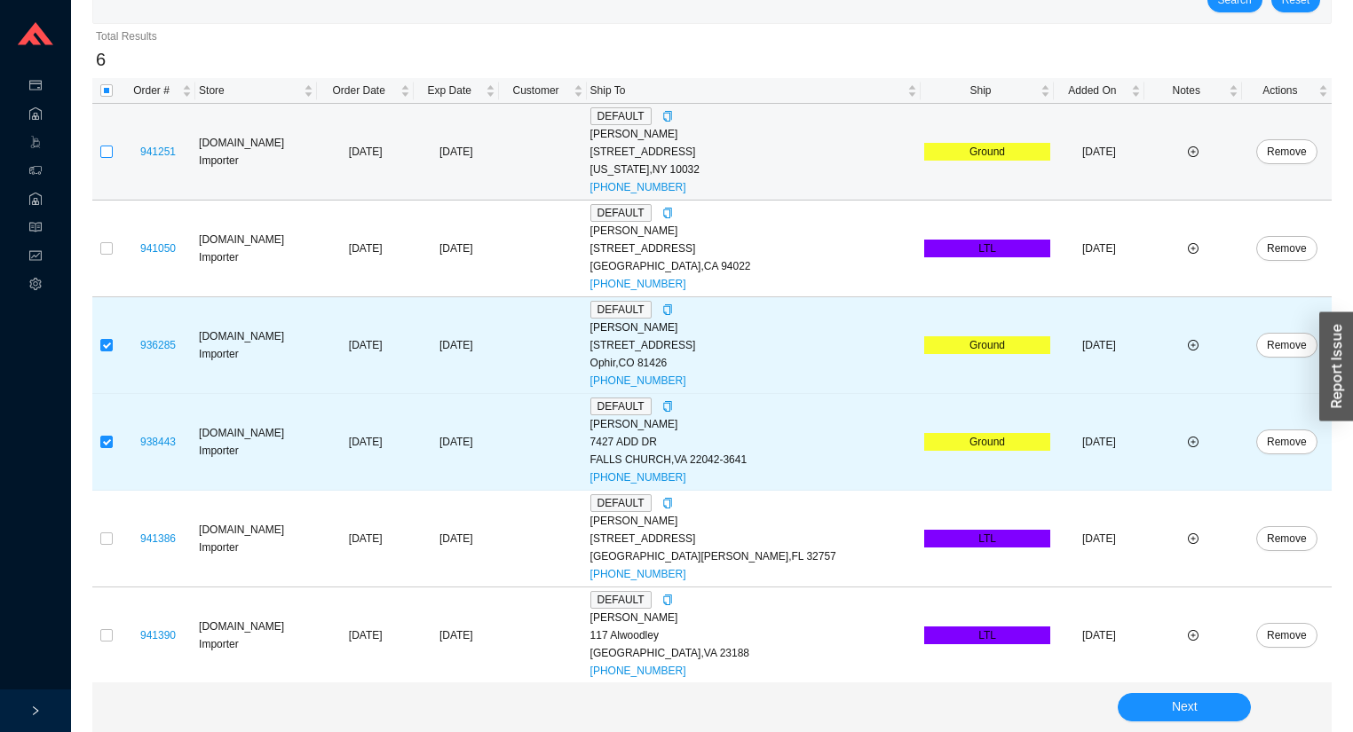
click at [107, 149] on input "checkbox" at bounding box center [106, 152] width 12 height 12
checkbox input "true"
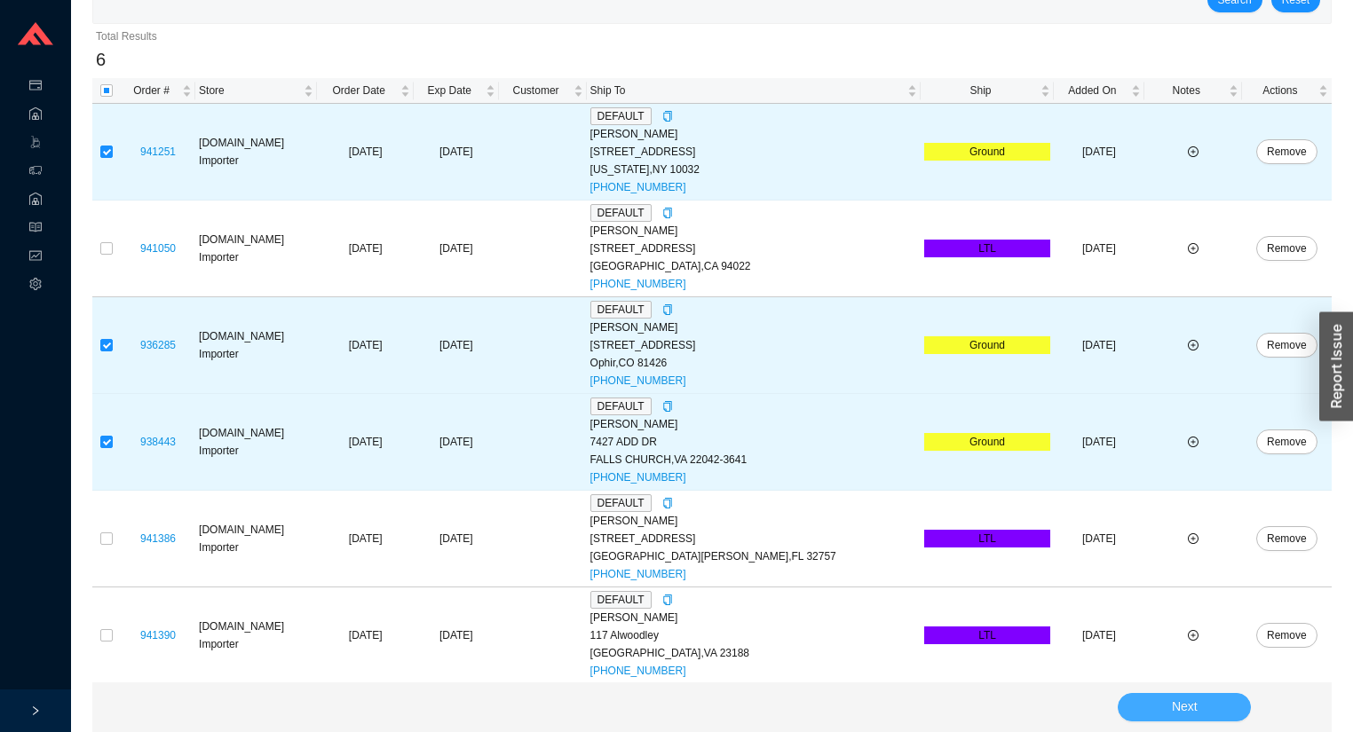
click at [1147, 716] on button "Next" at bounding box center [1184, 707] width 133 height 28
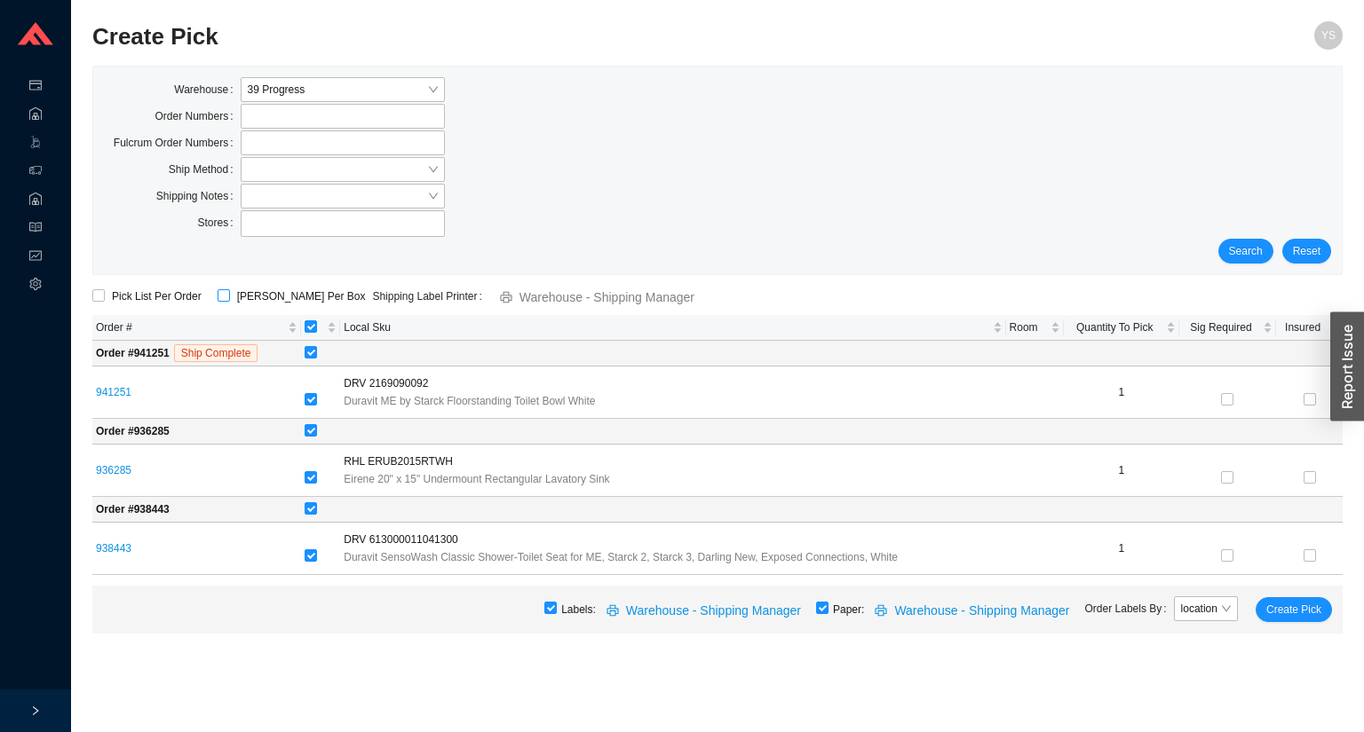
click at [217, 289] on input "ShipKey Per Box" at bounding box center [223, 295] width 12 height 12
checkbox input "true"
click at [1276, 604] on span "Create Pick" at bounding box center [1293, 610] width 55 height 18
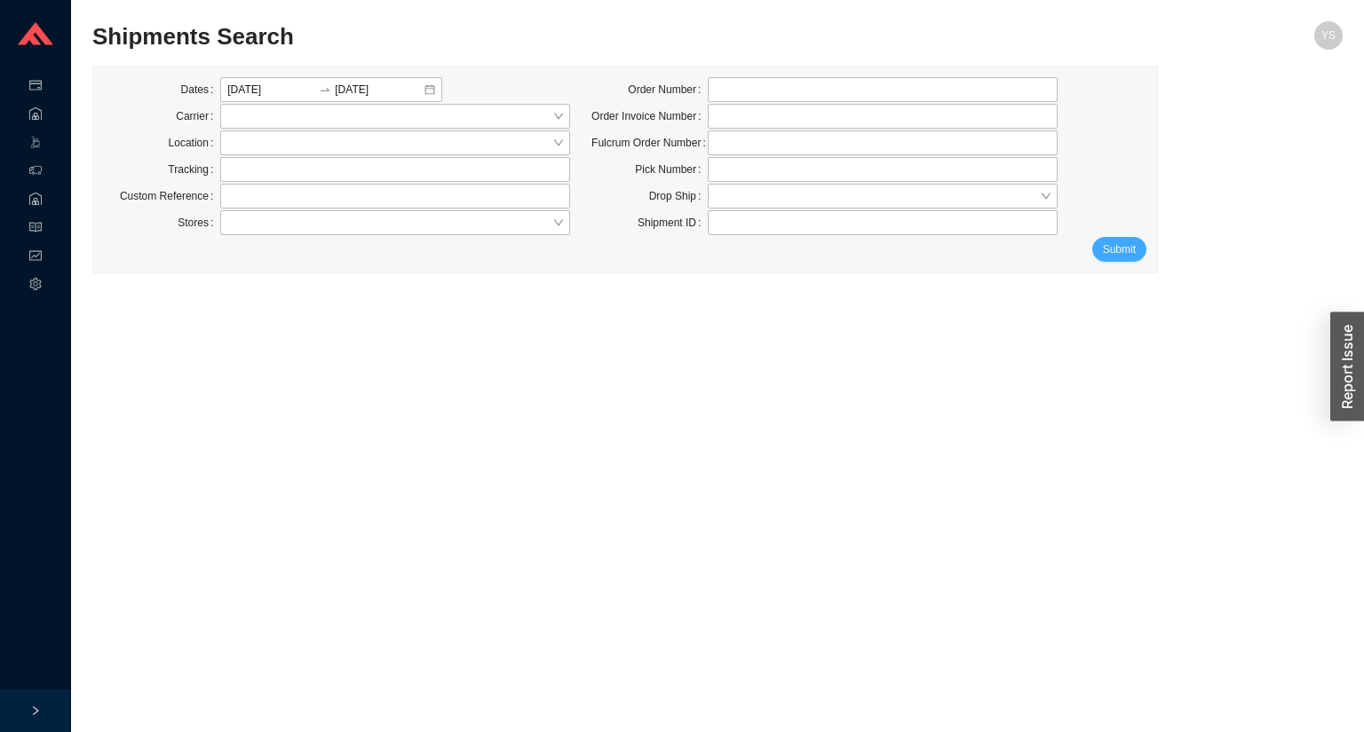
click at [1139, 241] on button "Submit" at bounding box center [1119, 249] width 54 height 25
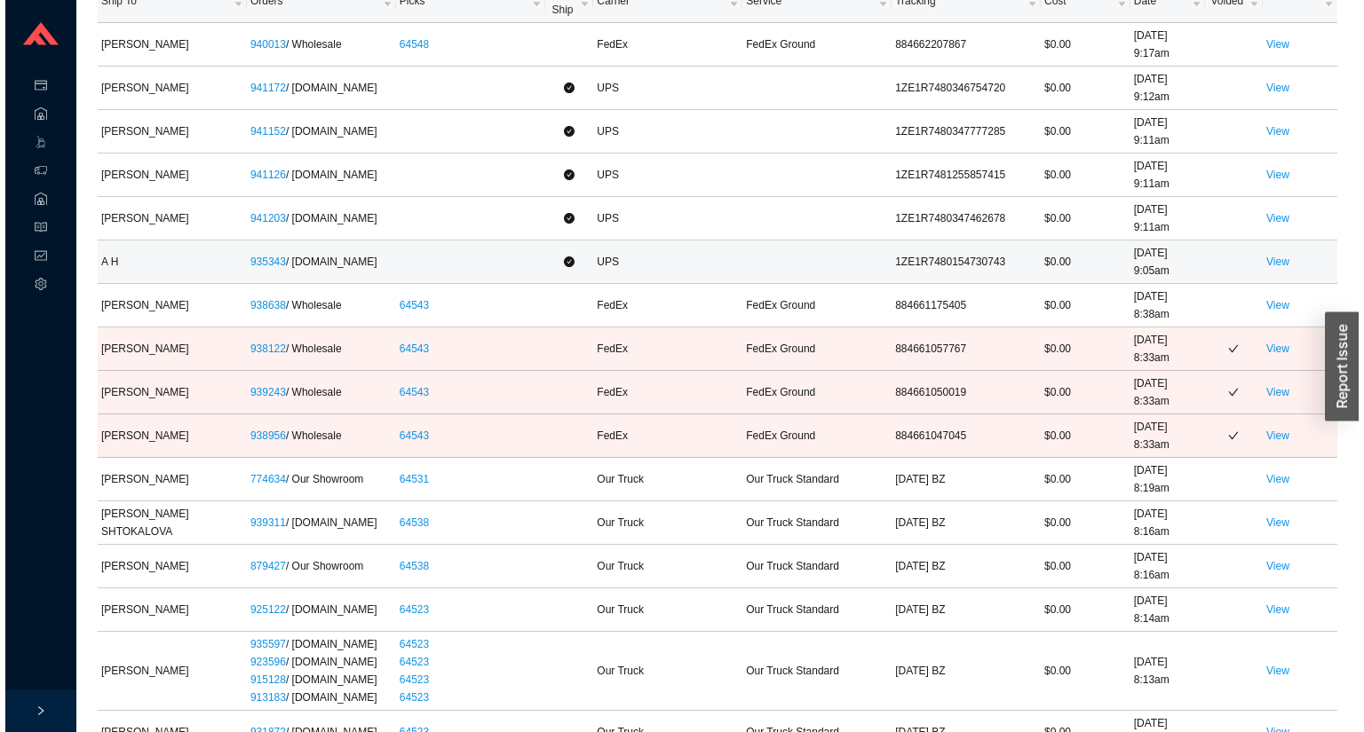
scroll to position [142, 0]
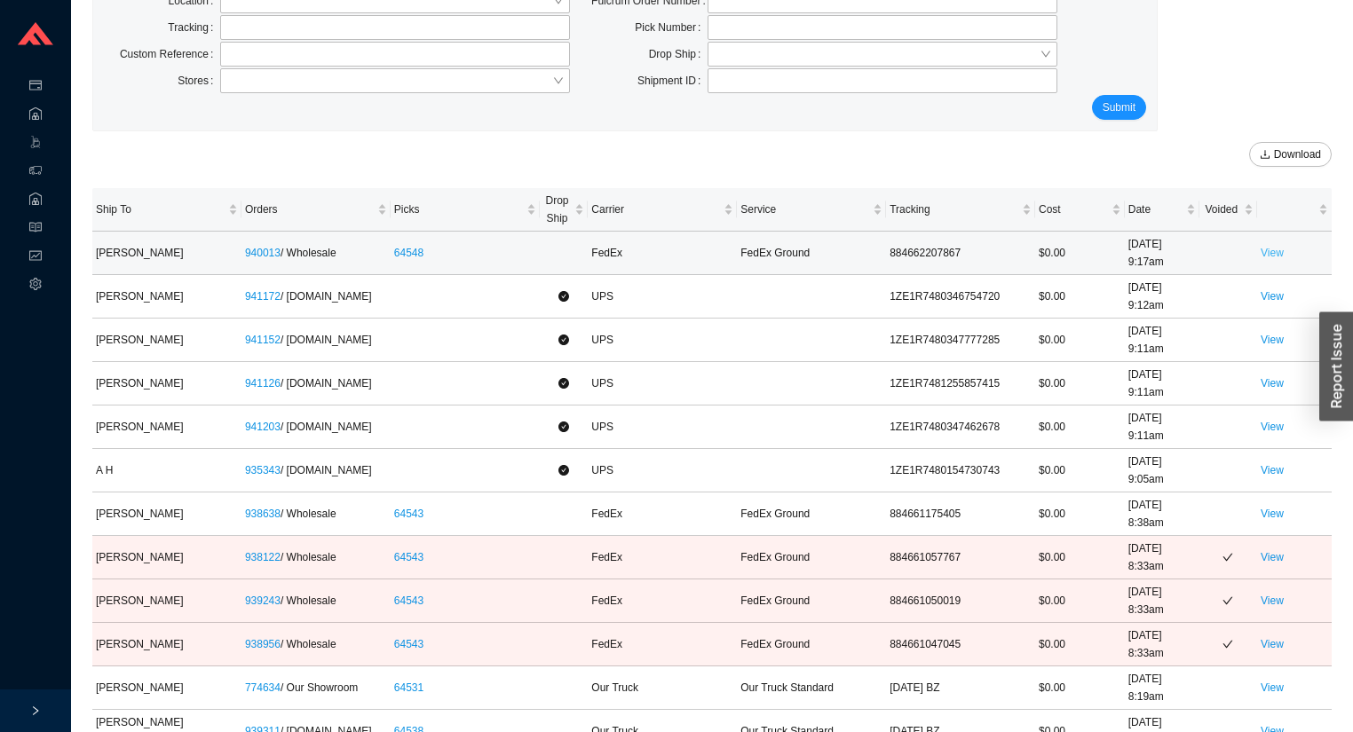
click at [1266, 257] on link "View" at bounding box center [1272, 253] width 23 height 12
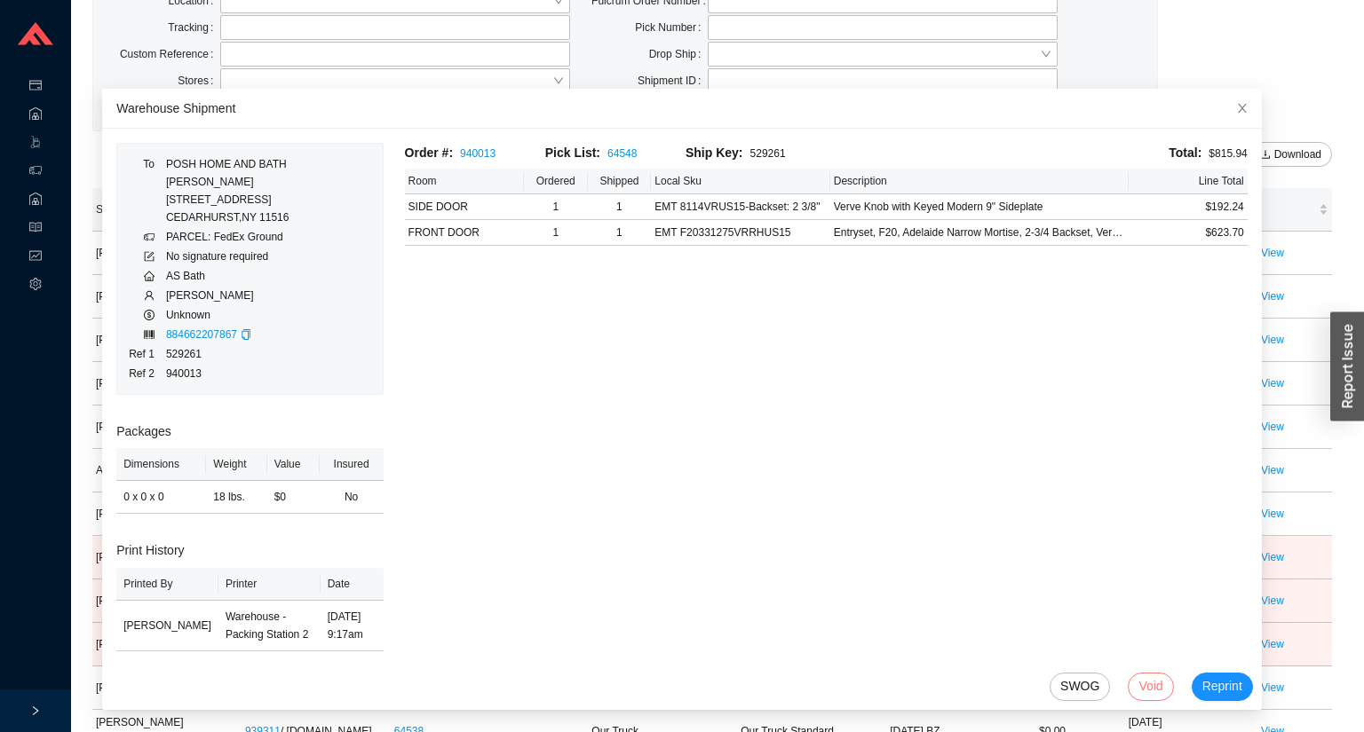
click at [1138, 689] on span "Void" at bounding box center [1150, 686] width 24 height 20
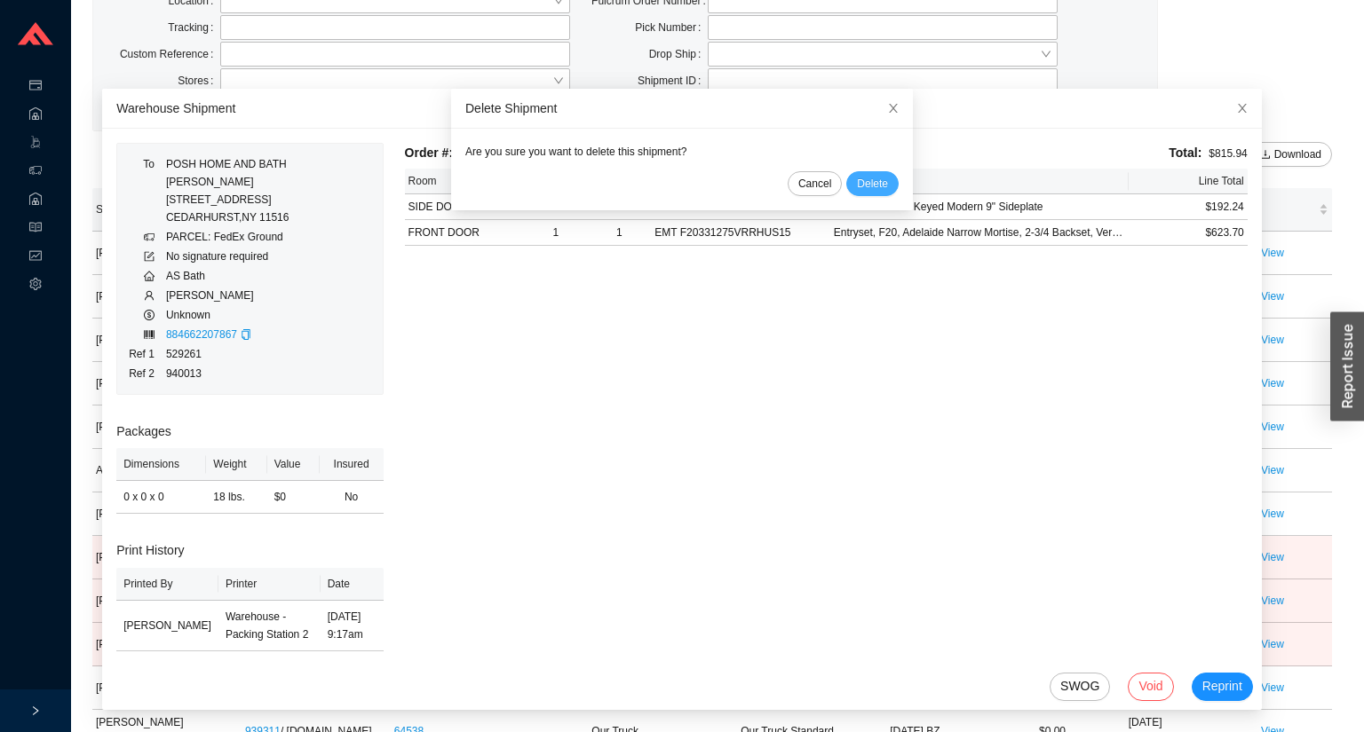
click at [859, 187] on span "Delete" at bounding box center [872, 184] width 31 height 18
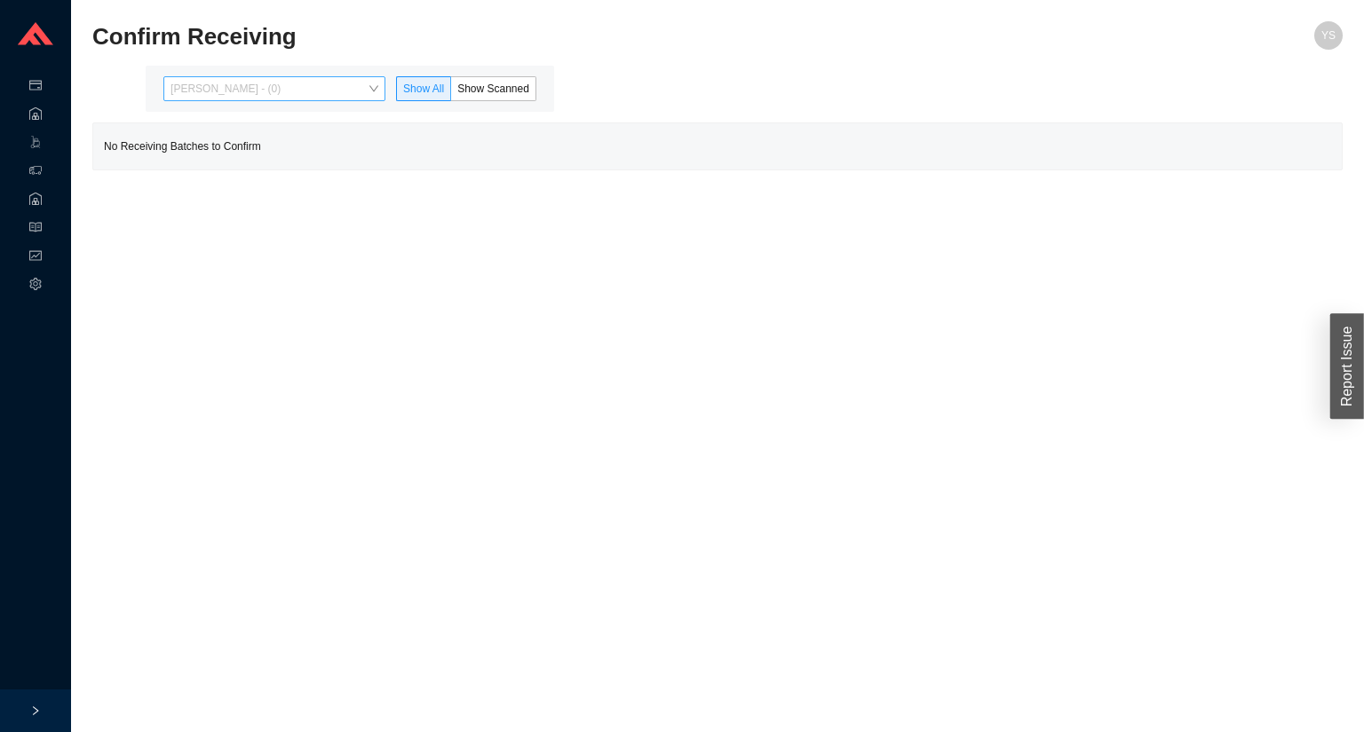
click at [217, 82] on span "[PERSON_NAME] - (0)" at bounding box center [274, 88] width 208 height 23
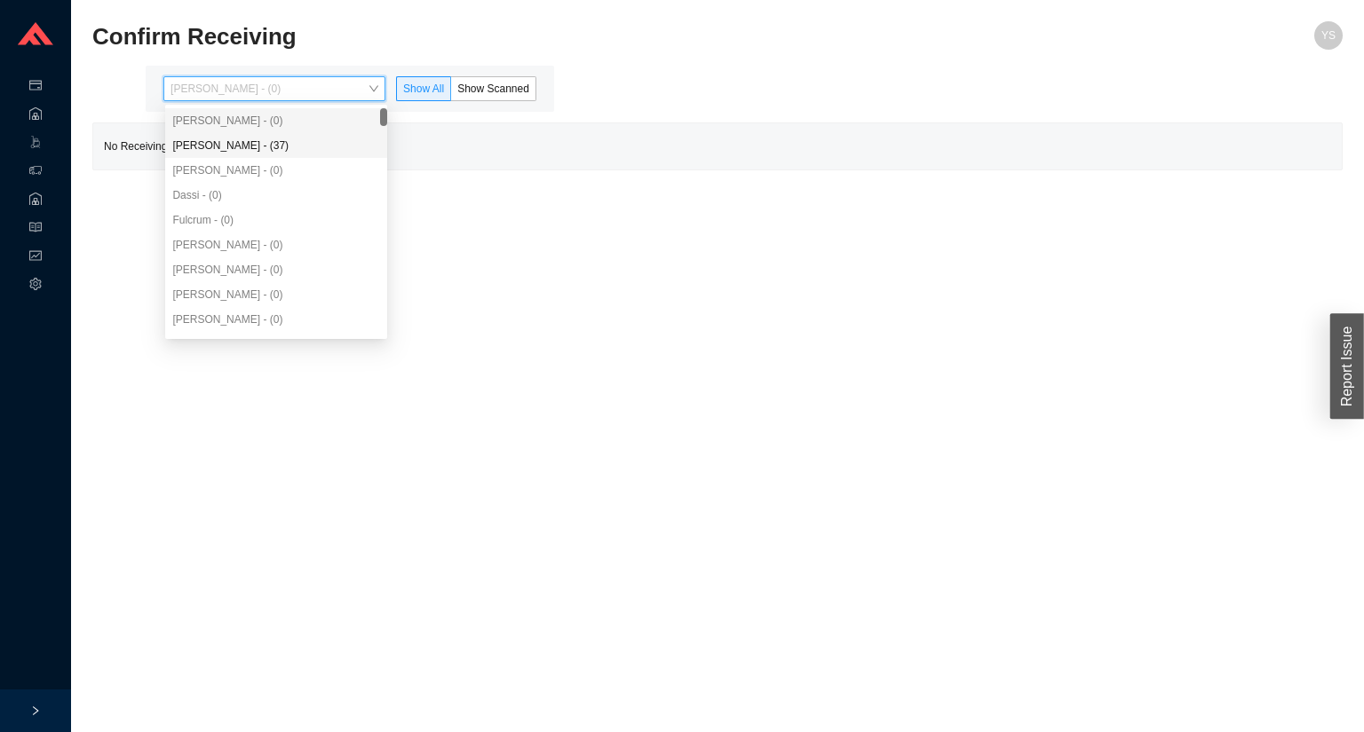
click at [241, 146] on div "[PERSON_NAME] - (37)" at bounding box center [276, 146] width 208 height 16
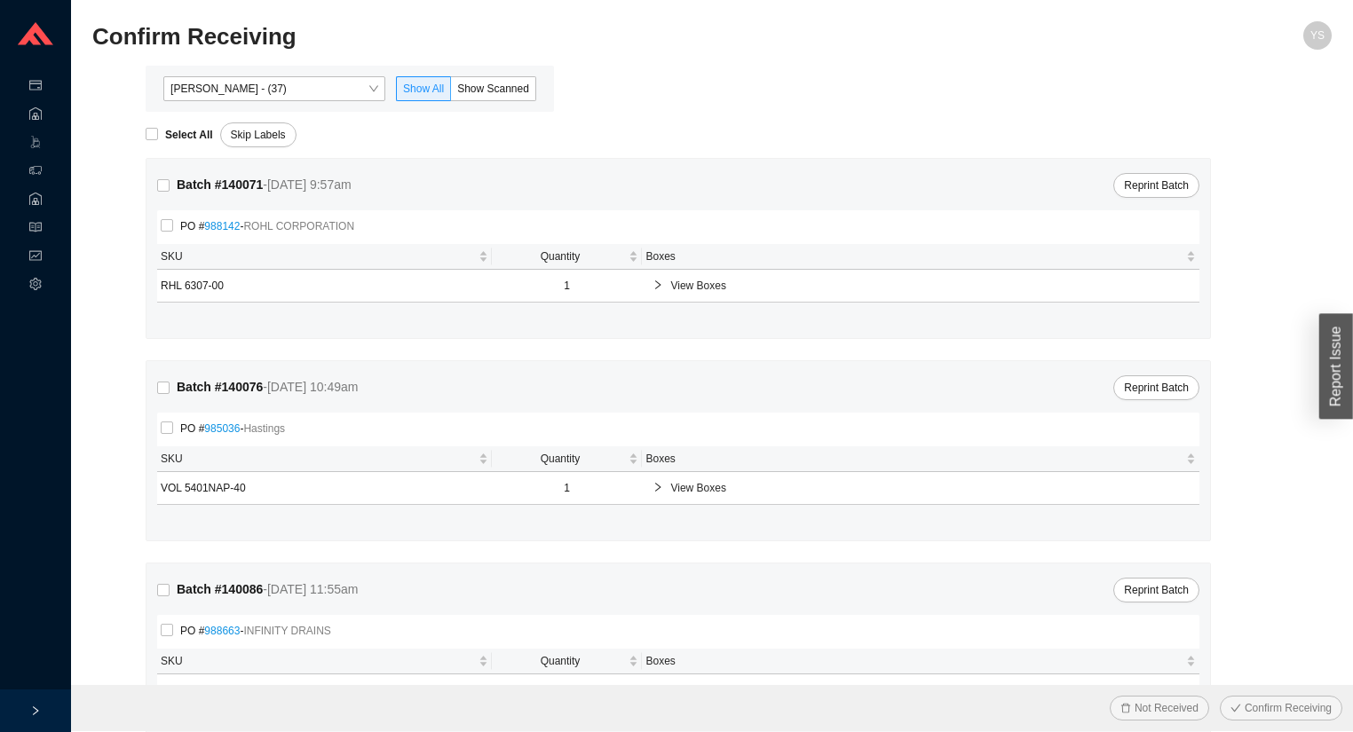
click at [477, 102] on div "[PERSON_NAME] - (37) Show All Show Scanned" at bounding box center [350, 89] width 408 height 46
click at [481, 92] on span "Show Scanned" at bounding box center [493, 89] width 72 height 12
click at [451, 92] on input "Show Scanned" at bounding box center [451, 92] width 0 height 0
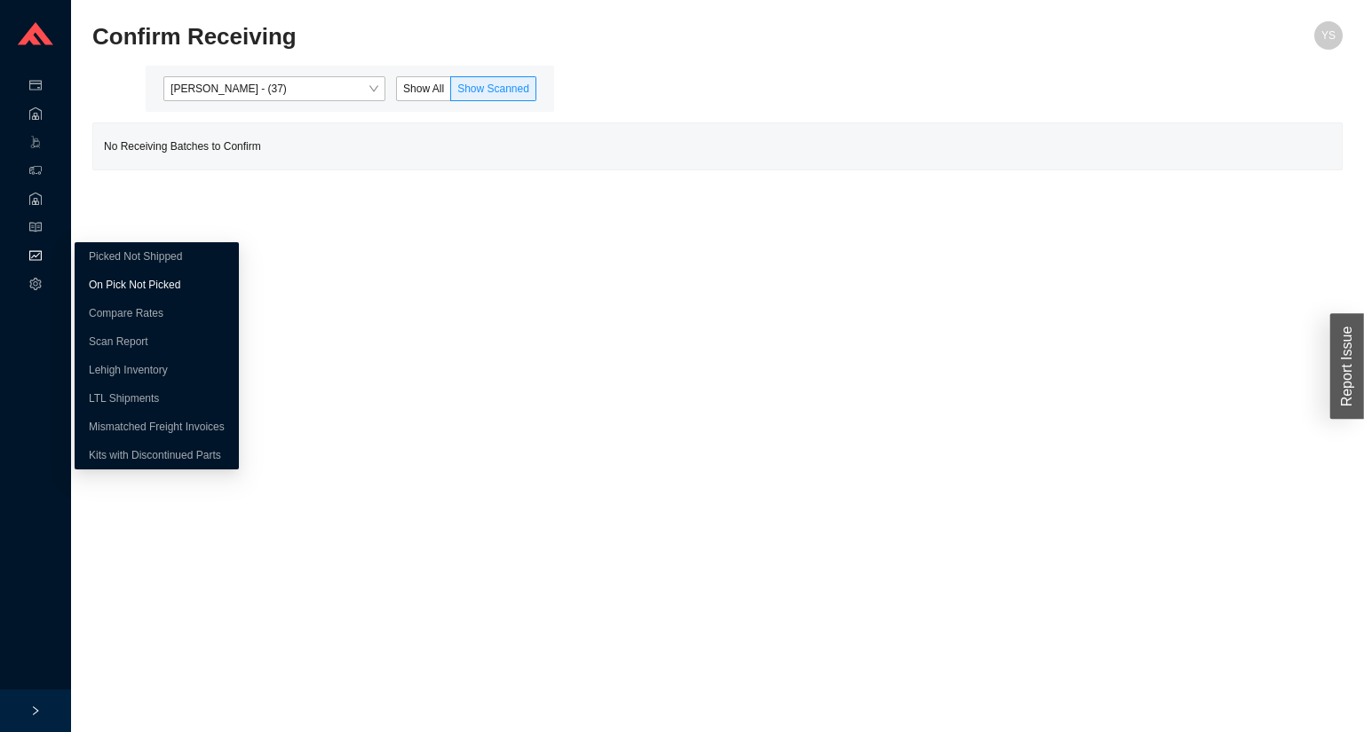
click at [111, 289] on link "On Pick Not Picked" at bounding box center [134, 285] width 91 height 12
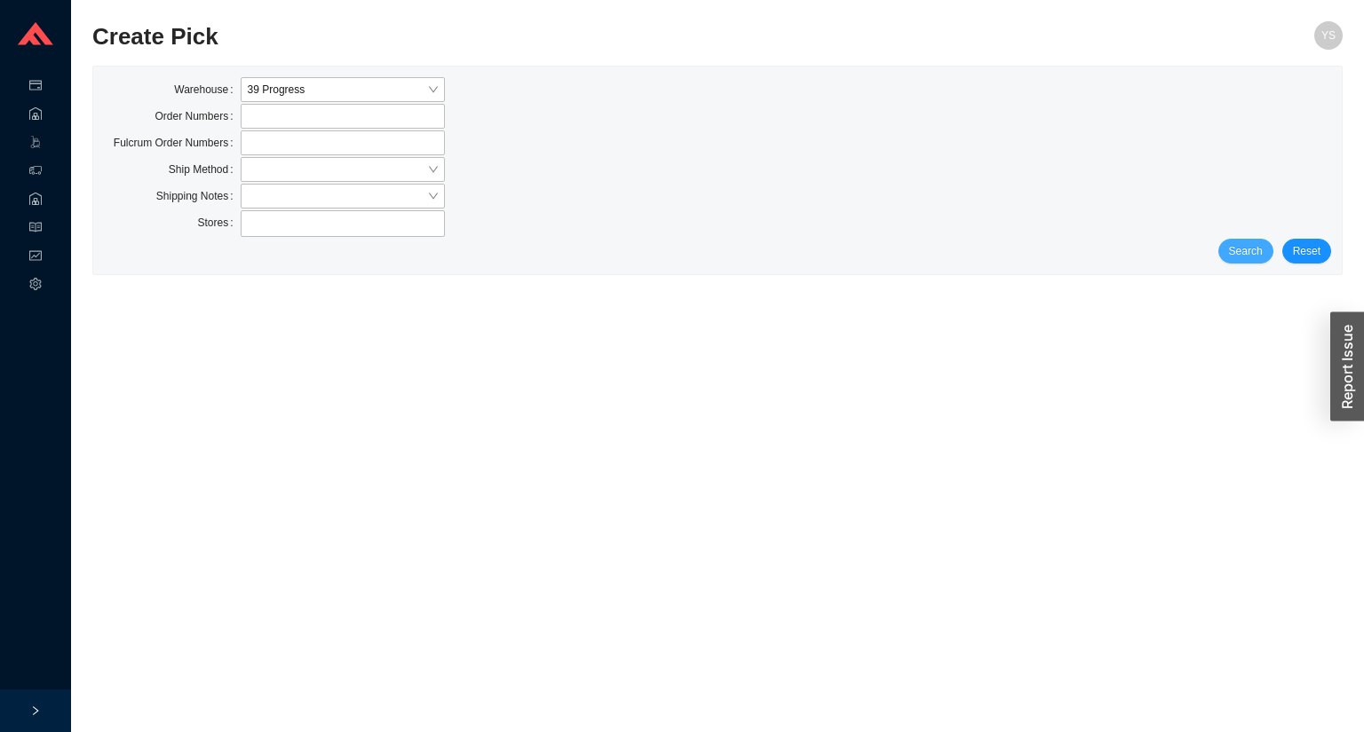
click at [1252, 253] on span "Search" at bounding box center [1246, 251] width 34 height 18
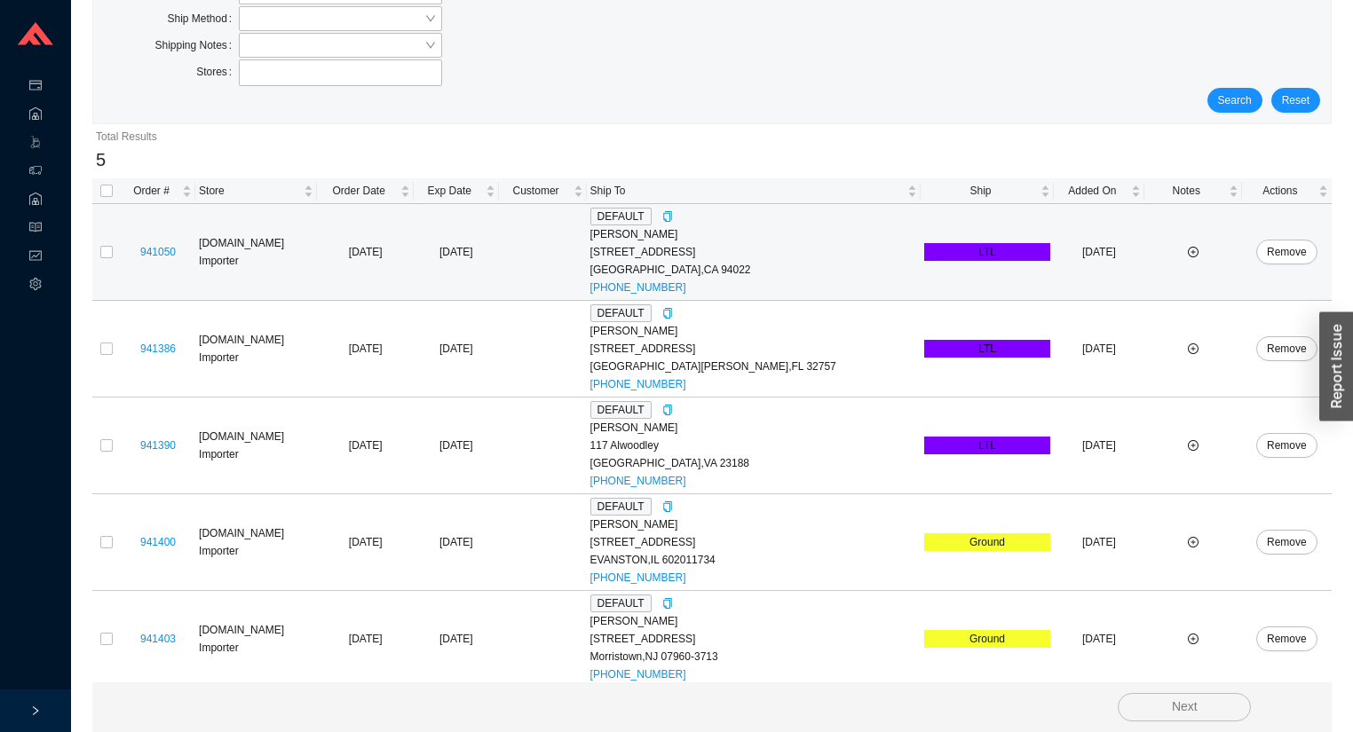
scroll to position [154, 0]
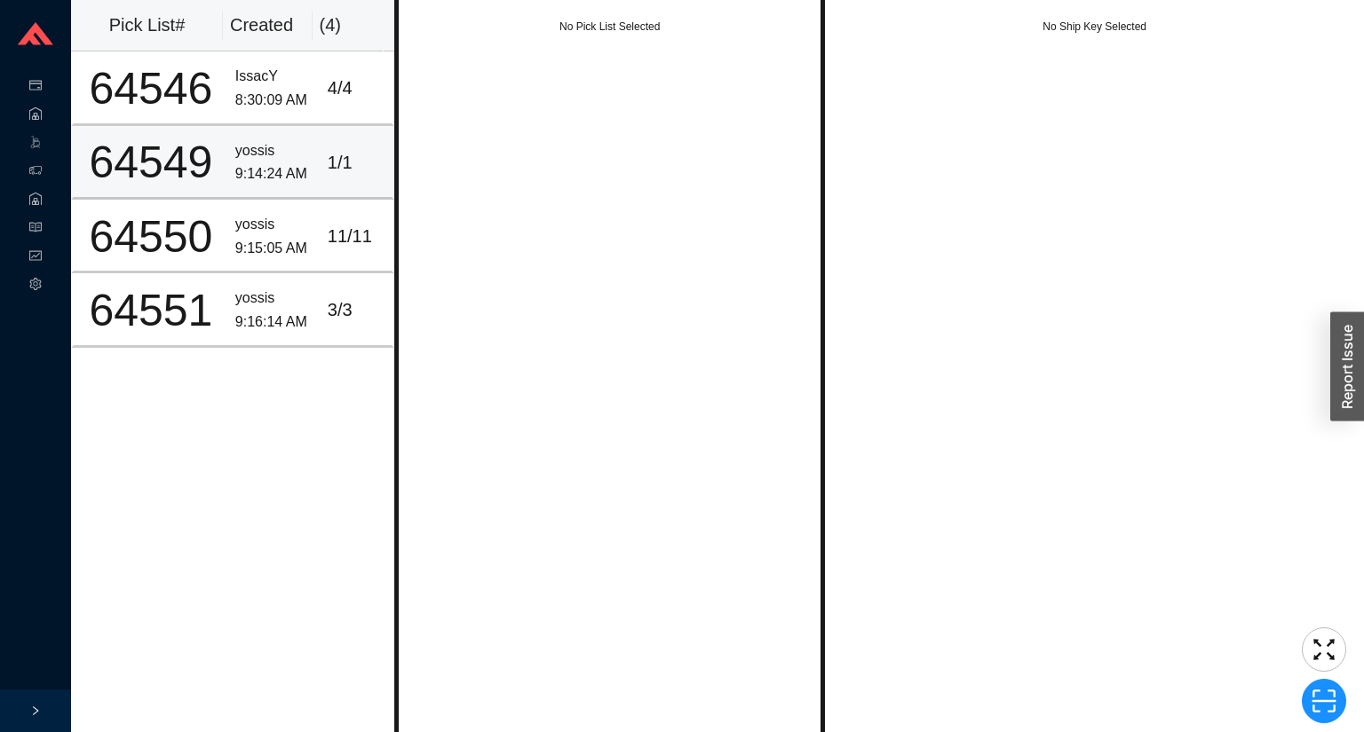
click at [176, 181] on div "64549" at bounding box center [151, 162] width 140 height 44
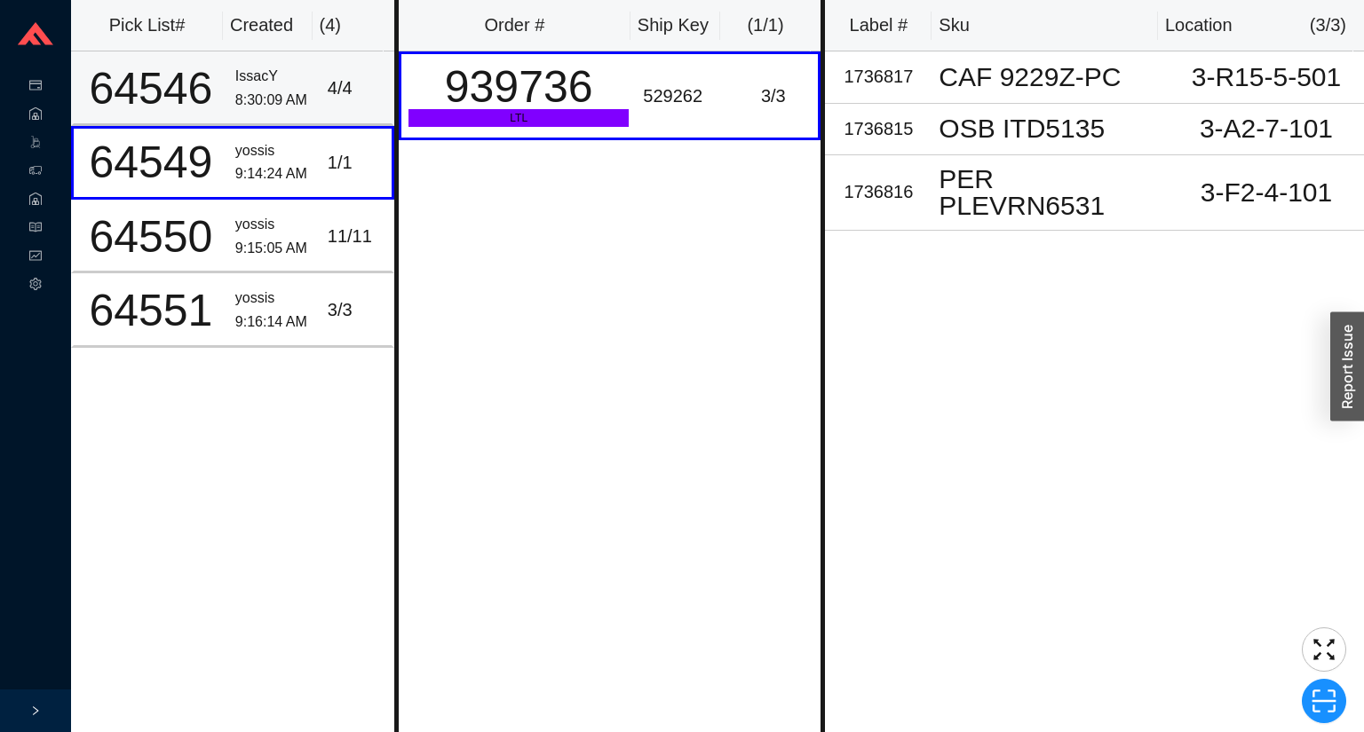
click at [210, 113] on td "64546" at bounding box center [149, 88] width 157 height 74
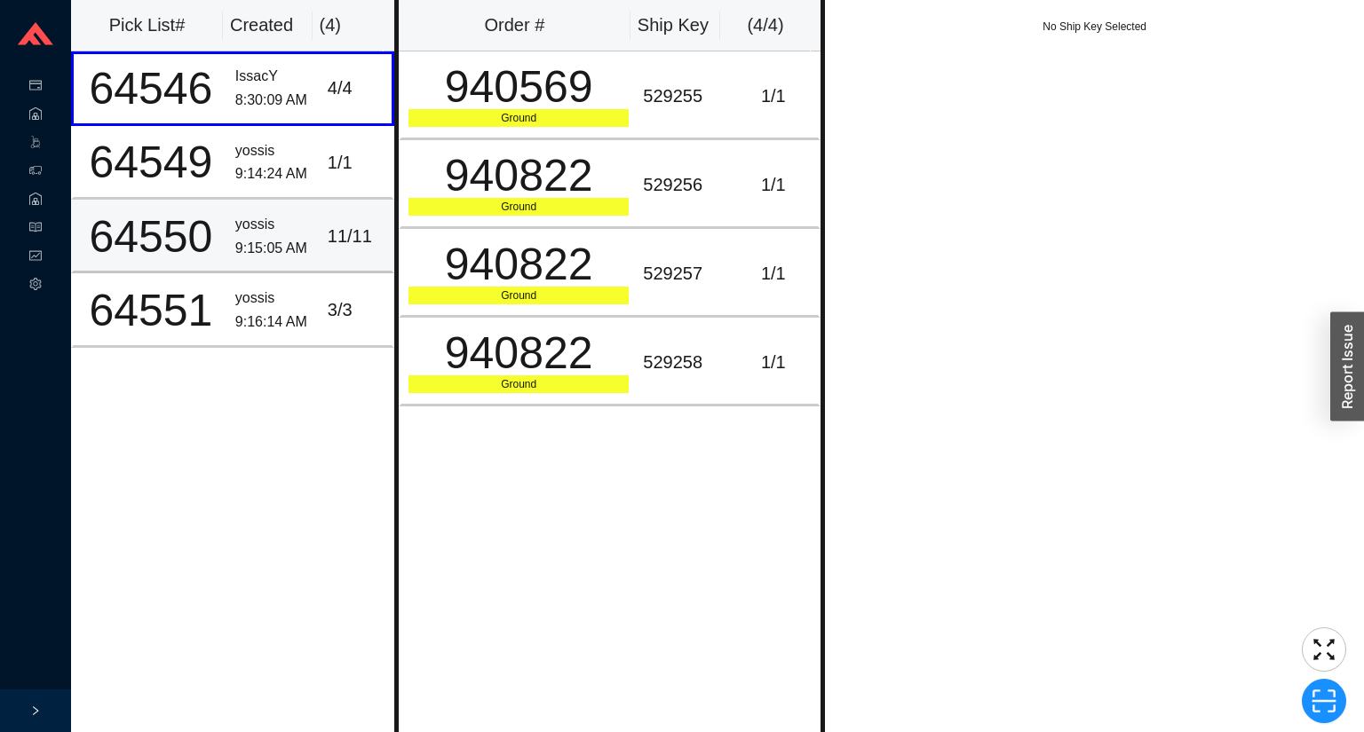
click at [256, 245] on div "9:15:05 AM" at bounding box center [274, 249] width 78 height 24
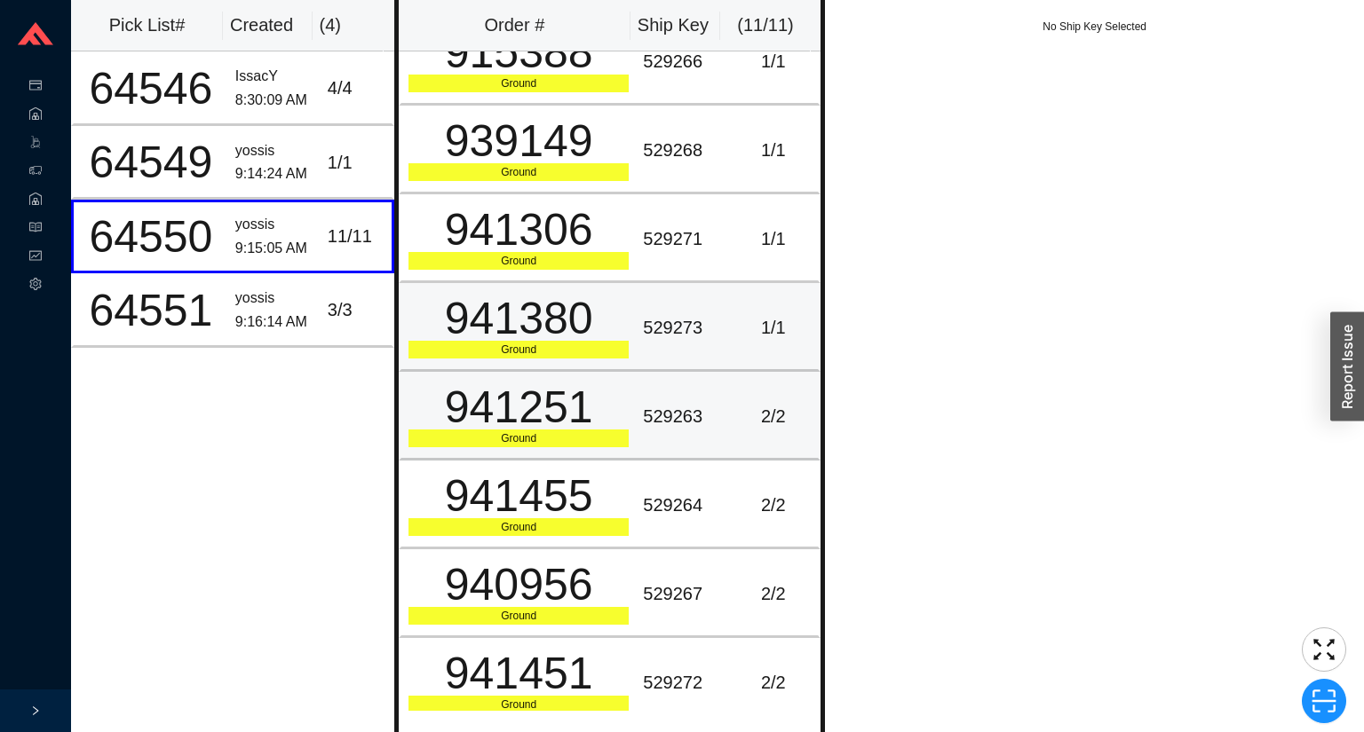
scroll to position [305, 0]
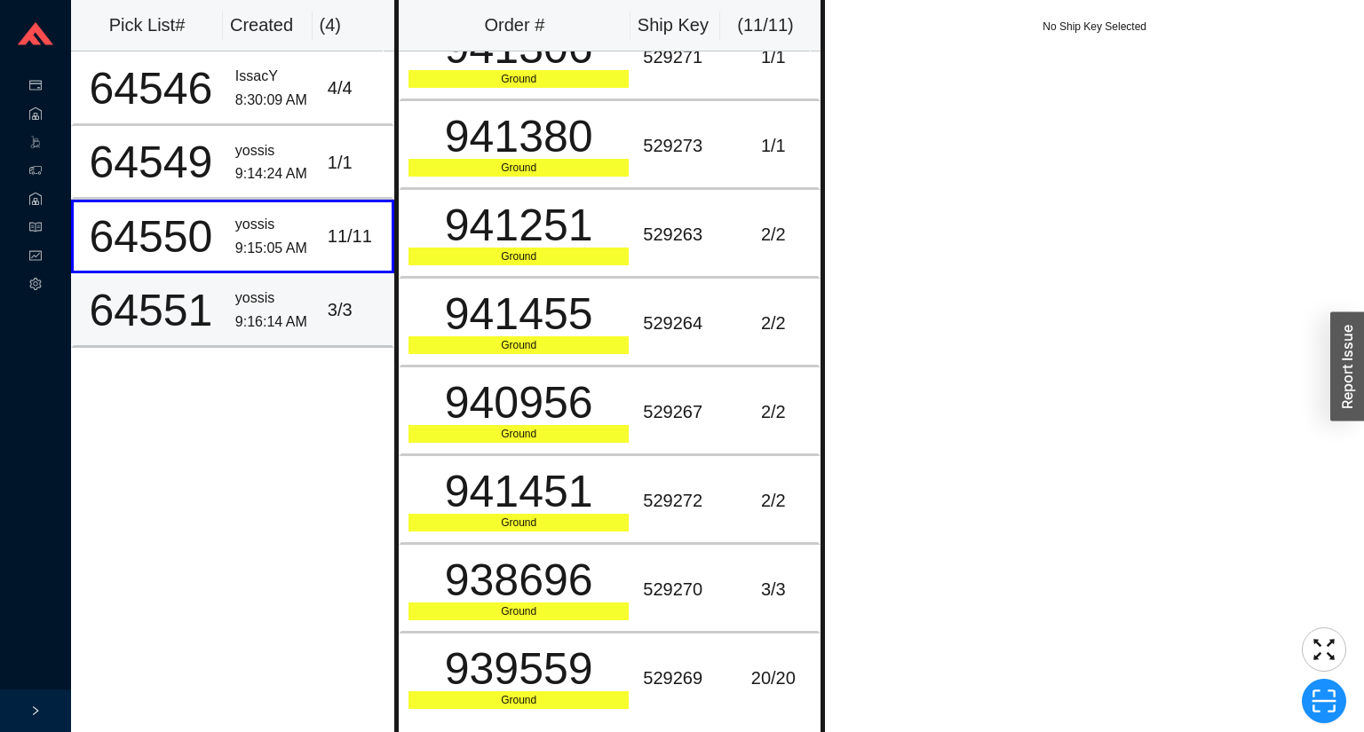
click at [265, 314] on div "9:16:14 AM" at bounding box center [274, 323] width 78 height 24
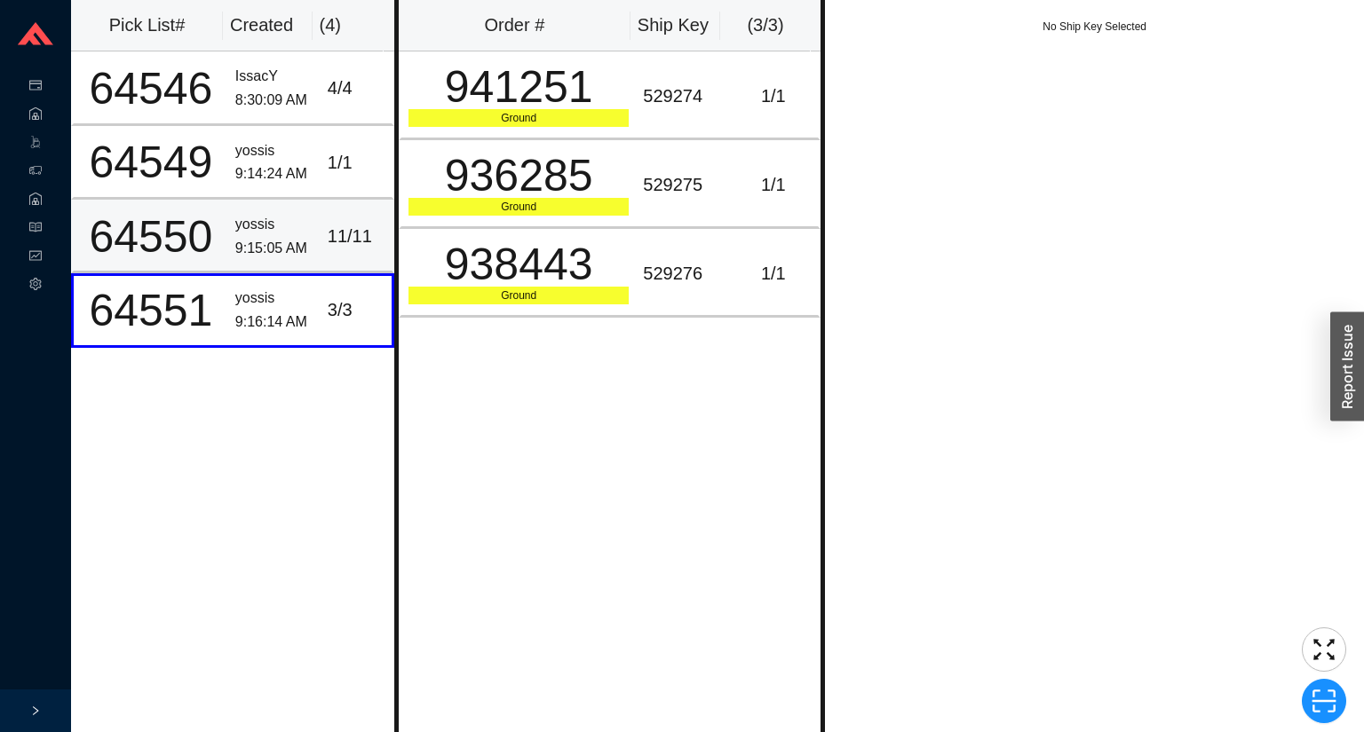
click at [266, 209] on td "yossis 9:15:05 AM" at bounding box center [274, 237] width 92 height 74
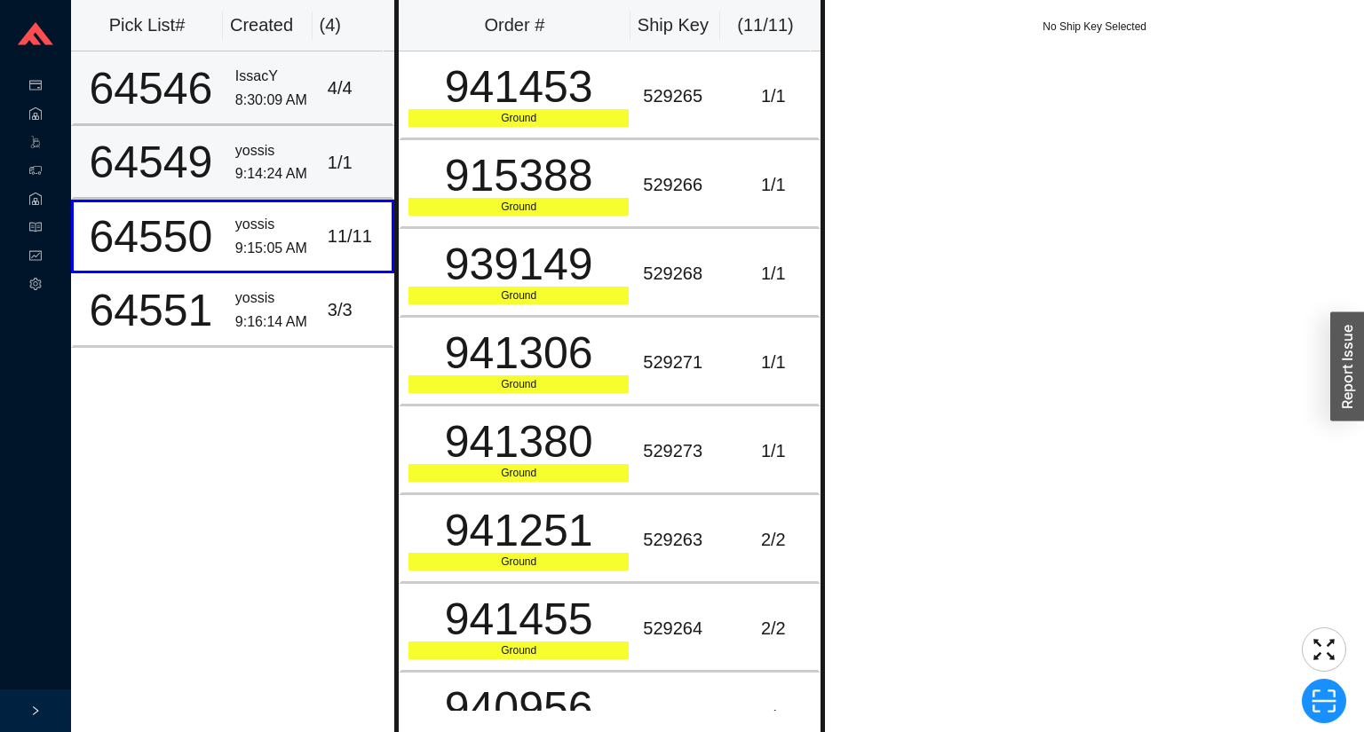
click at [265, 115] on td "IssacY 8:30:09 AM" at bounding box center [274, 88] width 92 height 74
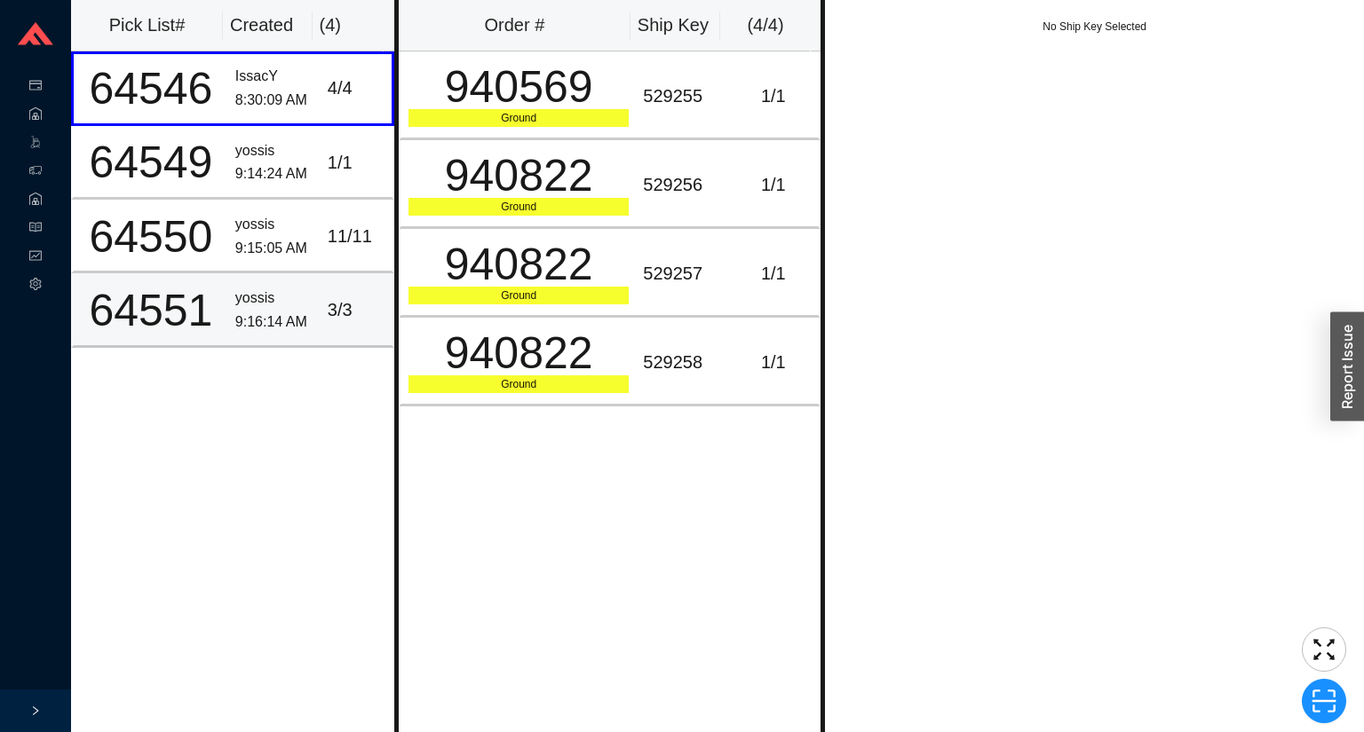
click at [297, 320] on div "9:16:14 AM" at bounding box center [274, 323] width 78 height 24
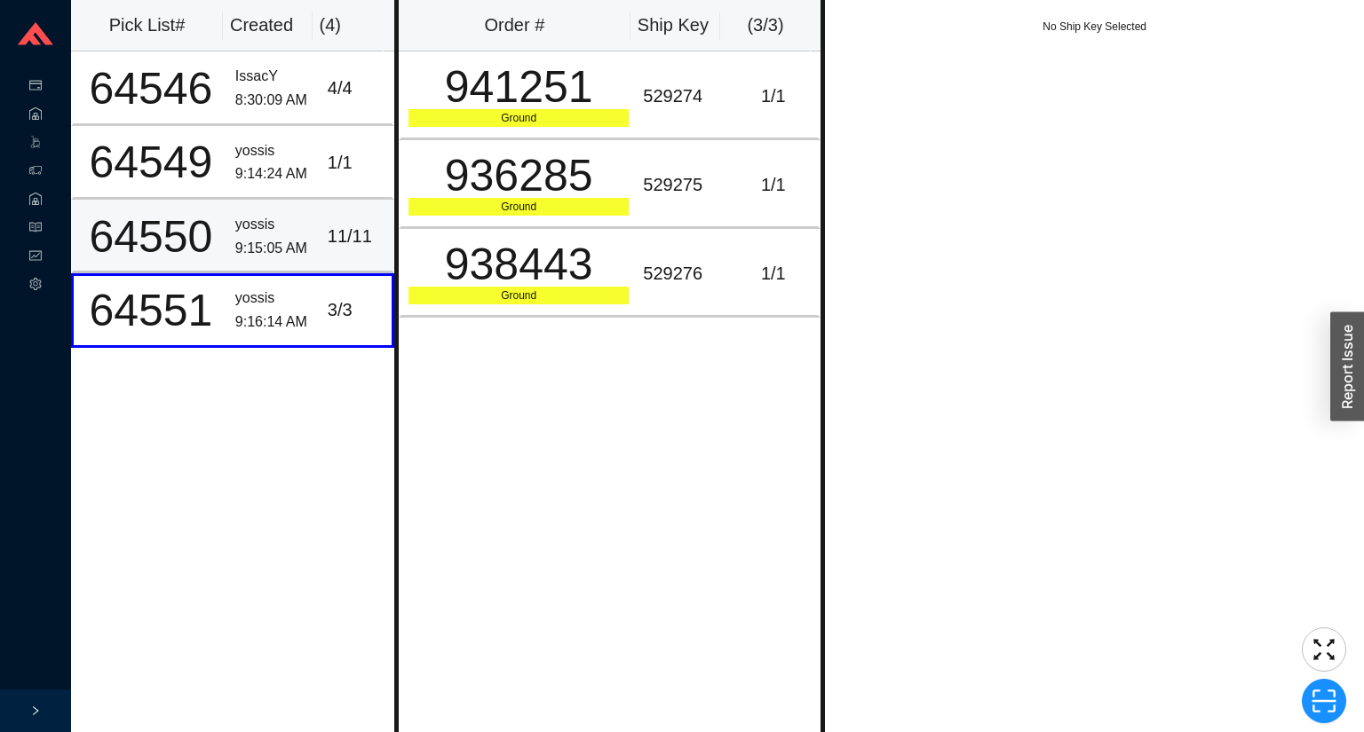
click at [270, 216] on div "yossis" at bounding box center [274, 225] width 78 height 24
